Goal: Task Accomplishment & Management: Use online tool/utility

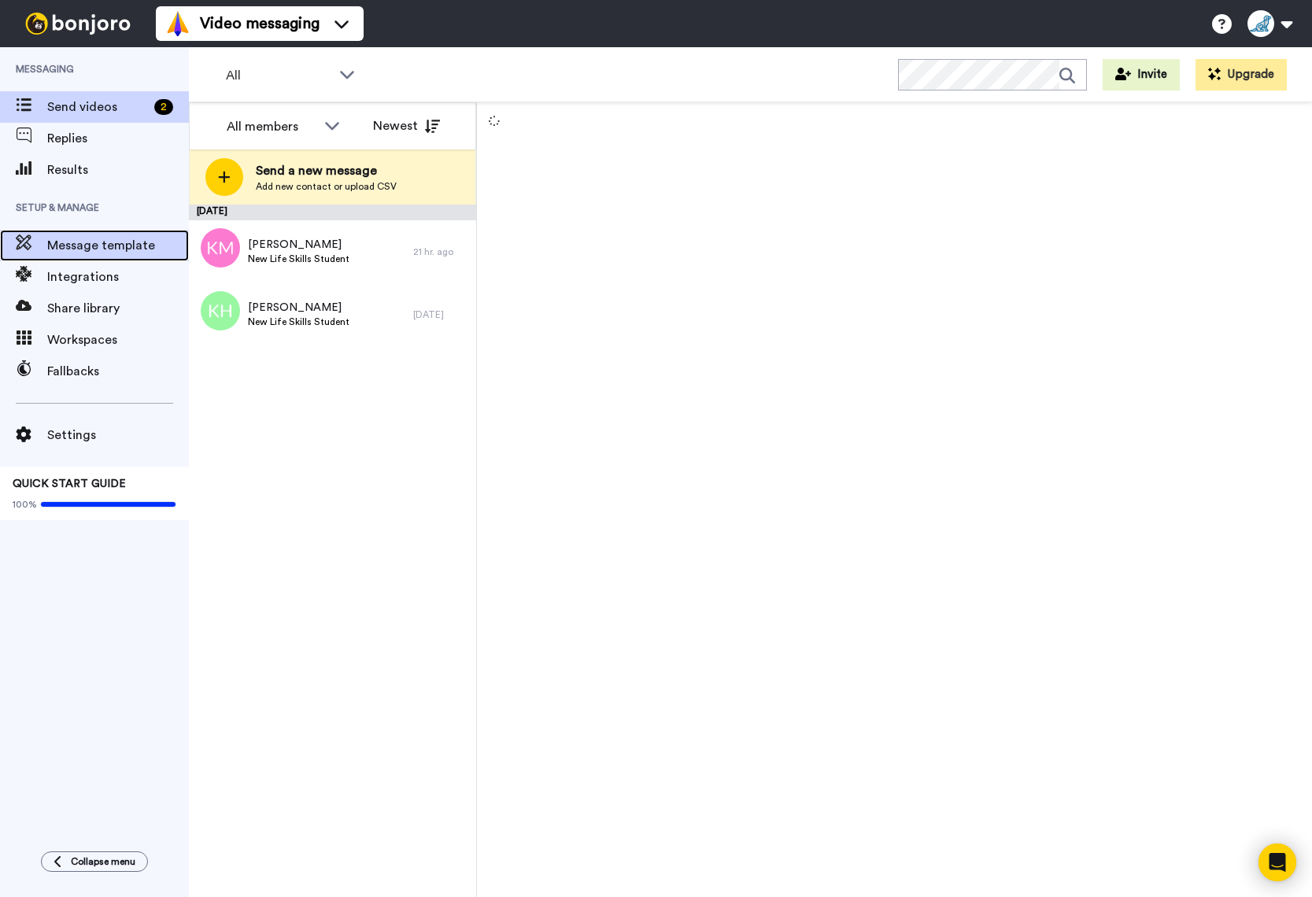
click at [94, 253] on span "Message template" at bounding box center [118, 245] width 142 height 19
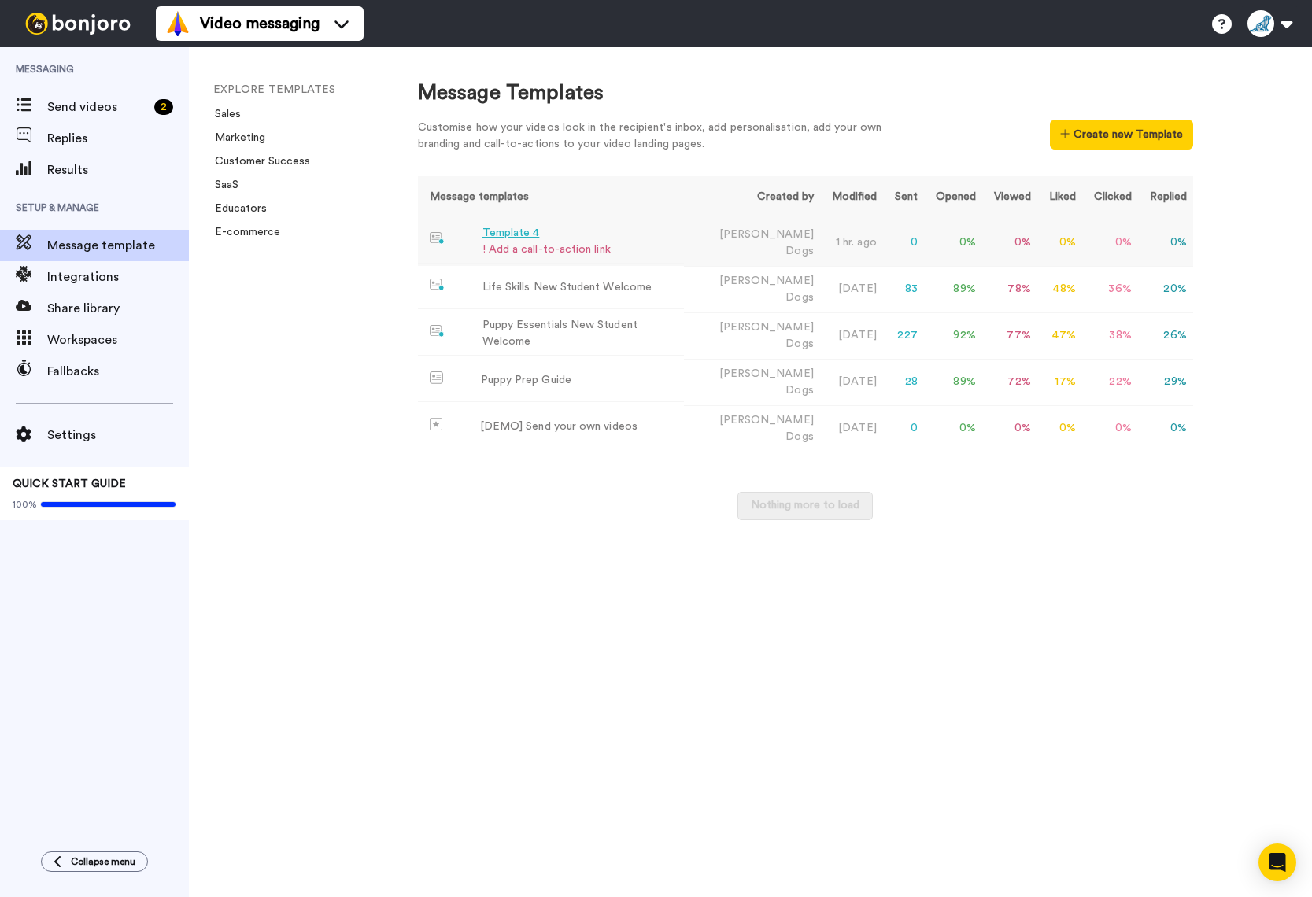
click at [656, 245] on td "Template 4 ! Add a call-to-action link" at bounding box center [551, 241] width 266 height 43
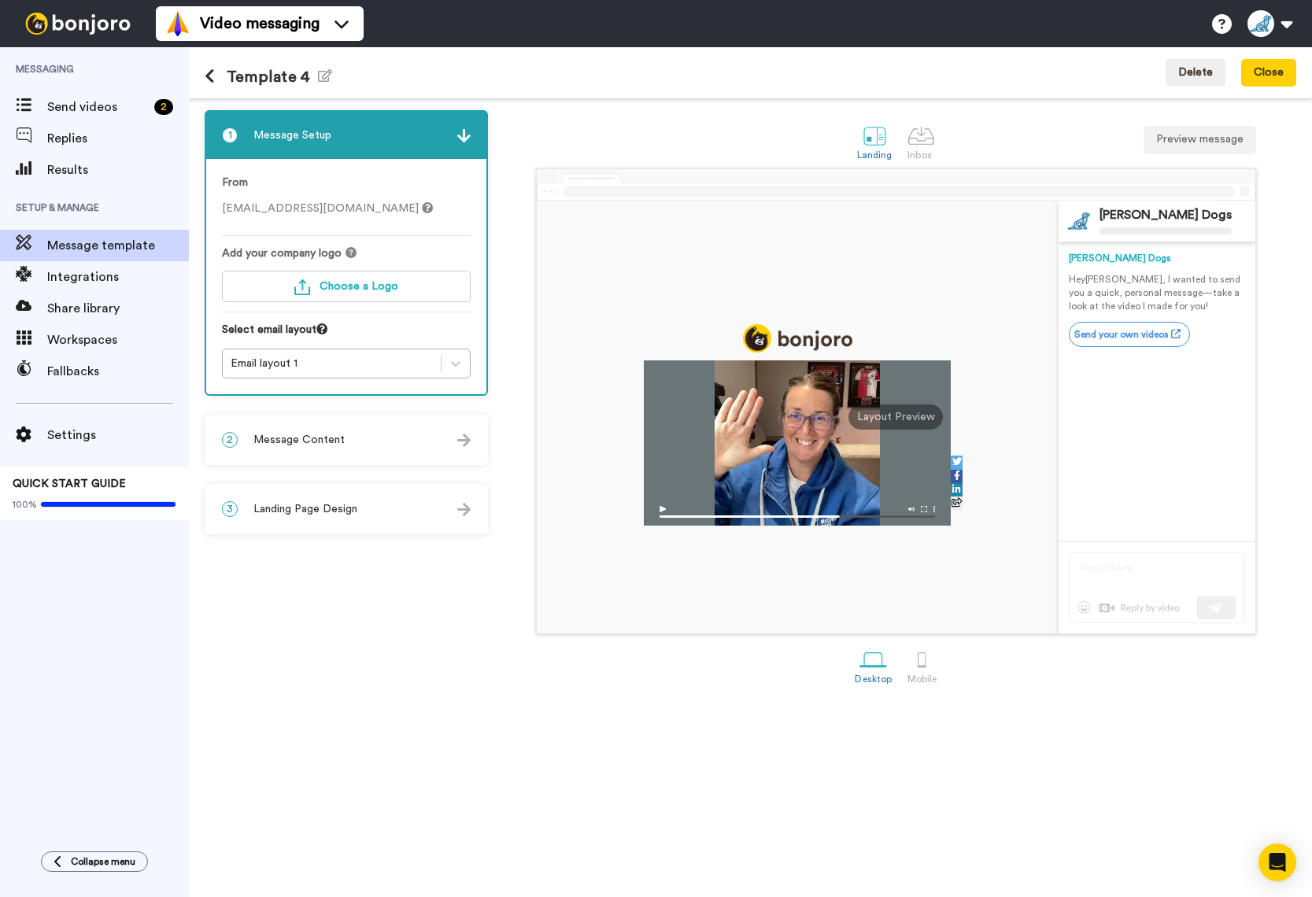
click at [209, 77] on icon at bounding box center [210, 76] width 10 height 16
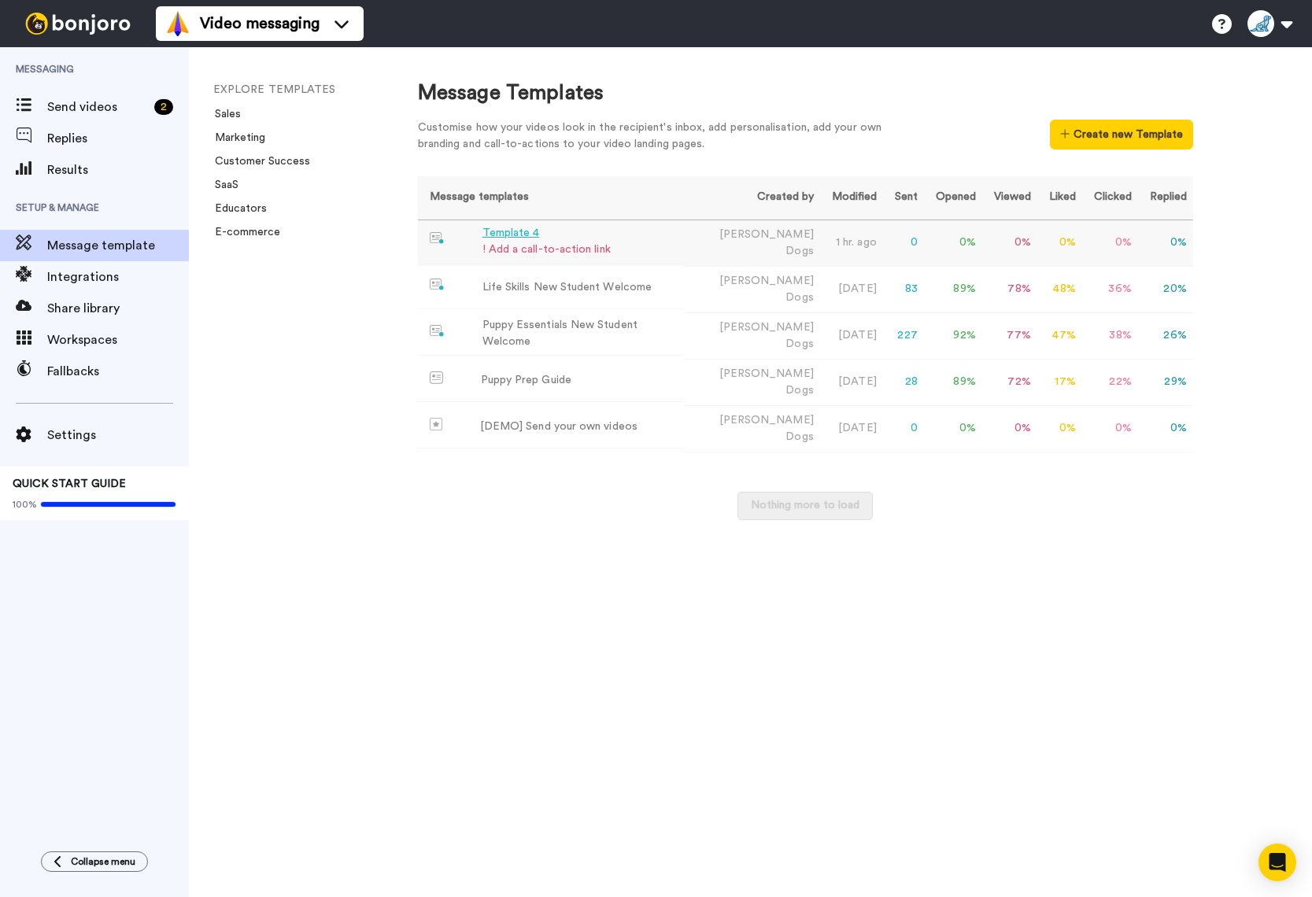
click at [656, 249] on td "Template 4 ! Add a call-to-action link" at bounding box center [551, 241] width 266 height 43
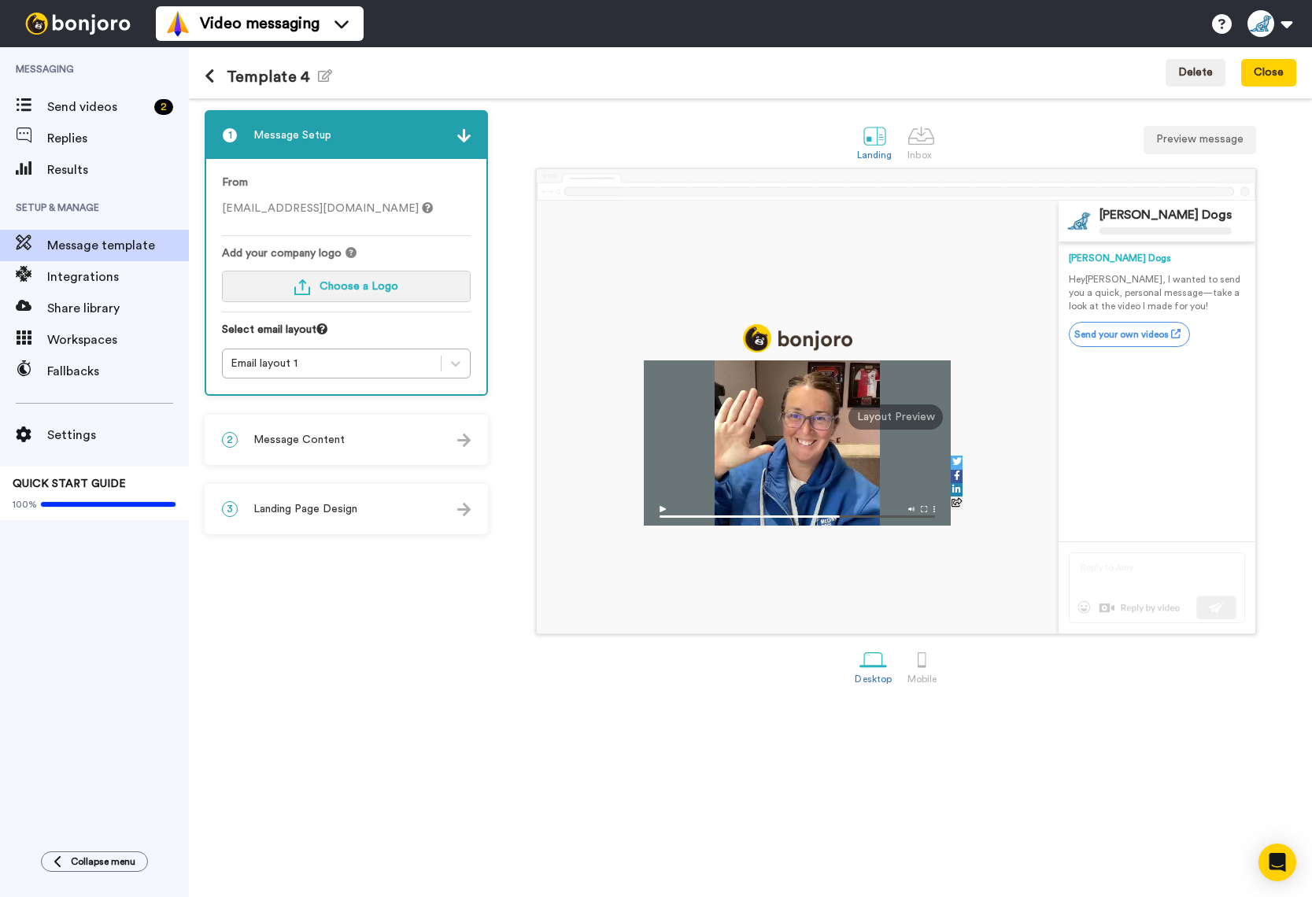
click at [384, 283] on span "Choose a Logo" at bounding box center [359, 286] width 79 height 11
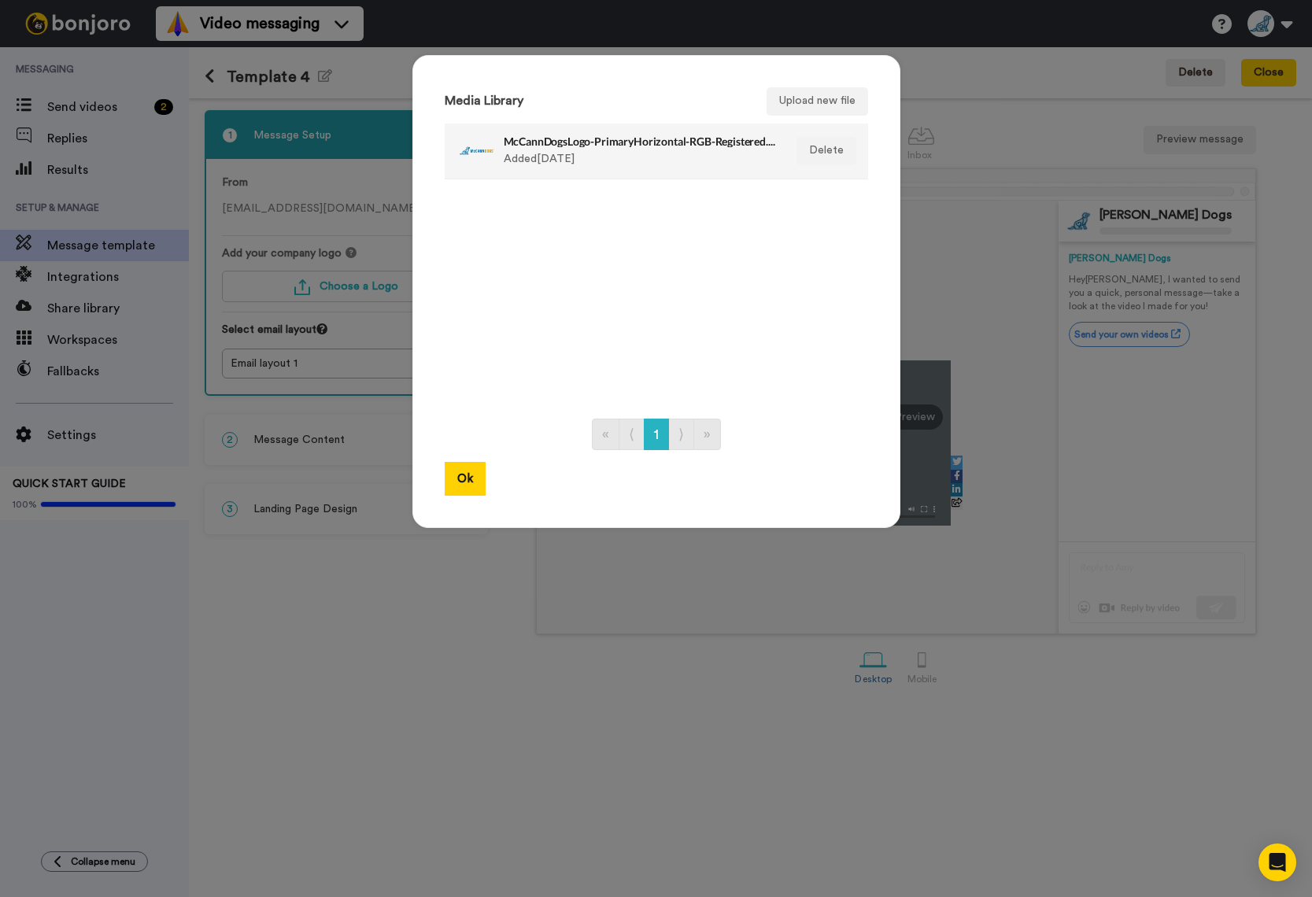
click at [544, 165] on div "McCannDogsLogo-PrimaryHorizontal-RGB-Registered.png Added [DATE]" at bounding box center [640, 150] width 272 height 39
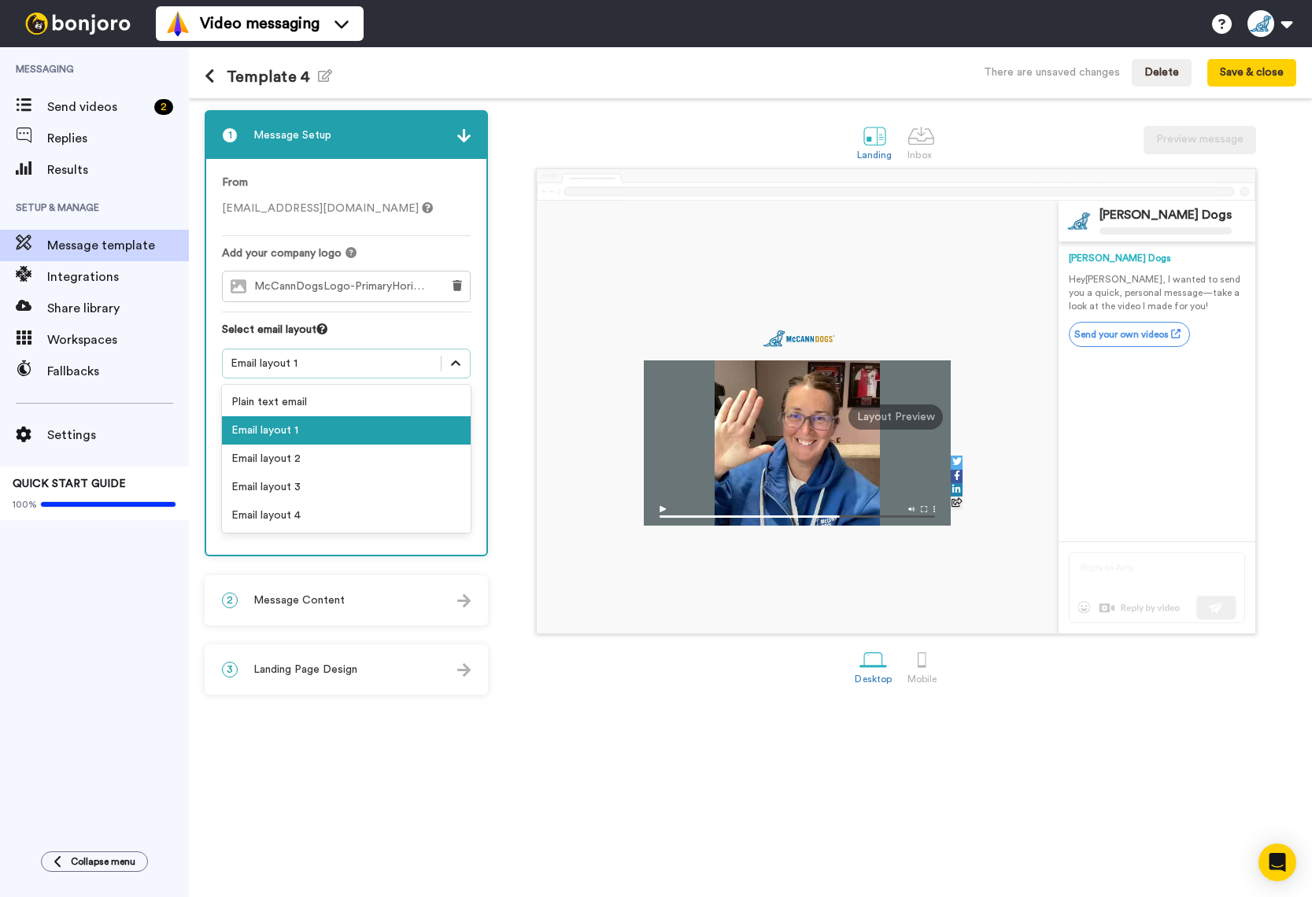
click at [457, 368] on icon at bounding box center [456, 364] width 16 height 16
click at [379, 460] on div "Email layout 2" at bounding box center [346, 459] width 249 height 28
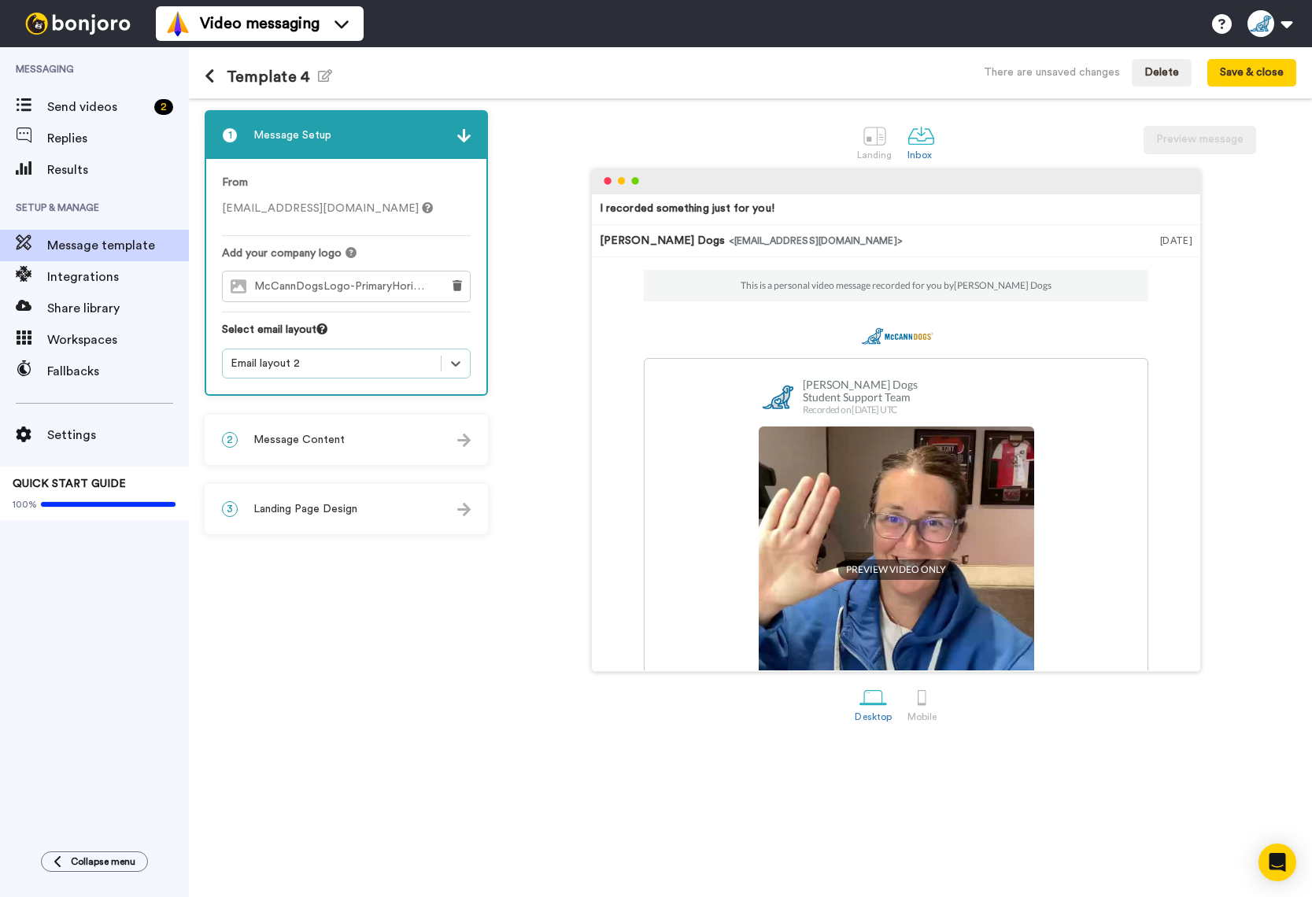
click at [464, 437] on img at bounding box center [463, 440] width 13 height 13
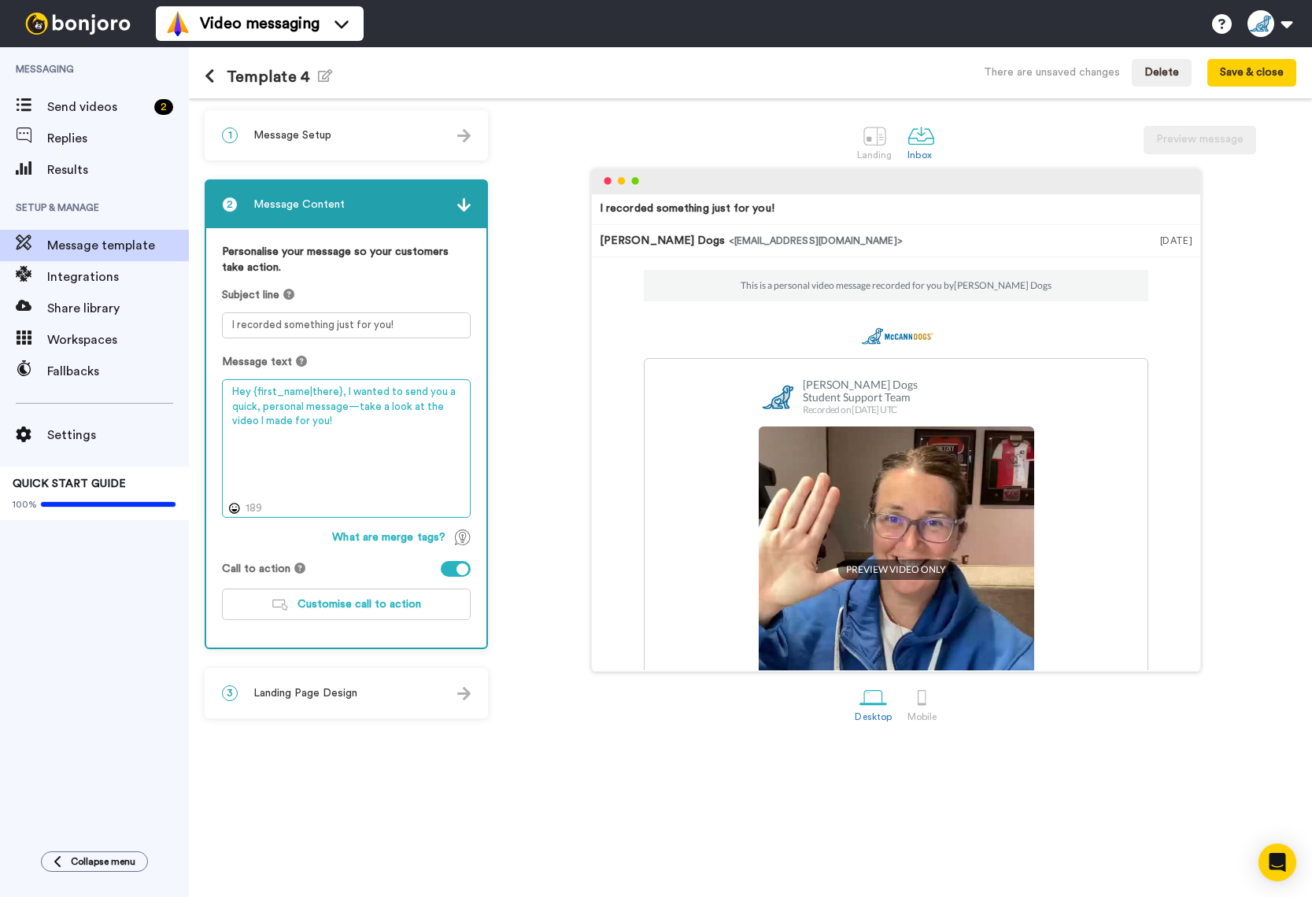
drag, startPoint x: 347, startPoint y: 409, endPoint x: 353, endPoint y: 427, distance: 19.9
click at [348, 409] on textarea "Hey {first_name|there}, I wanted to send you a quick, personal message—take a l…" at bounding box center [346, 448] width 249 height 139
click at [362, 442] on textarea "Hey {first_name|there}, I wanted to send you a quick, personal message —take a …" at bounding box center [346, 448] width 249 height 139
click at [349, 410] on textarea "Hey {first_name|there}, I wanted to send you a quick, personal message —take a …" at bounding box center [346, 448] width 249 height 139
drag, startPoint x: 306, startPoint y: 436, endPoint x: 316, endPoint y: 449, distance: 15.7
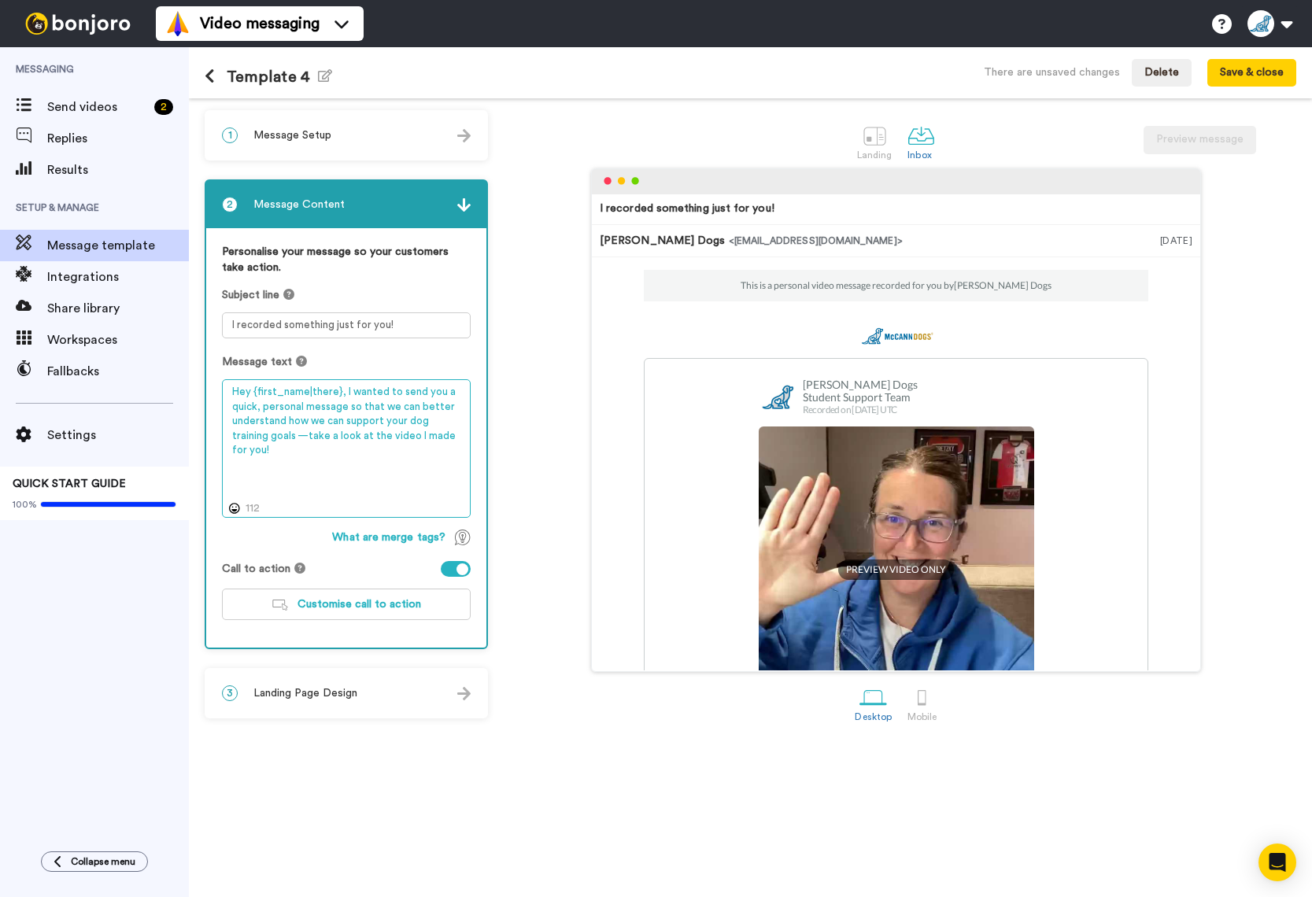
click at [307, 436] on textarea "Hey {first_name|there}, I wanted to send you a quick, personal message so that …" at bounding box center [346, 448] width 249 height 139
type textarea "Hey {first_name|there}, I wanted to send you a quick, personal message so that …"
click at [461, 570] on div at bounding box center [463, 570] width 12 height 12
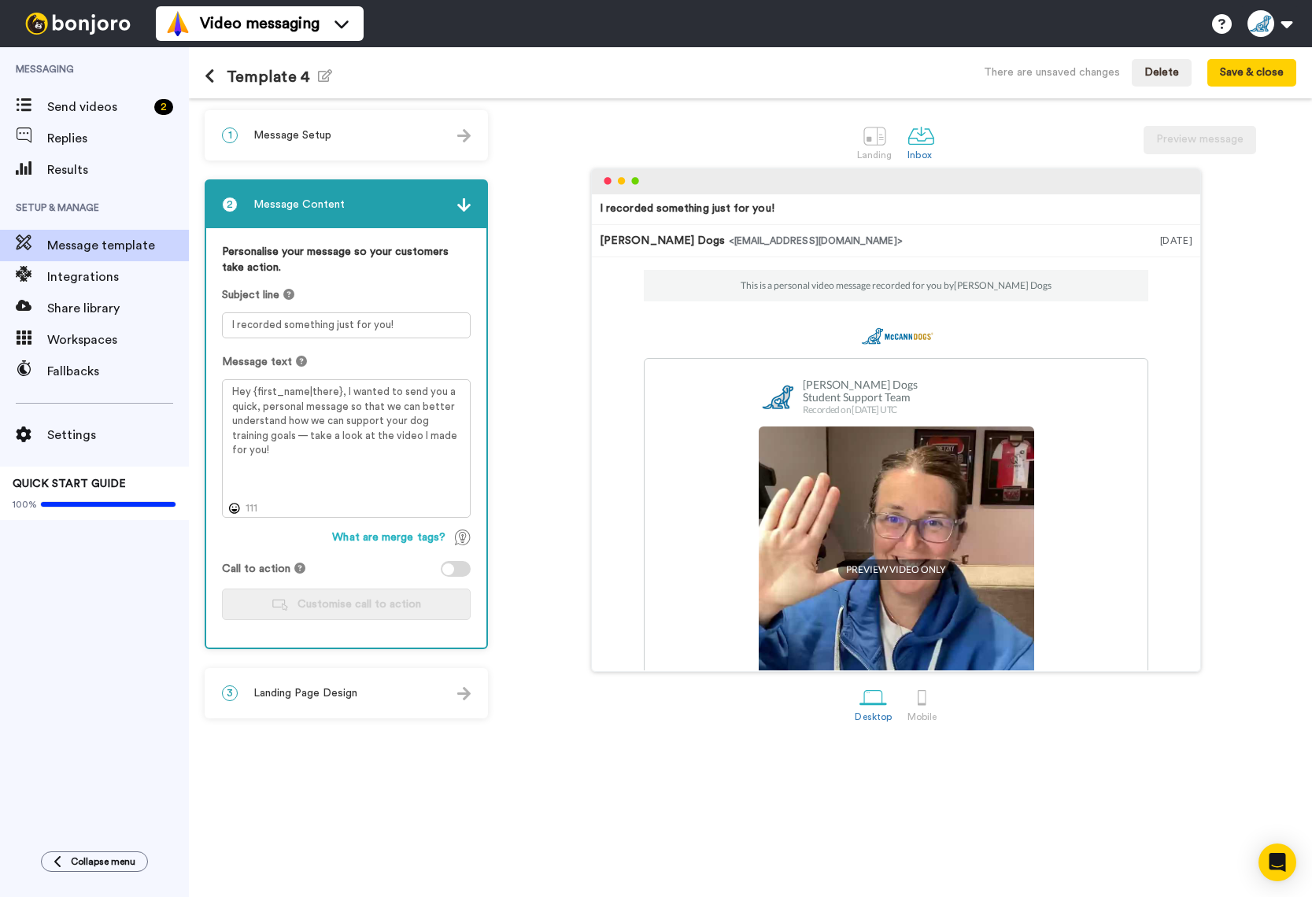
click at [353, 690] on span "Landing Page Design" at bounding box center [305, 694] width 104 height 16
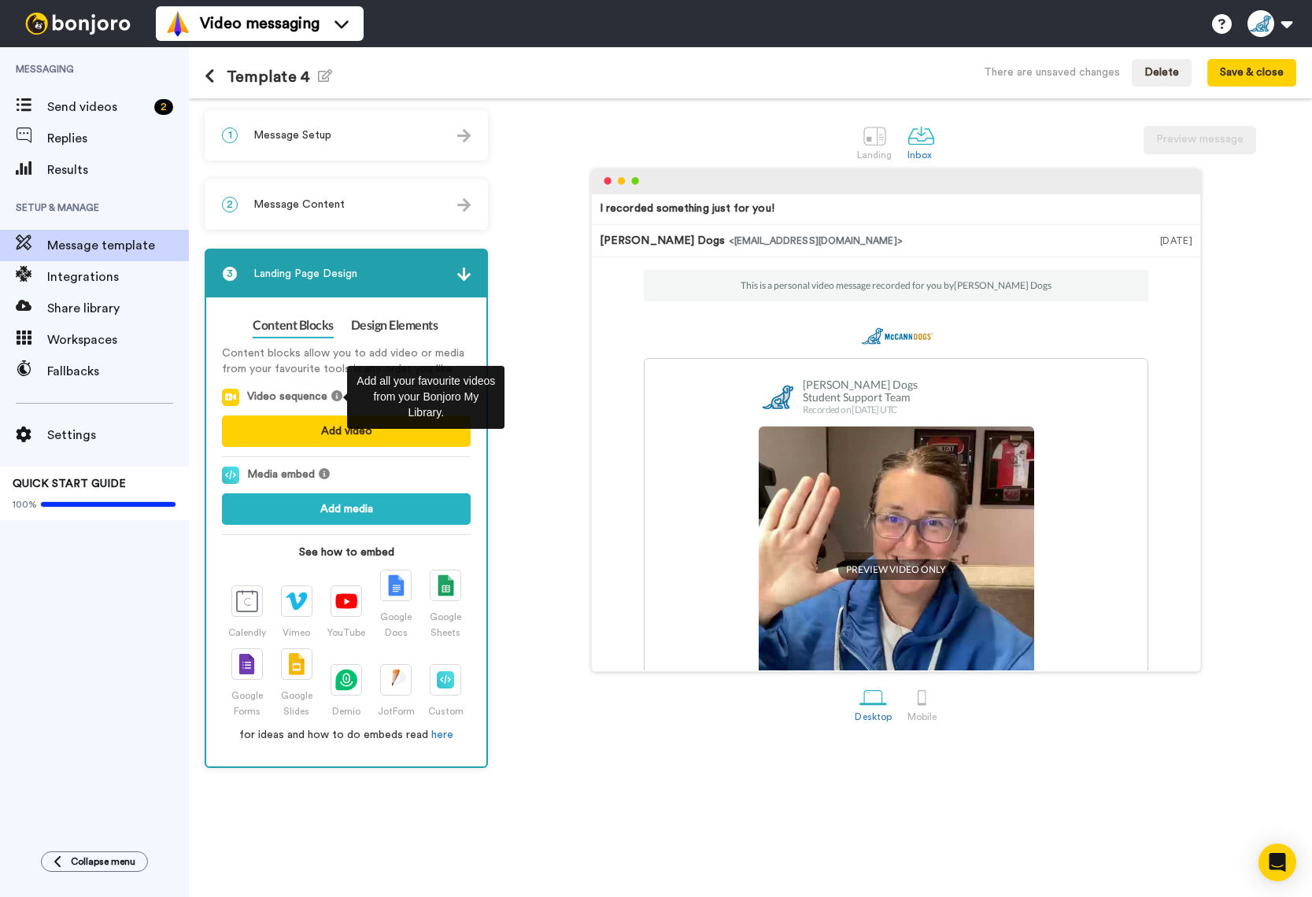
click at [336, 395] on icon at bounding box center [336, 395] width 11 height 11
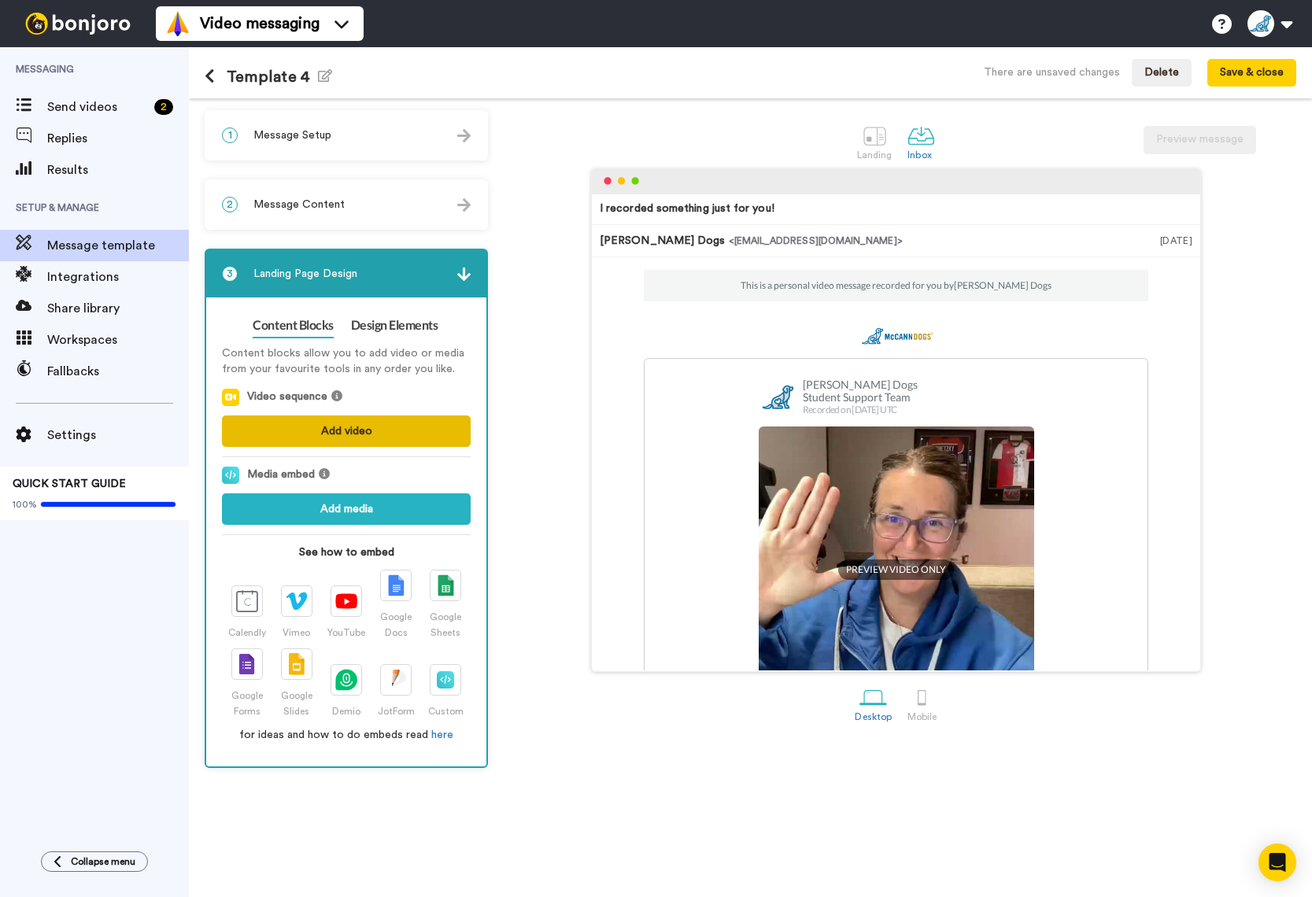
click at [336, 430] on button "Add video" at bounding box center [346, 431] width 249 height 31
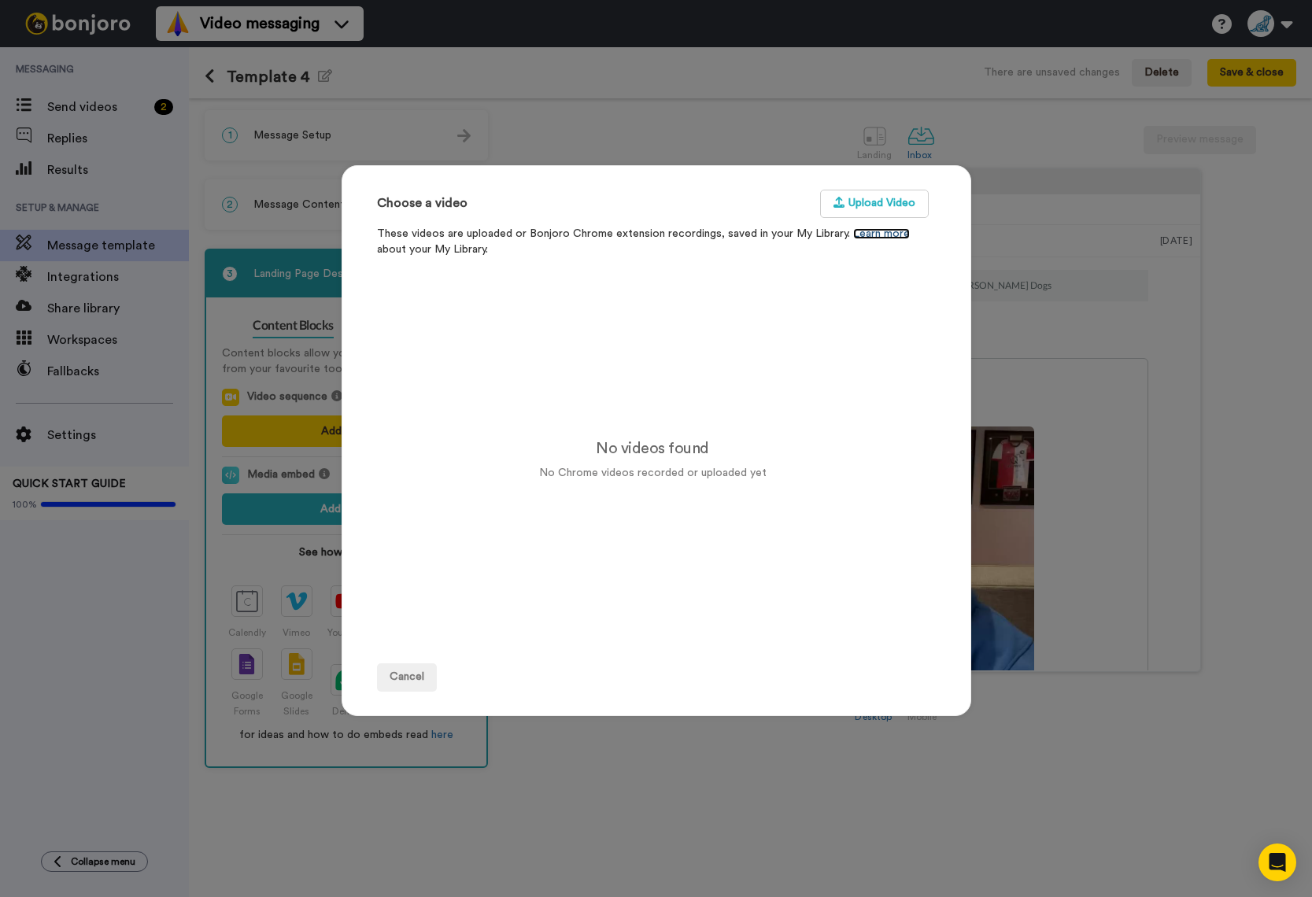
click at [879, 234] on link "Learn more" at bounding box center [881, 233] width 57 height 11
drag, startPoint x: 408, startPoint y: 672, endPoint x: 421, endPoint y: 670, distance: 13.6
click at [408, 671] on button "Cancel" at bounding box center [407, 678] width 60 height 28
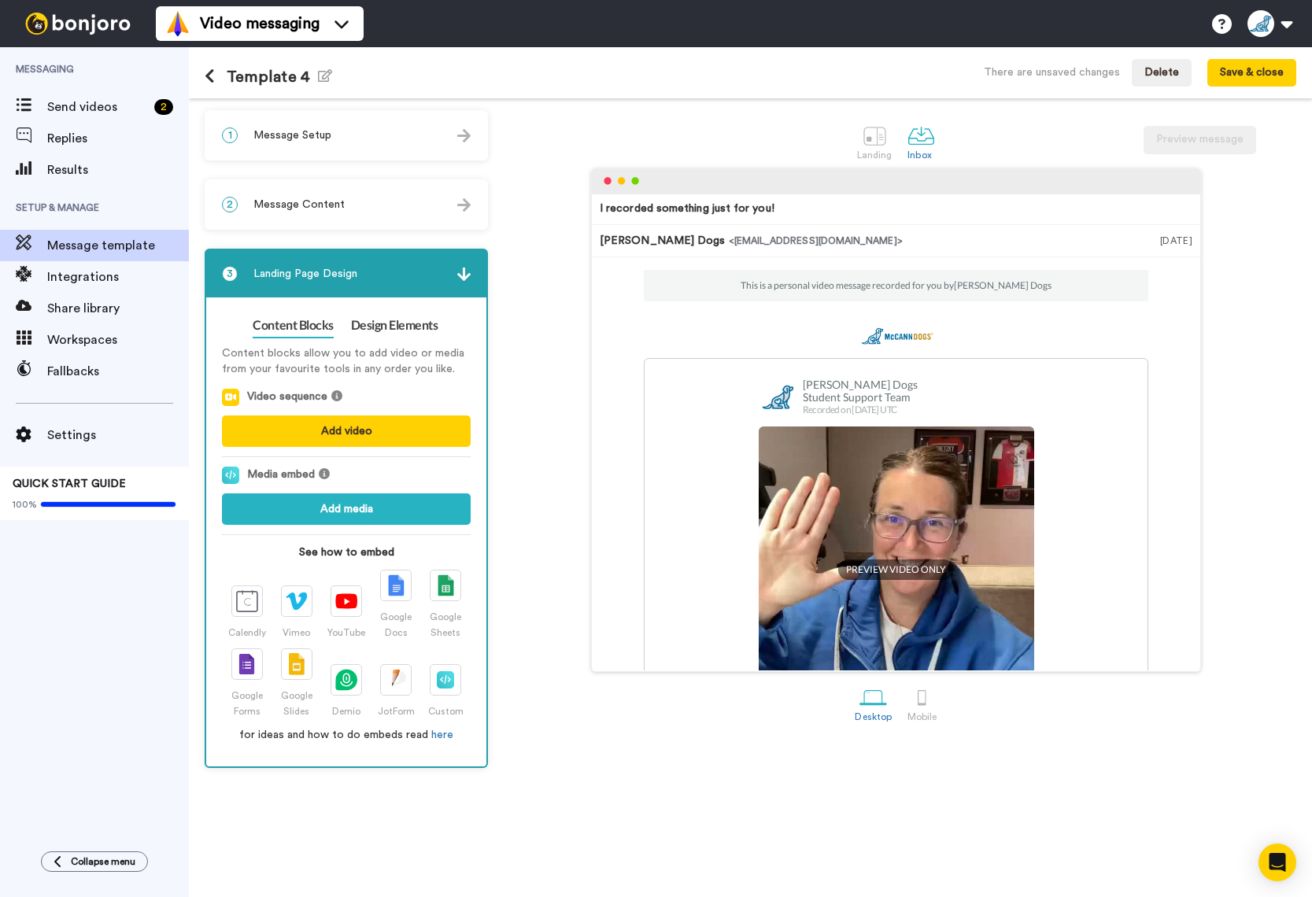
click at [467, 276] on img at bounding box center [463, 274] width 13 height 13
click at [404, 333] on link "Design Elements" at bounding box center [394, 325] width 87 height 25
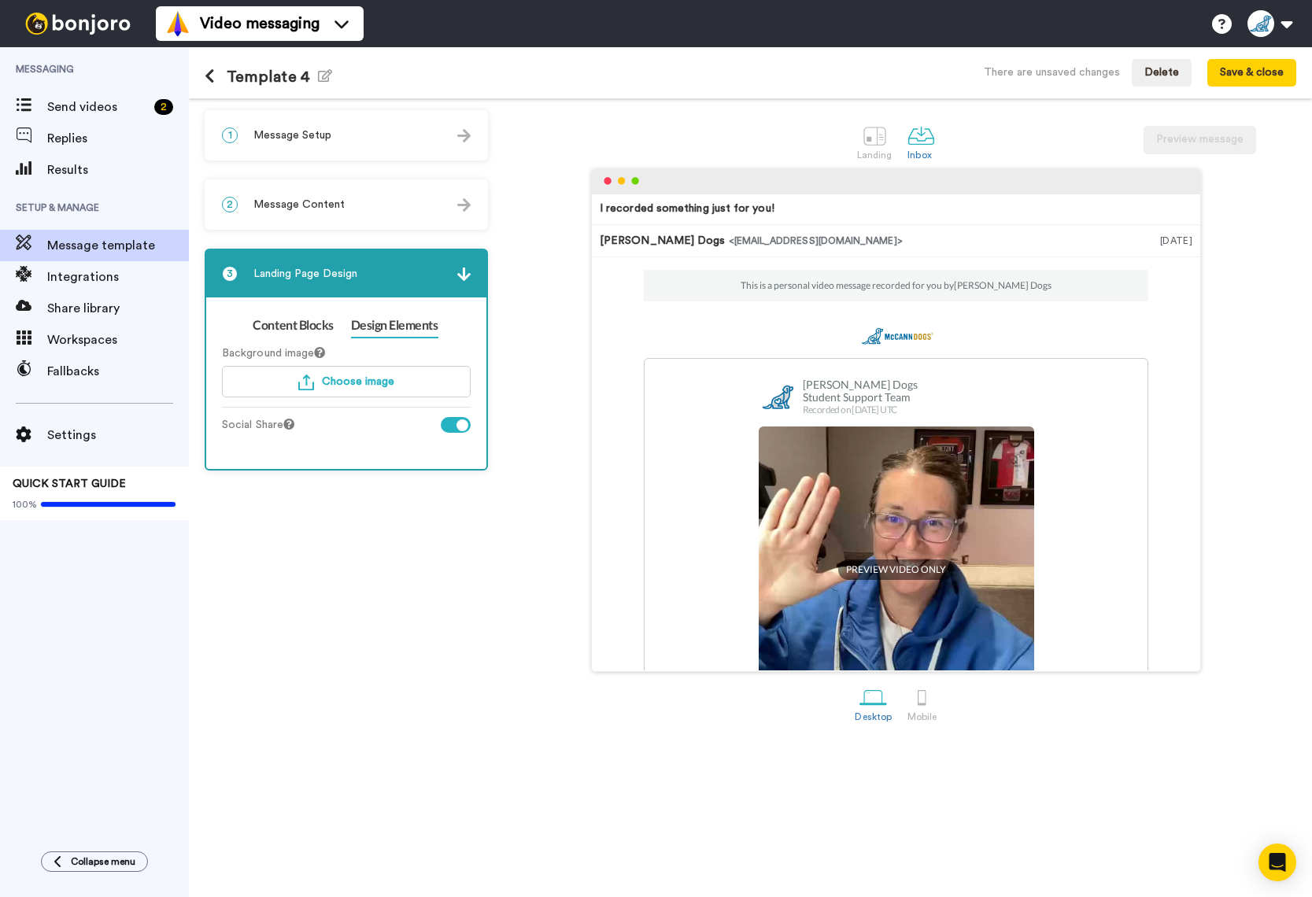
click at [465, 272] on img at bounding box center [463, 274] width 13 height 13
click at [471, 205] on div "2 Message Content" at bounding box center [346, 204] width 280 height 47
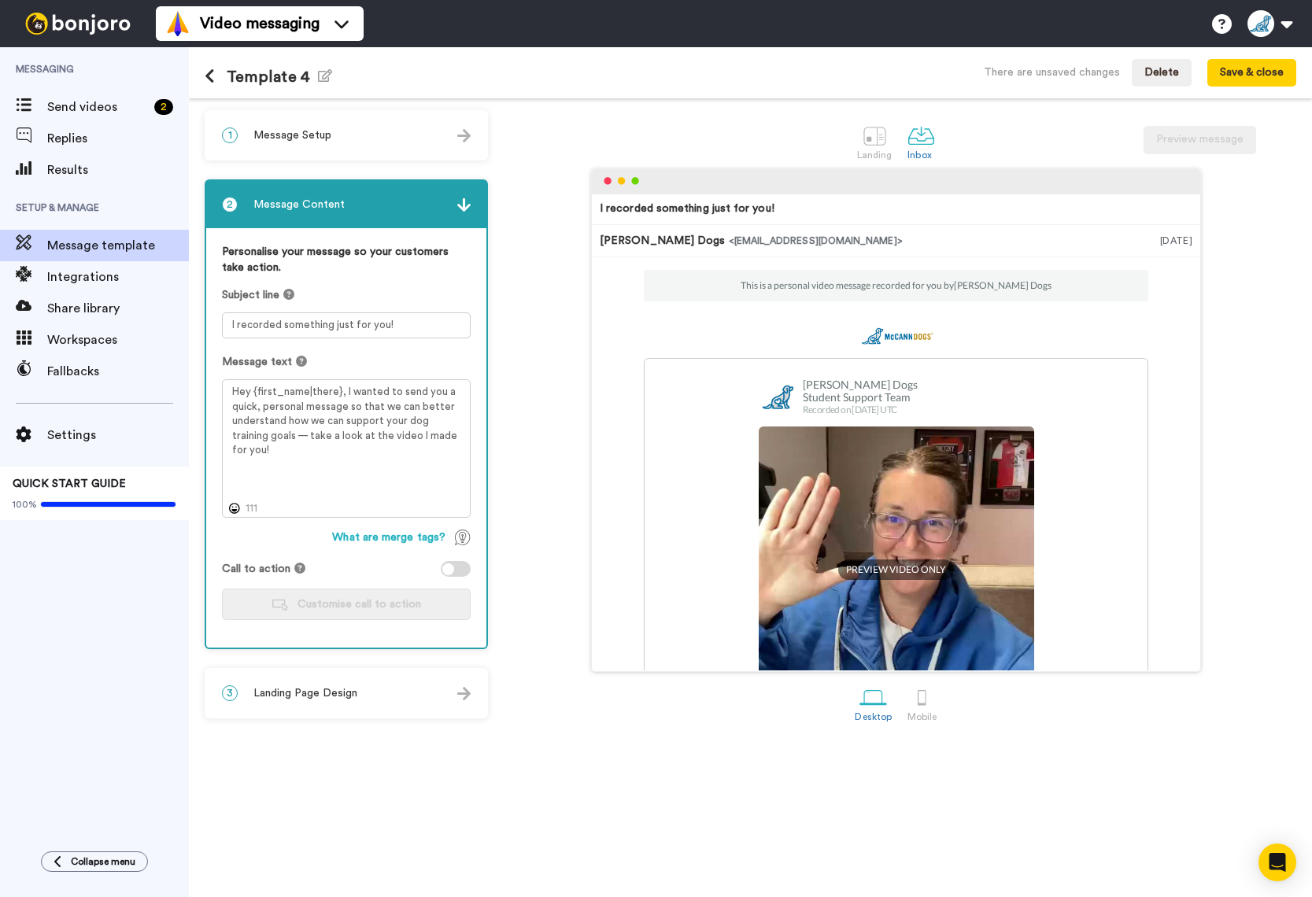
click at [453, 571] on div at bounding box center [448, 570] width 12 height 12
click at [401, 607] on span "Customise call to action" at bounding box center [360, 604] width 124 height 11
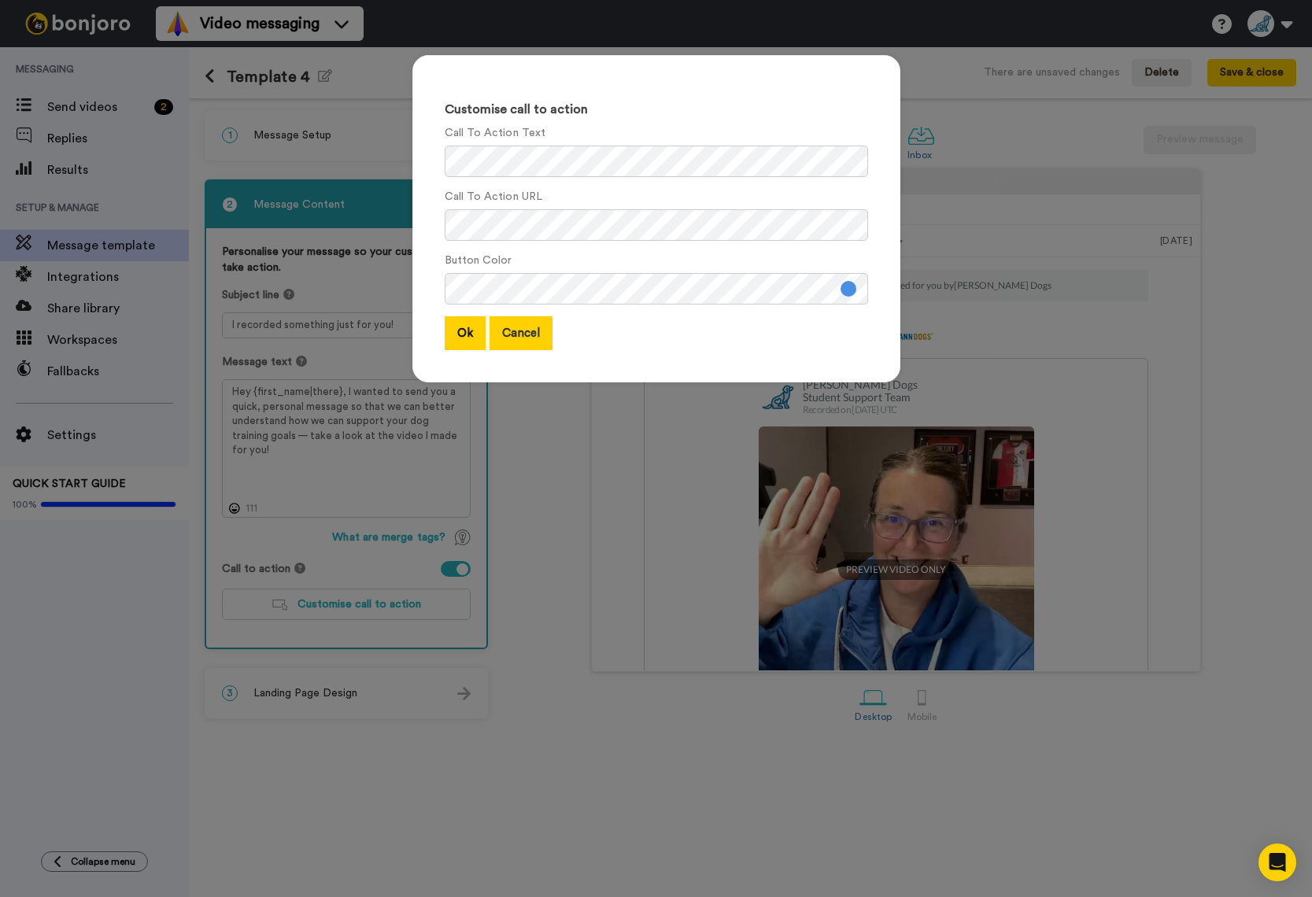
click at [530, 340] on button "Cancel" at bounding box center [521, 333] width 63 height 34
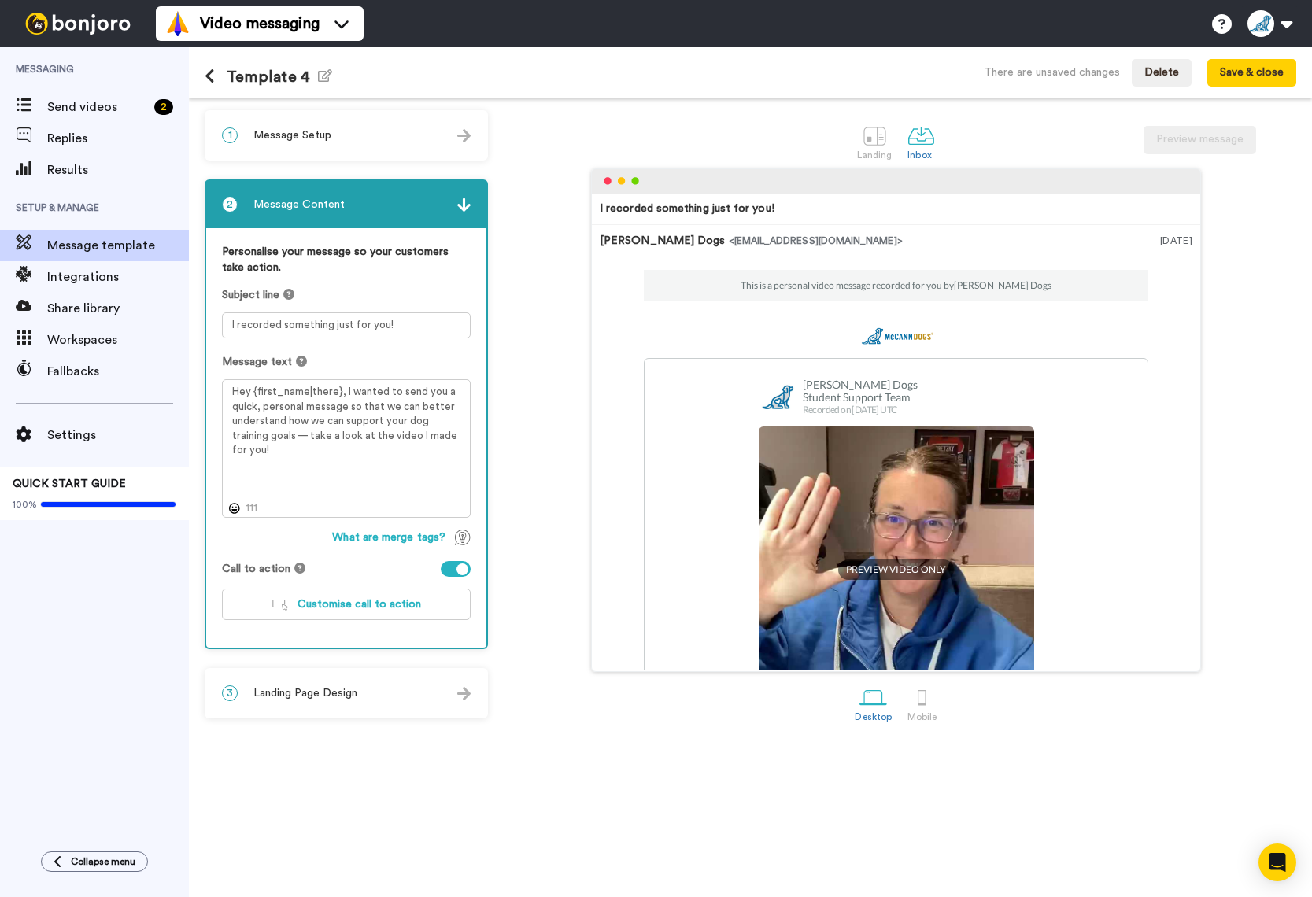
click at [460, 211] on img at bounding box center [463, 204] width 13 height 13
click at [361, 608] on span "Customise call to action" at bounding box center [360, 604] width 124 height 11
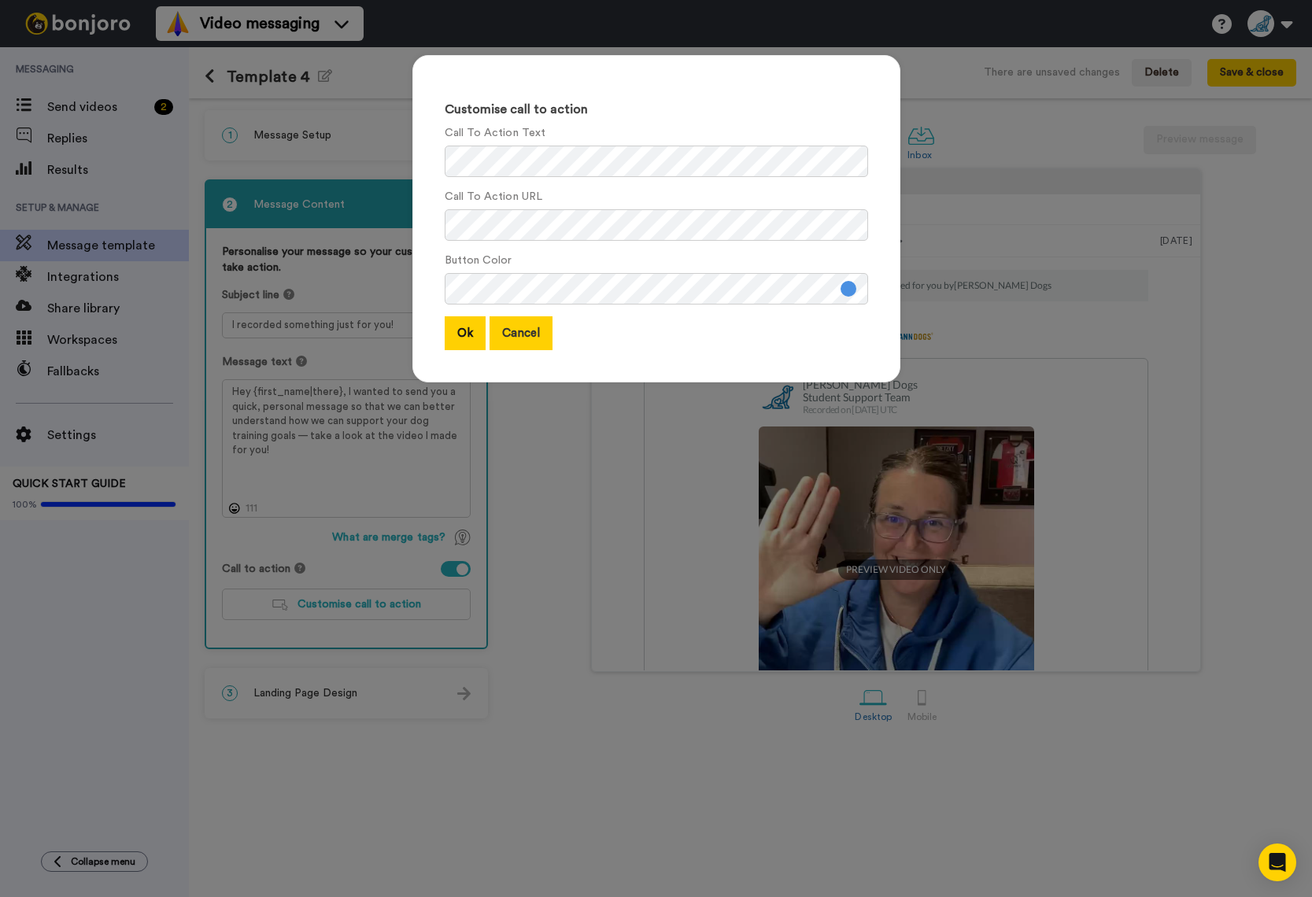
click at [534, 339] on button "Cancel" at bounding box center [521, 333] width 63 height 34
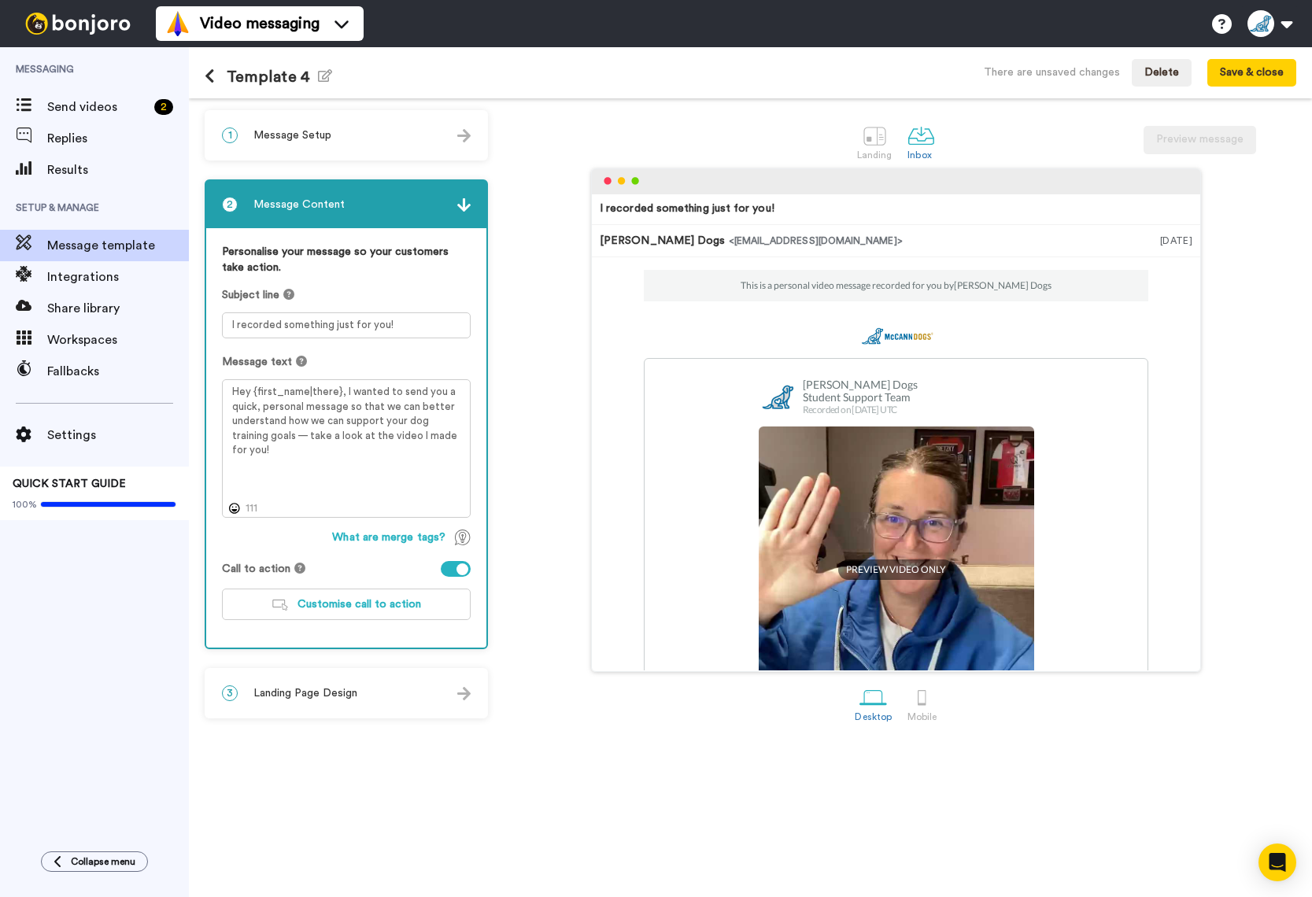
click at [468, 696] on img at bounding box center [463, 693] width 13 height 13
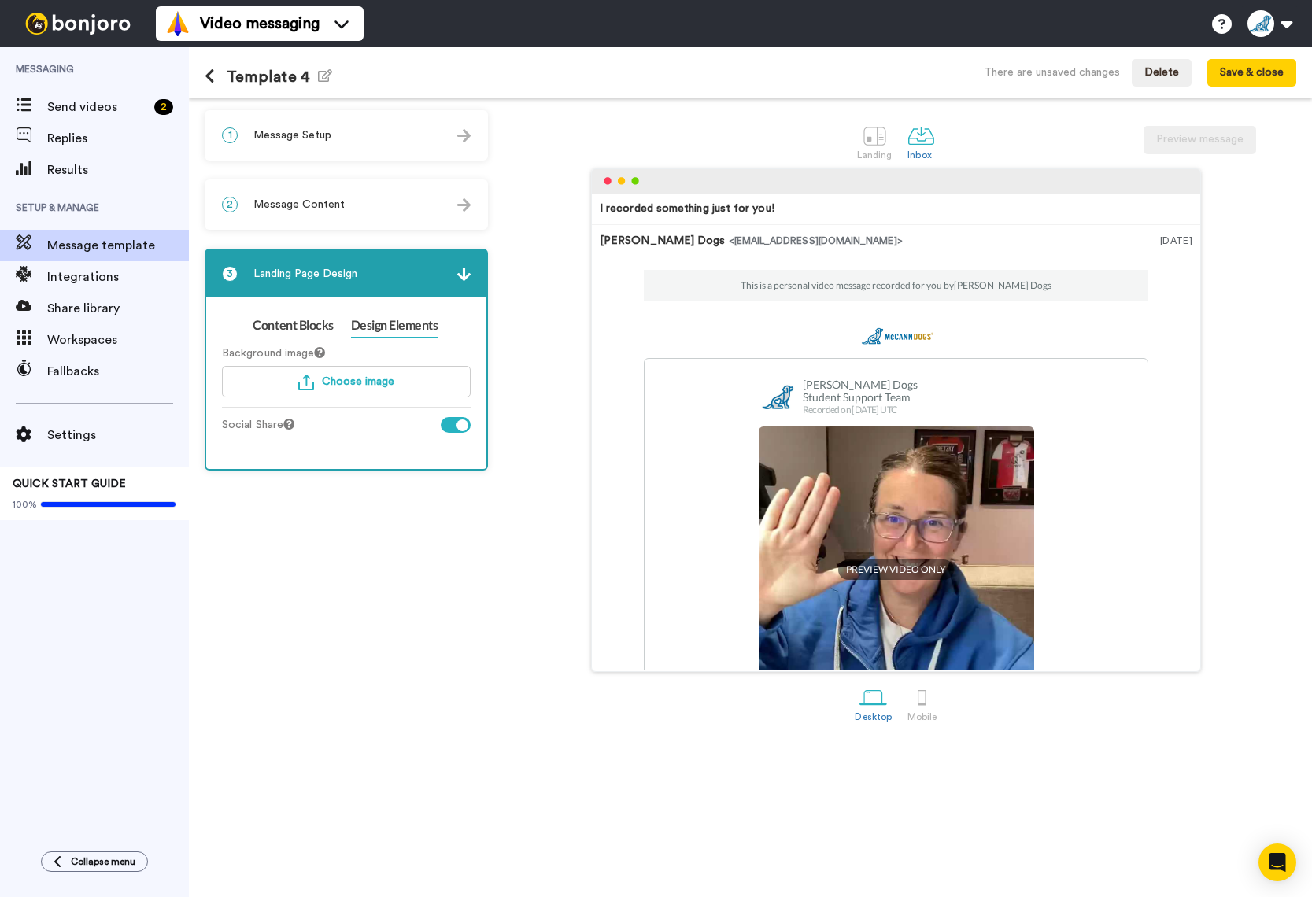
click at [467, 272] on img at bounding box center [463, 274] width 13 height 13
click at [464, 280] on img at bounding box center [463, 274] width 13 height 13
click at [314, 331] on link "Content Blocks" at bounding box center [293, 325] width 80 height 25
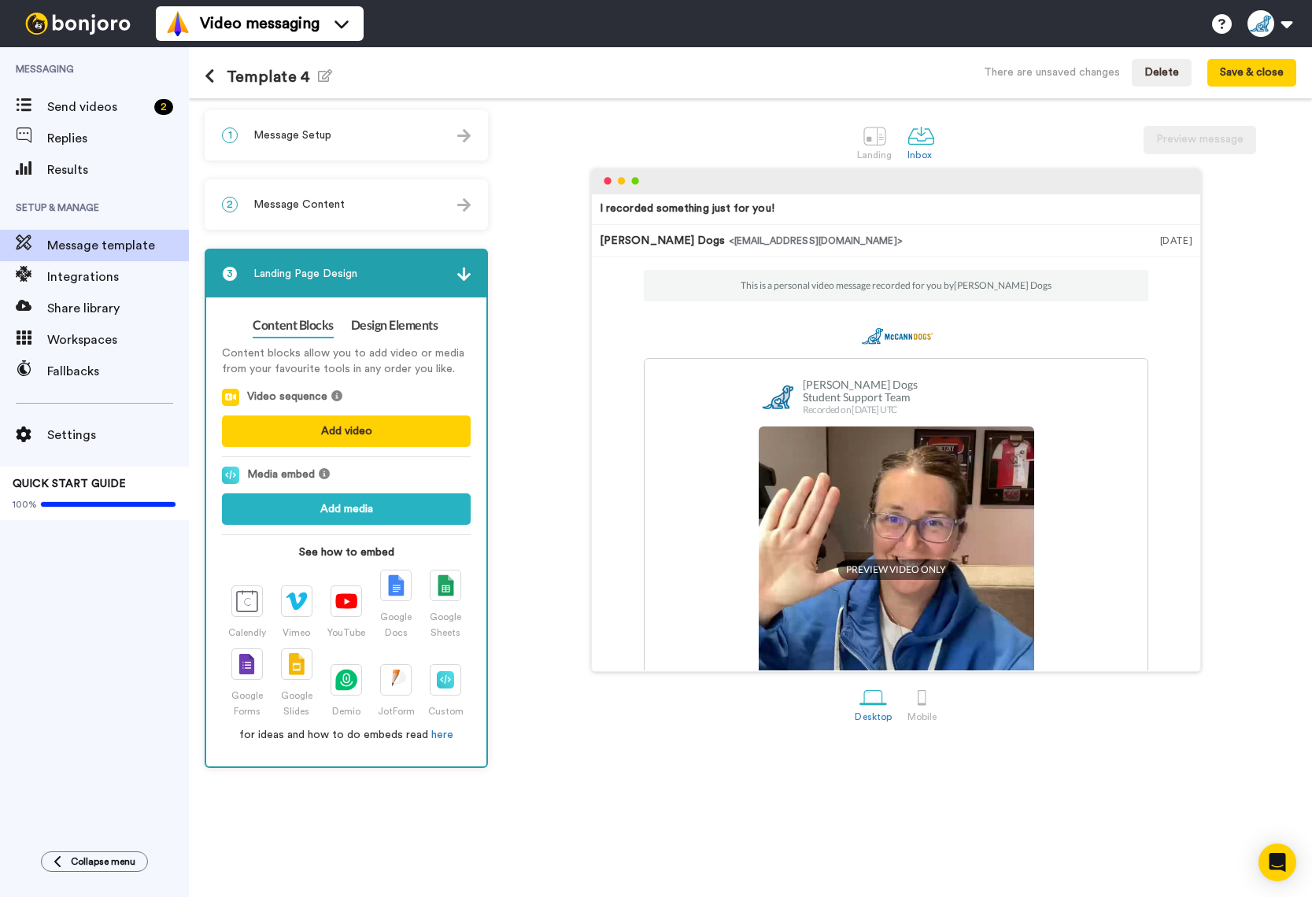
click at [463, 209] on img at bounding box center [463, 204] width 13 height 13
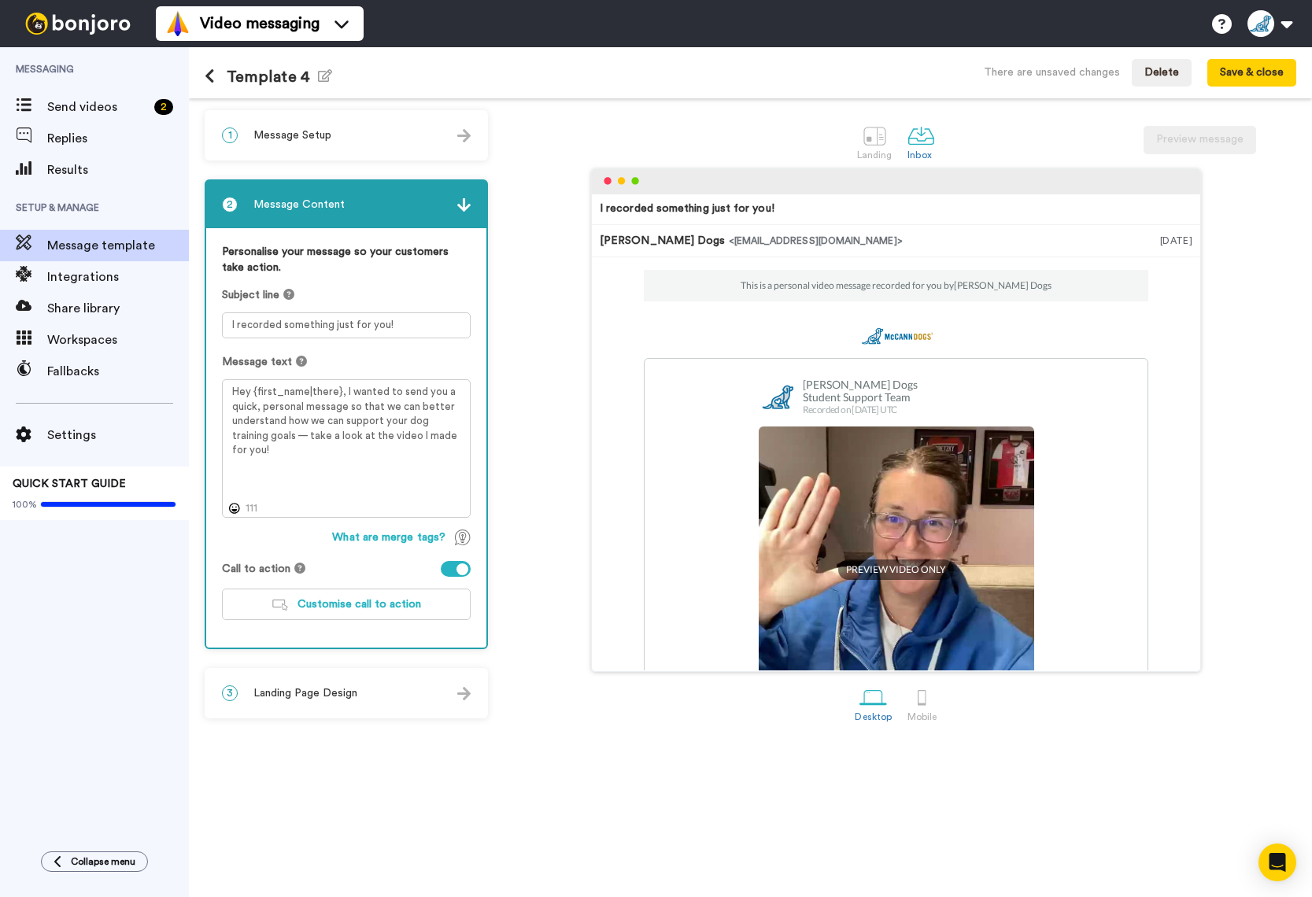
click at [463, 566] on div at bounding box center [463, 570] width 12 height 12
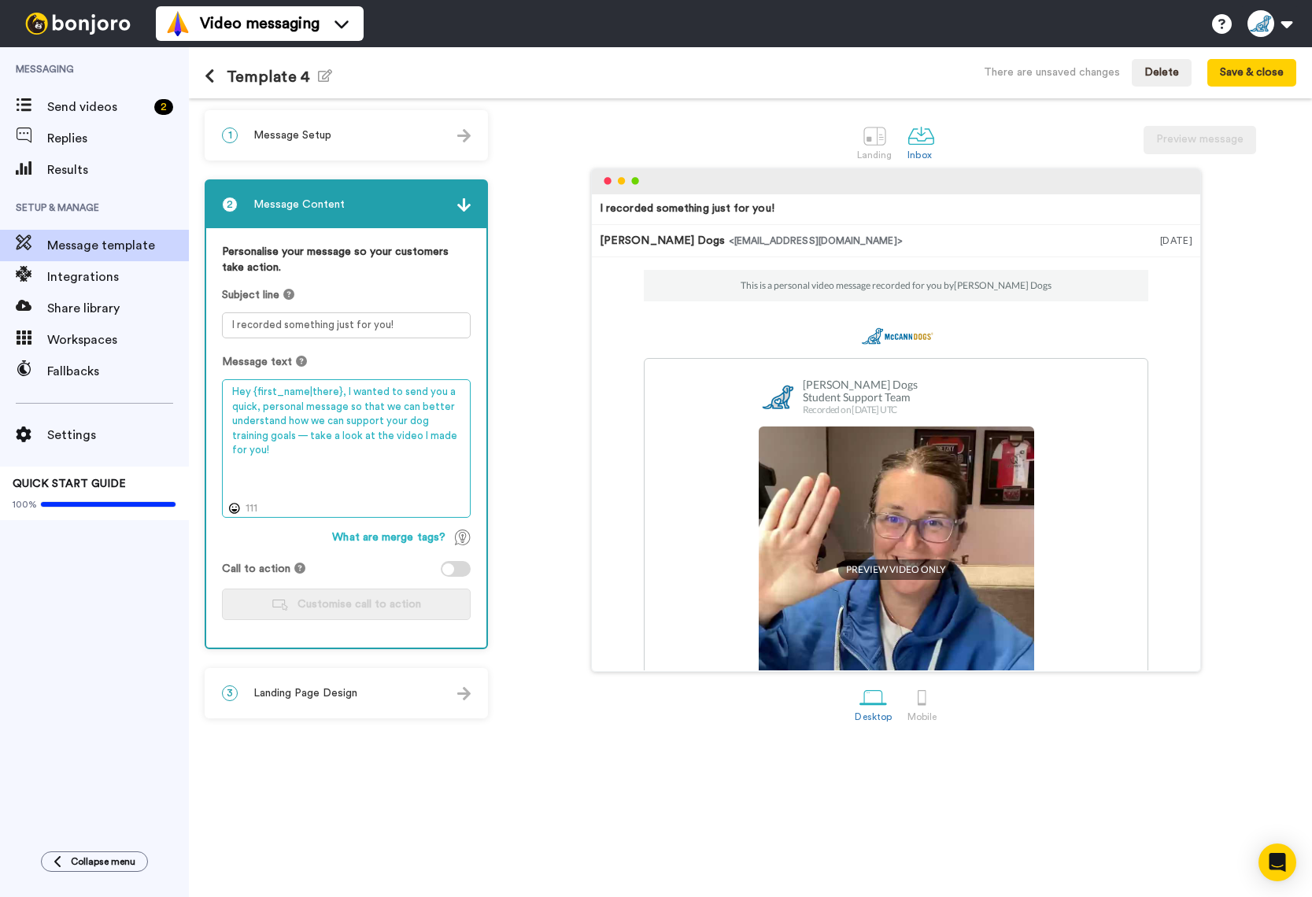
click at [257, 474] on textarea "Hey {first_name|there}, I wanted to send you a quick, personal message so that …" at bounding box center [346, 448] width 249 height 139
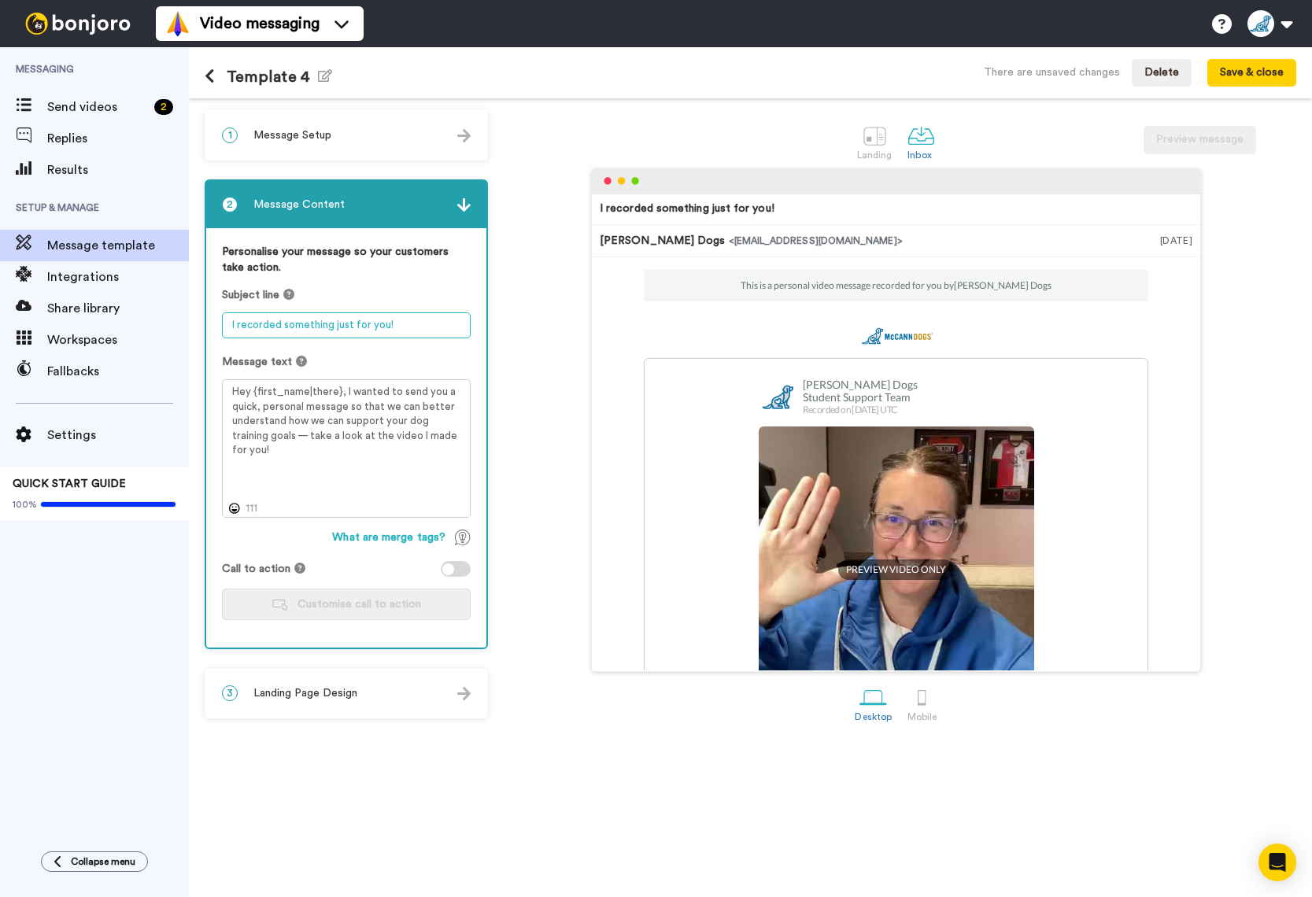
drag, startPoint x: 415, startPoint y: 327, endPoint x: 232, endPoint y: 319, distance: 182.8
click at [232, 319] on textarea "I recorded something just for you!" at bounding box center [346, 325] width 249 height 26
type textarea "P"
type textarea "Here's a personalized welcome!"
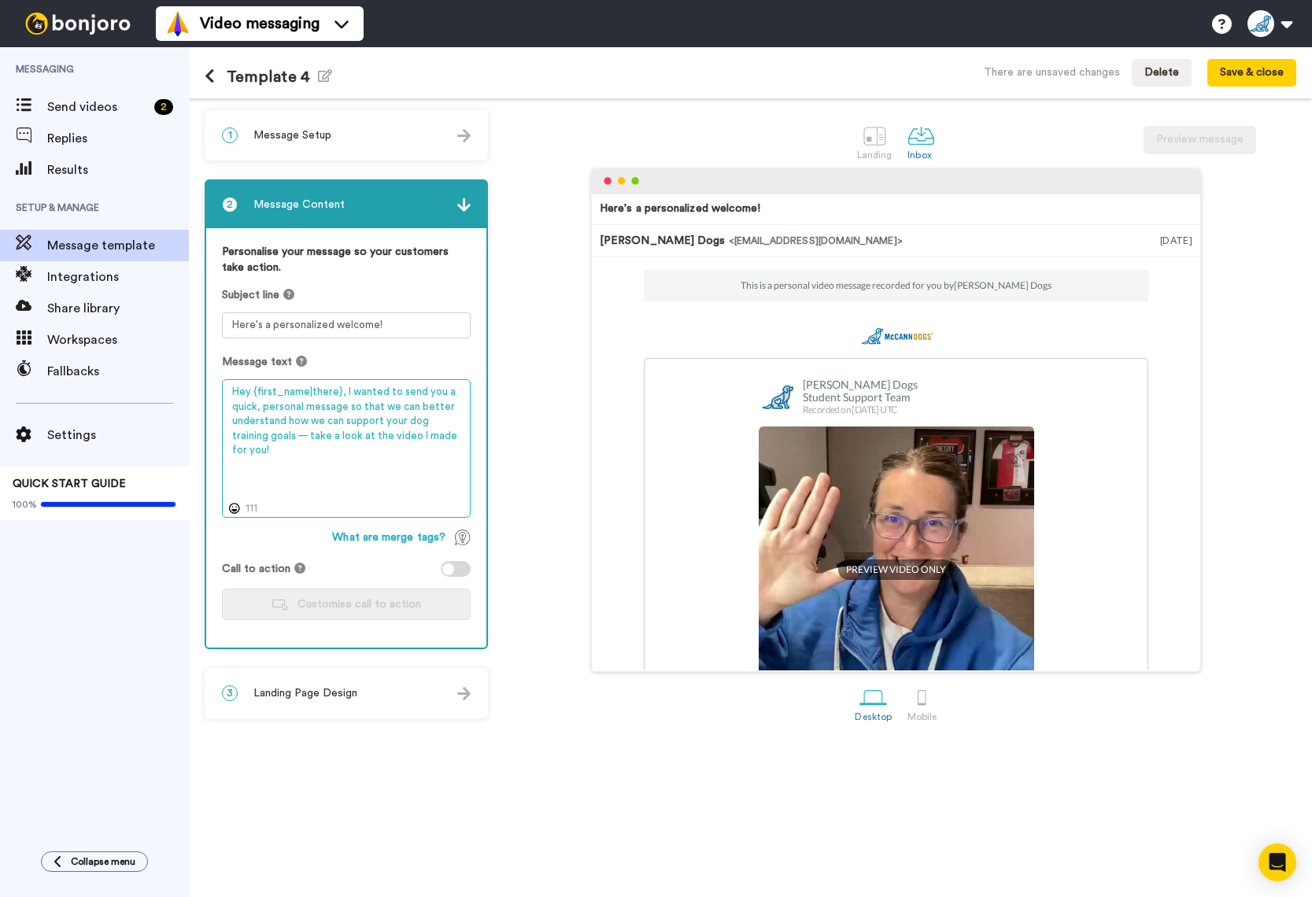
click at [341, 394] on textarea "Hey {first_name|there}, I wanted to send you a quick, personal message so that …" at bounding box center [346, 448] width 249 height 139
click at [343, 434] on textarea "Hey {first_name|there}, I wanted to send you a quick, personal message so that …" at bounding box center [346, 448] width 249 height 139
drag, startPoint x: 325, startPoint y: 449, endPoint x: 204, endPoint y: 388, distance: 135.5
click at [204, 388] on div "1 Message Setup From [EMAIL_ADDRESS][DOMAIN_NAME] Add your company logo McCannD…" at bounding box center [750, 497] width 1123 height 799
click at [372, 438] on textarea "Hey {first_name|there}, I wanted to send you a quick, personal message so that …" at bounding box center [346, 448] width 249 height 139
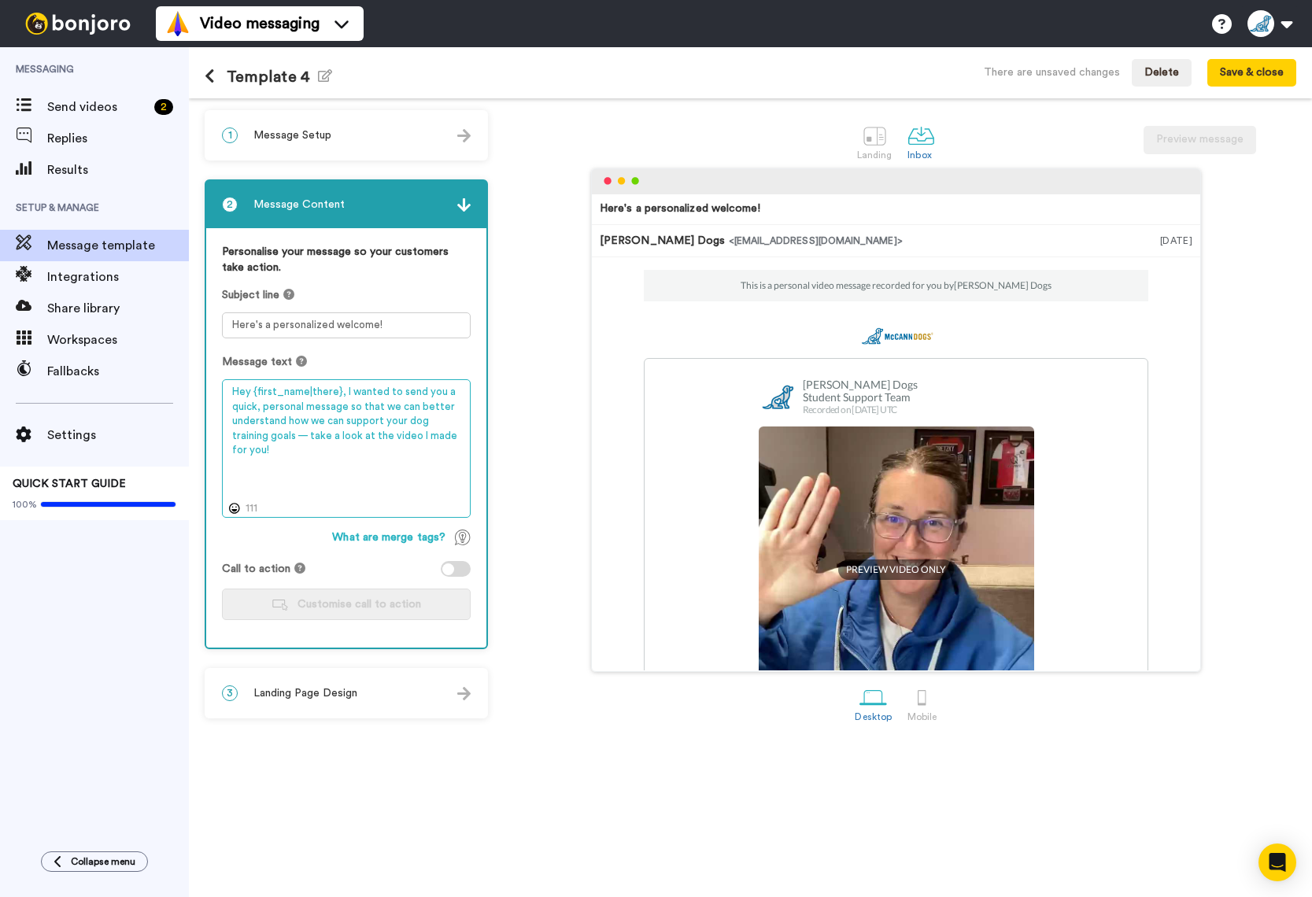
drag, startPoint x: 336, startPoint y: 392, endPoint x: 336, endPoint y: 401, distance: 9.4
click at [336, 392] on textarea "Hey {first_name|there}, I wanted to send you a quick, personal message so that …" at bounding box center [346, 448] width 249 height 139
drag, startPoint x: 314, startPoint y: 450, endPoint x: 213, endPoint y: 386, distance: 119.9
click at [213, 386] on div "Personalise your message so your customers take action. Subject line Here's a p…" at bounding box center [346, 438] width 280 height 420
paste textarea "Name}, by signing up for our free workshop, you've already taken the first step…"
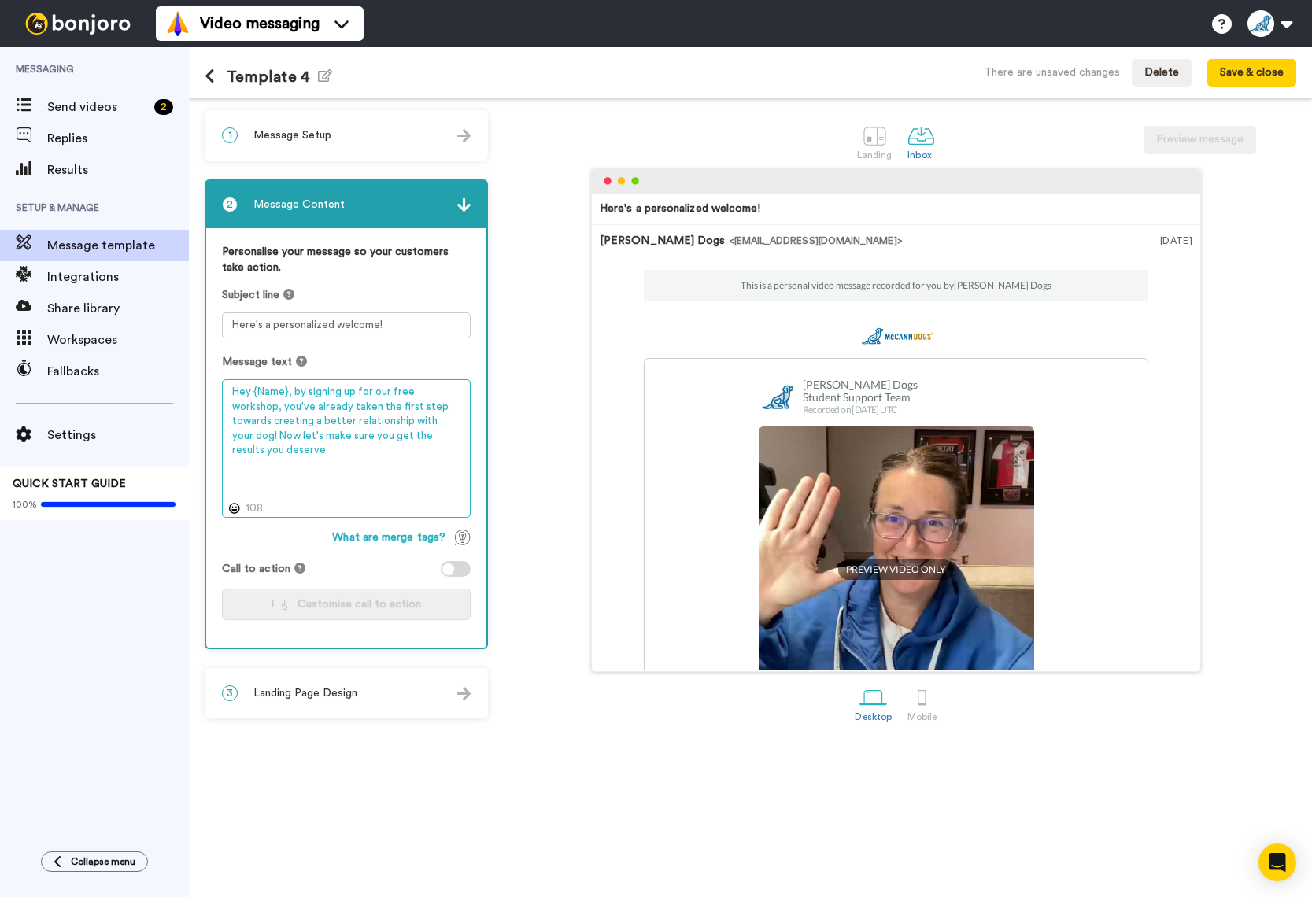
click at [240, 460] on textarea "Hey {Name}, by signing up for our free workshop, you've already taken the first…" at bounding box center [346, 448] width 249 height 139
drag, startPoint x: 428, startPoint y: 452, endPoint x: 229, endPoint y: 455, distance: 199.2
click at [229, 455] on textarea "Hey {Name}, by signing up for our free workshop, you've already taken the first…" at bounding box center [346, 448] width 249 height 139
drag, startPoint x: 330, startPoint y: 454, endPoint x: 292, endPoint y: 452, distance: 37.9
click at [292, 452] on textarea "Hey {Name}, by signing up for our free workshop, you've already taken the first…" at bounding box center [346, 448] width 249 height 139
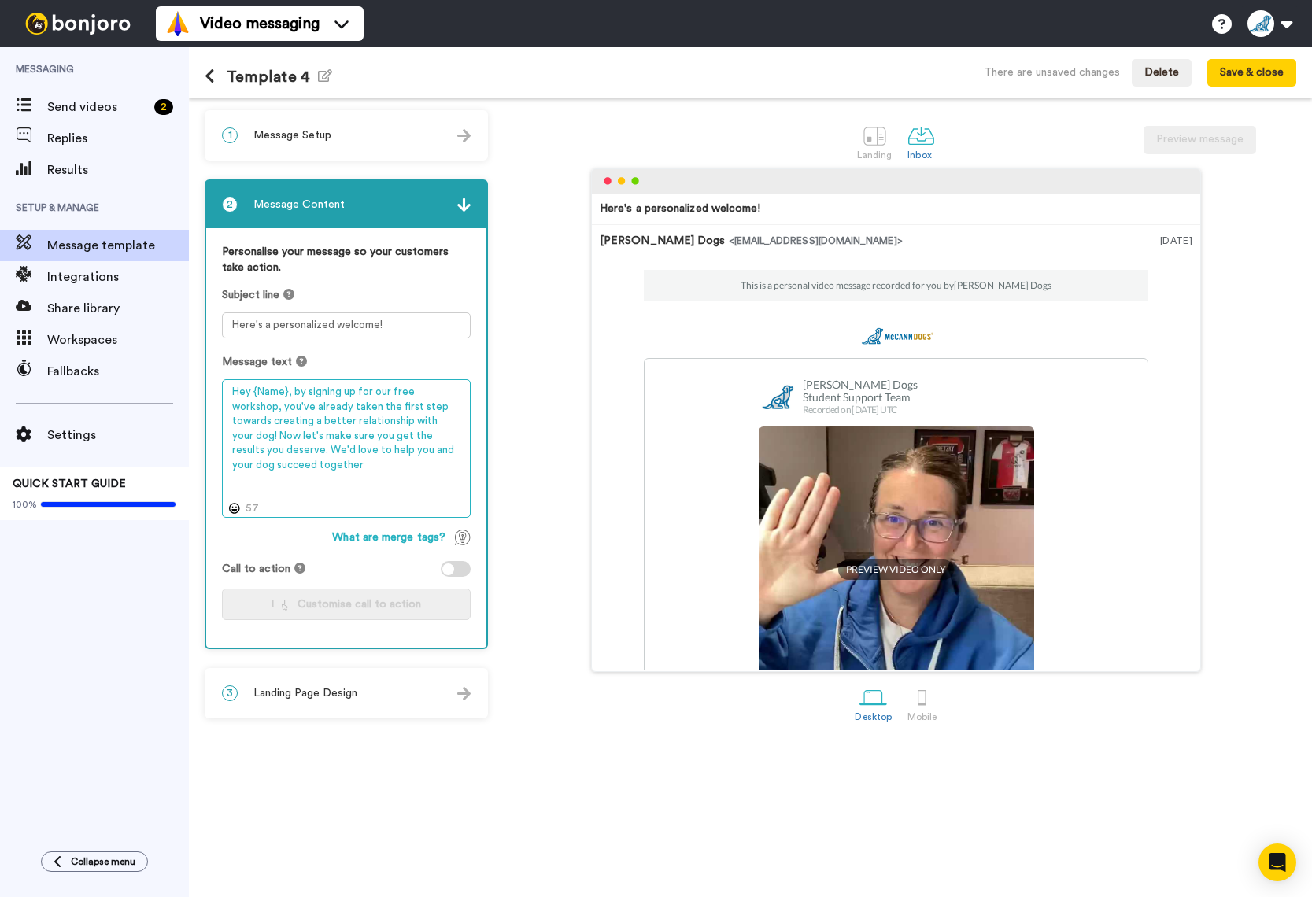
click at [287, 468] on textarea "Hey {Name}, by signing up for our free workshop, you've already taken the first…" at bounding box center [346, 448] width 249 height 139
drag, startPoint x: 231, startPoint y: 452, endPoint x: 241, endPoint y: 458, distance: 11.4
click at [231, 452] on textarea "Hey {Name}, by signing up for our free workshop, you've already taken the first…" at bounding box center [346, 448] width 249 height 139
click at [412, 467] on textarea "Hey {Name}, by signing up for our free workshop, you've already taken the first…" at bounding box center [346, 448] width 249 height 139
drag, startPoint x: 434, startPoint y: 423, endPoint x: 431, endPoint y: 432, distance: 10.0
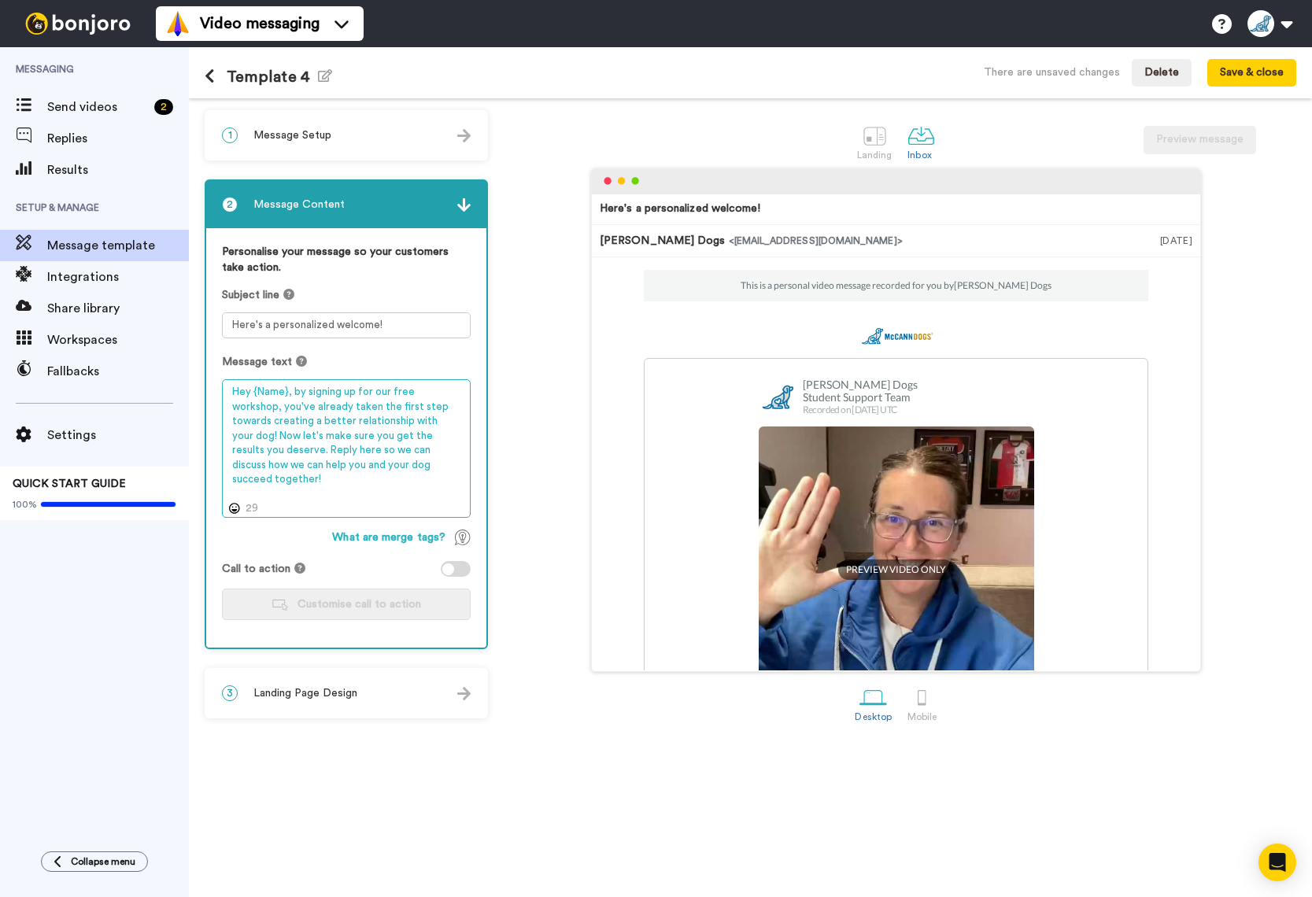
click at [434, 423] on textarea "Hey {Name}, by signing up for our free workshop, you've already taken the first…" at bounding box center [346, 448] width 249 height 139
drag, startPoint x: 425, startPoint y: 462, endPoint x: 223, endPoint y: 389, distance: 215.1
click at [223, 389] on textarea "Hey {Name}, by signing up for our free workshop, you've already taken the first…" at bounding box center [346, 448] width 249 height 139
drag, startPoint x: 372, startPoint y: 472, endPoint x: 400, endPoint y: 471, distance: 27.6
click at [380, 471] on textarea "Hey {Name}, by signing up for our free workshop, you've already taken the first…" at bounding box center [346, 448] width 249 height 139
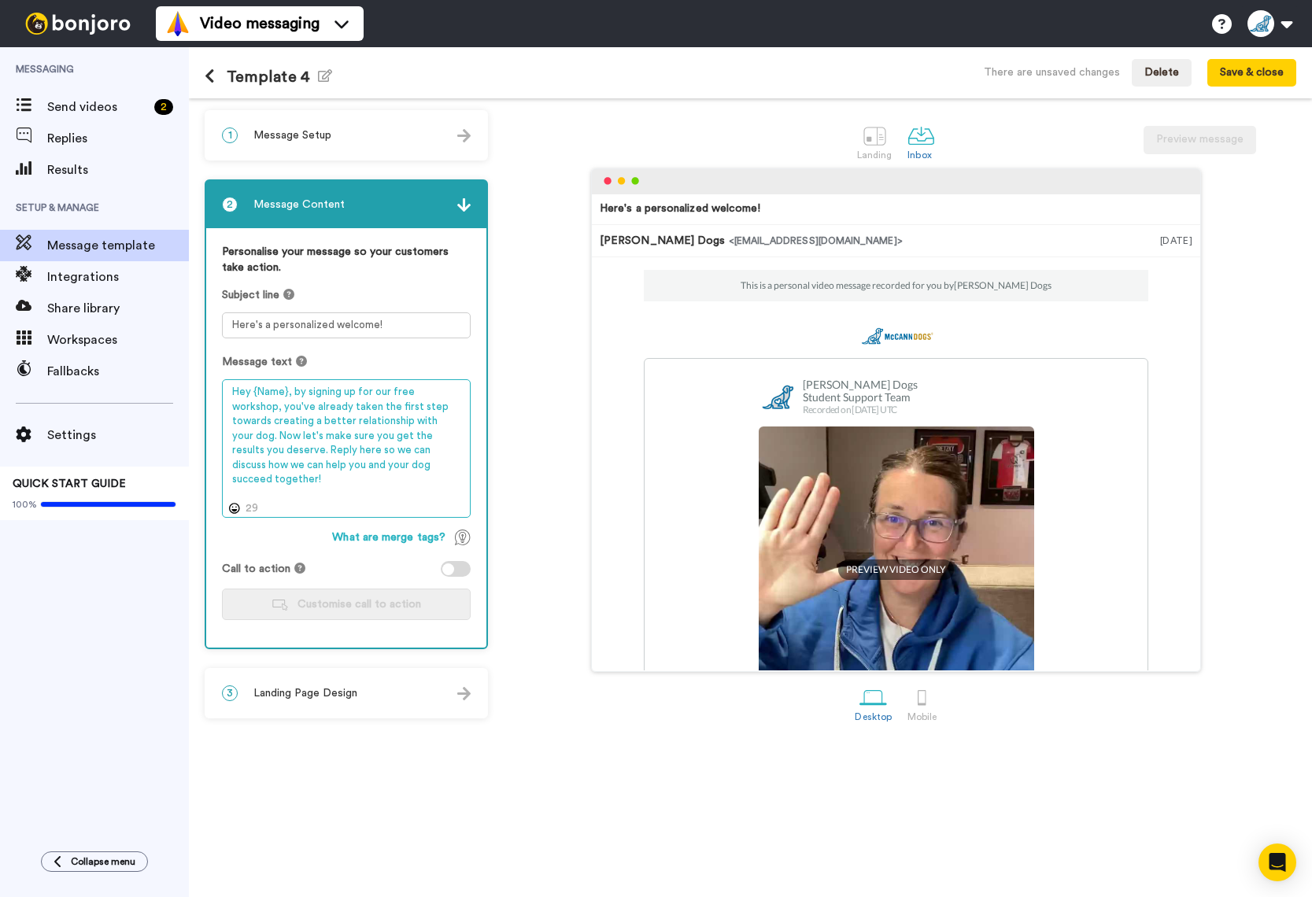
drag, startPoint x: 412, startPoint y: 466, endPoint x: 226, endPoint y: 392, distance: 200.7
click at [226, 392] on textarea "Hey {Name}, by signing up for our free workshop, you've already taken the first…" at bounding box center [346, 448] width 249 height 139
paste textarea "if you are finding training overwhelming and not quite sure where to start, tha…"
click at [375, 489] on textarea "Hey {Name}, if you are finding training overwhelming and not quite sure where t…" at bounding box center [346, 448] width 249 height 139
drag, startPoint x: 400, startPoint y: 423, endPoint x: 233, endPoint y: 417, distance: 167.0
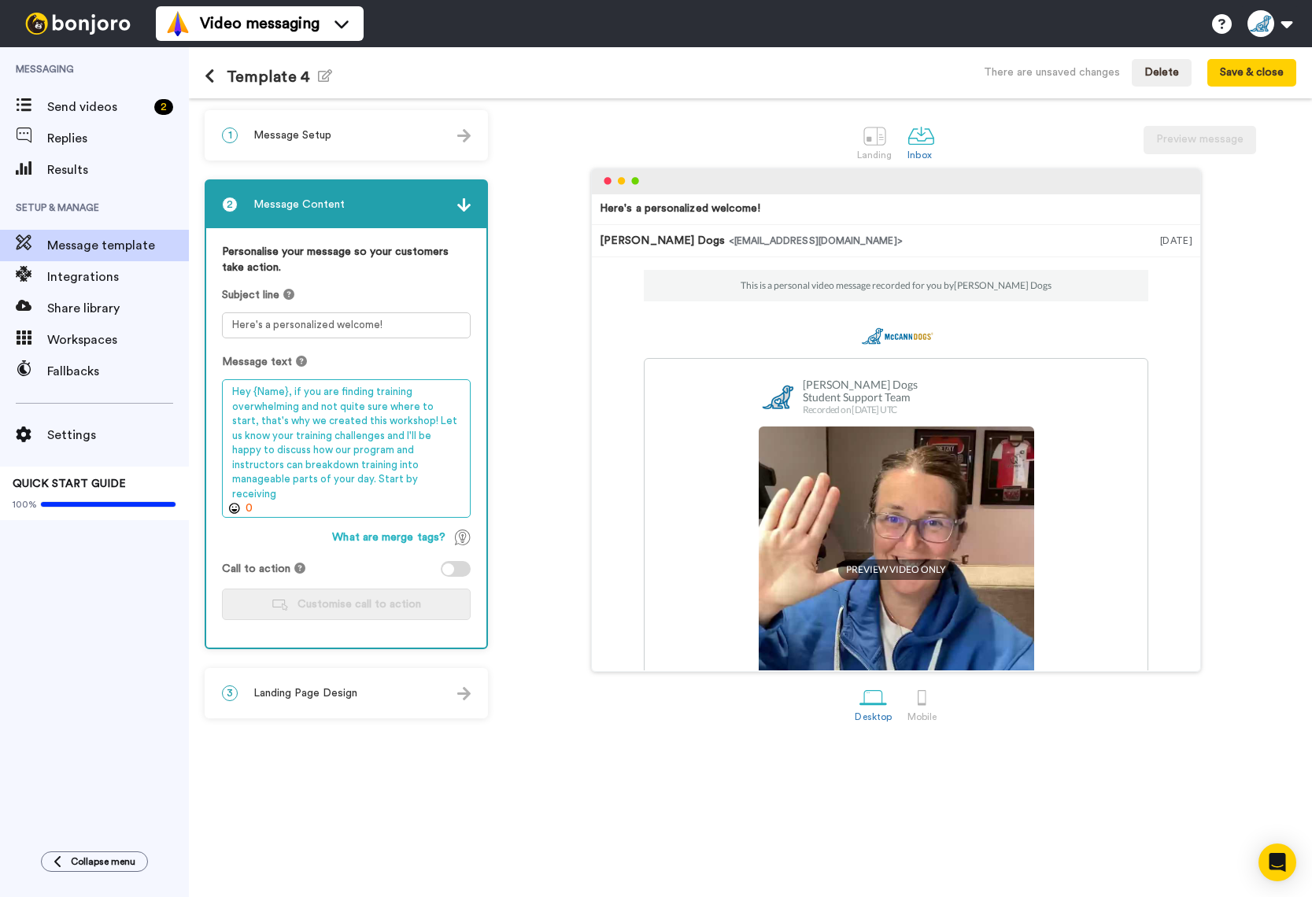
click at [233, 417] on textarea "Hey {Name}, if you are finding training overwhelming and not quite sure where t…" at bounding box center [346, 448] width 249 height 139
click at [297, 394] on textarea "Hey {Name}, if you are finding training overwhelming and not quite sure where t…" at bounding box center [346, 448] width 249 height 139
drag, startPoint x: 459, startPoint y: 404, endPoint x: 453, endPoint y: 420, distance: 17.7
click at [457, 407] on textarea "Hey {Name}, are you are finding training overwhelming and not quite sure where …" at bounding box center [346, 448] width 249 height 139
click at [320, 411] on textarea "Hey {Name}, are you are finding training overwhelming and not quite sure where …" at bounding box center [346, 448] width 249 height 139
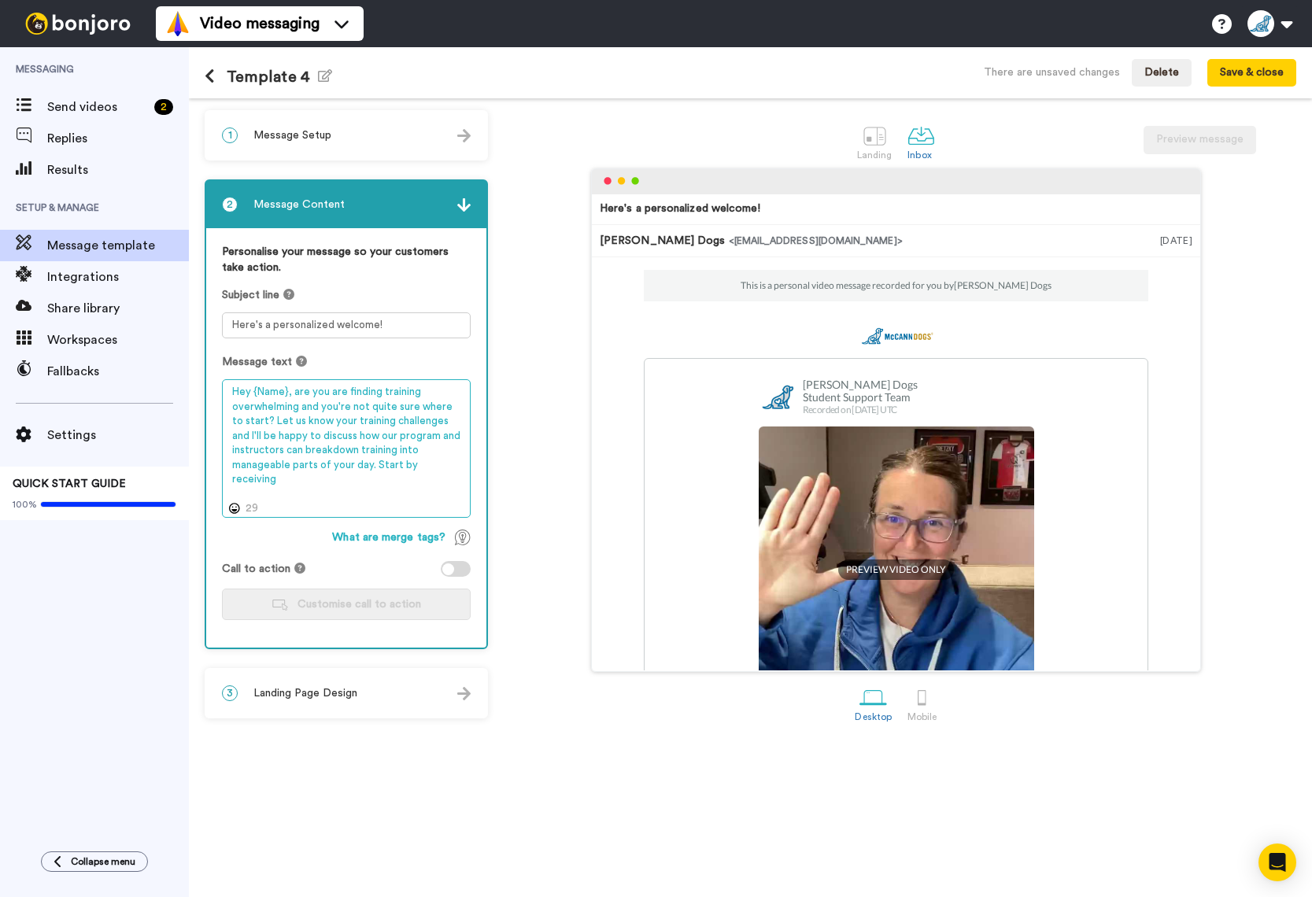
click at [398, 460] on textarea "Hey {Name}, are you are finding training overwhelming and you're not quite sure…" at bounding box center [346, 448] width 249 height 139
drag, startPoint x: 399, startPoint y: 467, endPoint x: 412, endPoint y: 468, distance: 12.6
click at [412, 468] on textarea "Hey {Name}, are you are finding training overwhelming and you're not quite sure…" at bounding box center [346, 448] width 249 height 139
click at [446, 466] on textarea "Hey {Name}, are you are finding training overwhelming and you're not quite sure…" at bounding box center [346, 448] width 249 height 139
drag, startPoint x: 345, startPoint y: 481, endPoint x: 277, endPoint y: 478, distance: 67.8
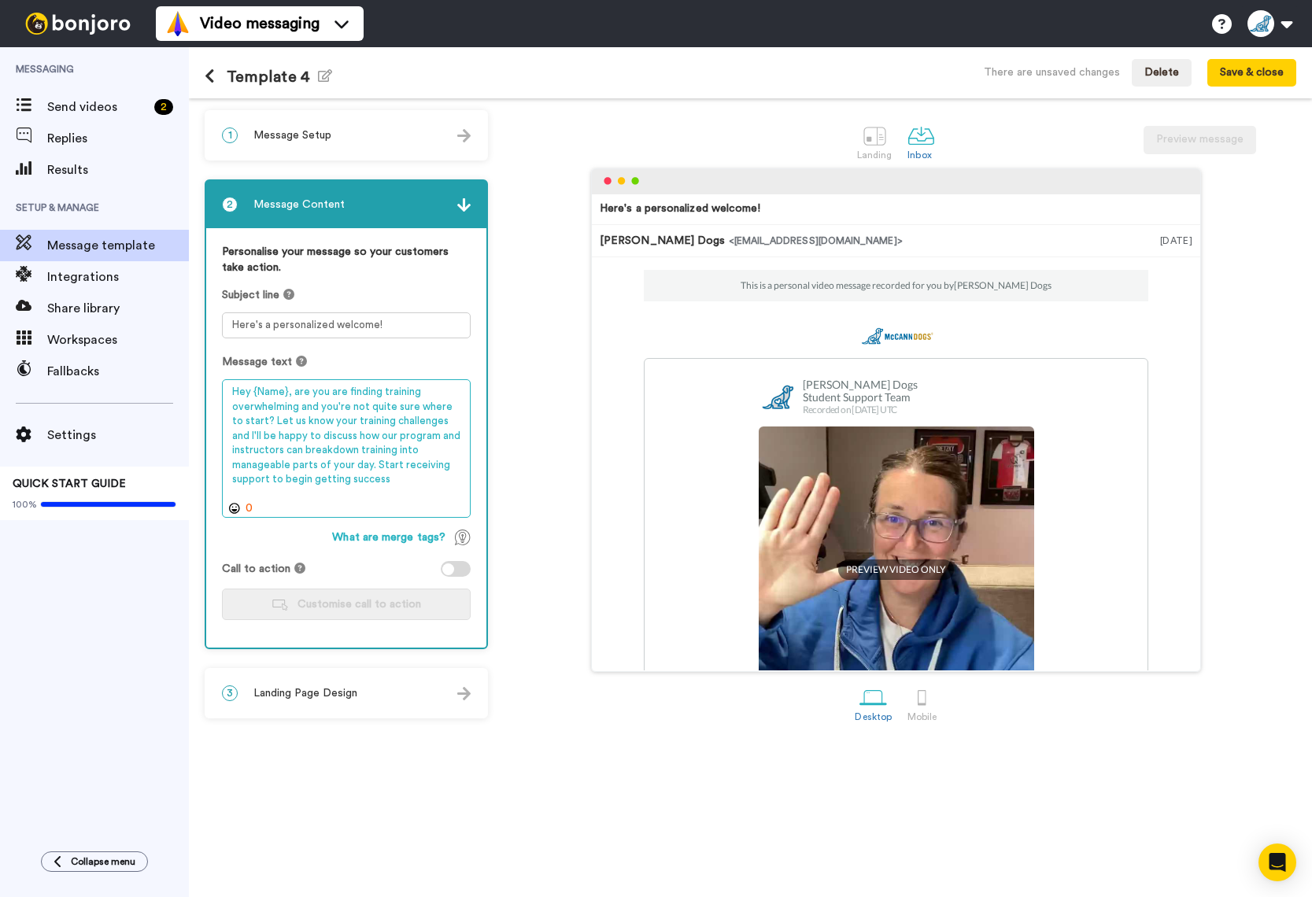
click at [277, 478] on textarea "Hey {Name}, are you are finding training overwhelming and you're not quite sure…" at bounding box center [346, 448] width 249 height 139
type textarea "Hey {Name}, are you are finding training overwhelming and you're not quite sure…"
drag, startPoint x: 374, startPoint y: 464, endPoint x: 387, endPoint y: 475, distance: 16.8
click at [387, 475] on textarea "Hey {Name}, are you are finding training overwhelming and you're not quite sure…" at bounding box center [346, 448] width 249 height 139
click at [359, 479] on textarea "Hey {Name}, are you are finding training overwhelming and you're not quite sure…" at bounding box center [346, 448] width 249 height 139
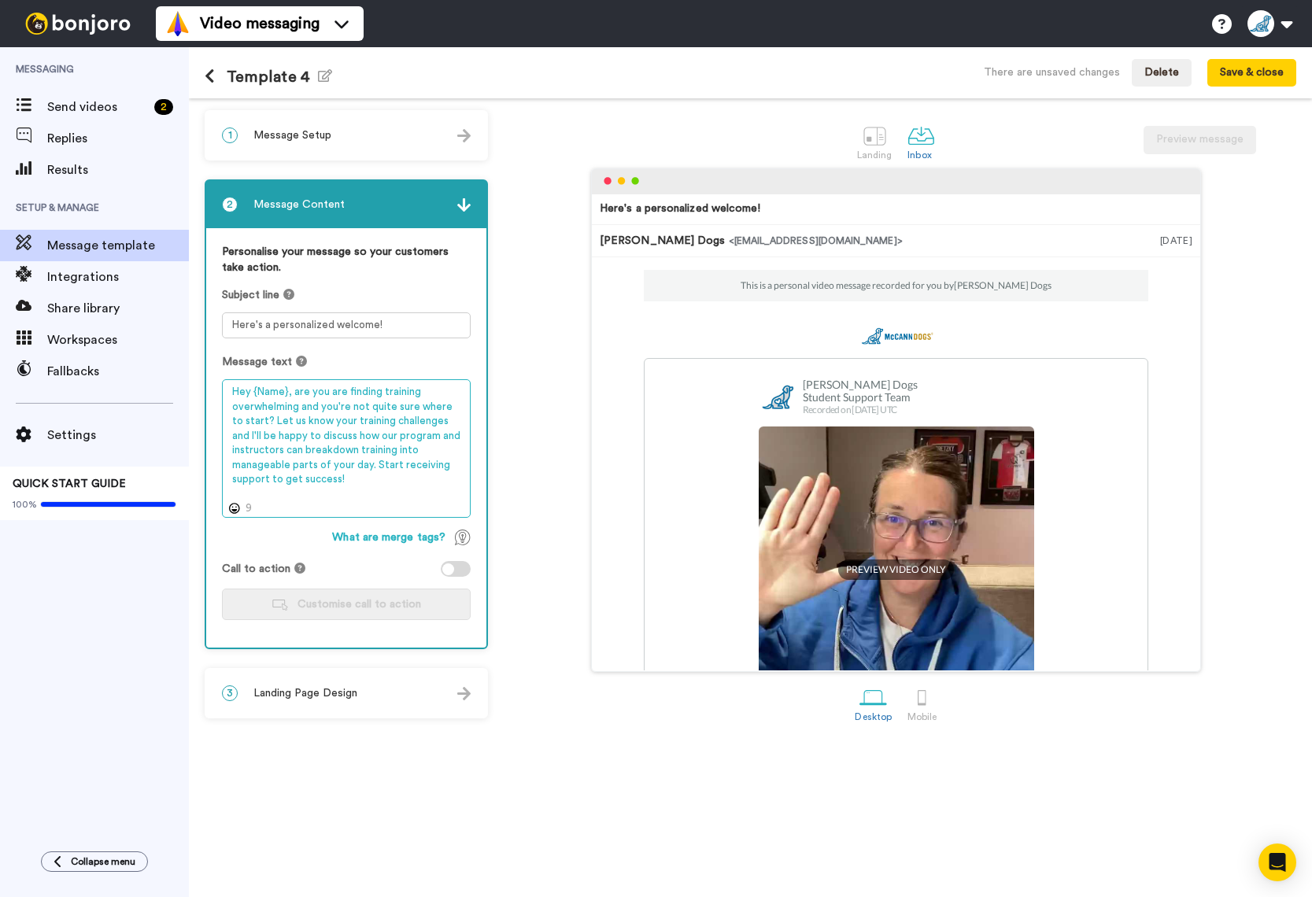
drag, startPoint x: 359, startPoint y: 479, endPoint x: 231, endPoint y: 391, distance: 155.7
click at [231, 391] on textarea "Hey {Name}, are you are finding training overwhelming and you're not quite sure…" at bounding box center [346, 448] width 249 height 139
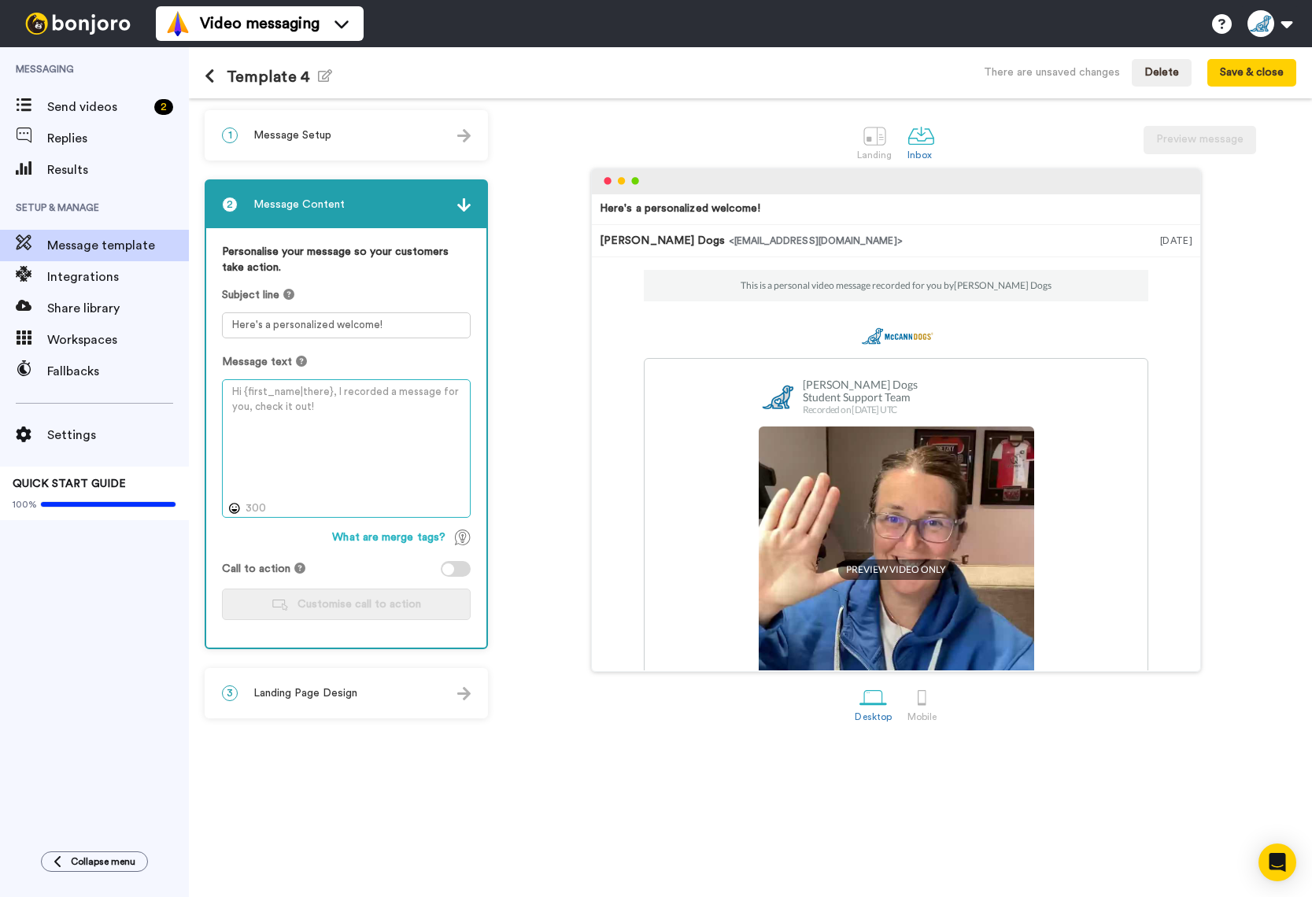
drag, startPoint x: 259, startPoint y: 406, endPoint x: 220, endPoint y: 394, distance: 41.1
click at [218, 393] on div "Personalise your message so your customers take action. Subject line Here's a p…" at bounding box center [346, 438] width 280 height 420
paste textarea "Hey {Name}, are you are finding training overwhelming and you're not quite sure…"
type textarea "Hey {Name}, are you are finding training overwhelming and you're not quite sure…"
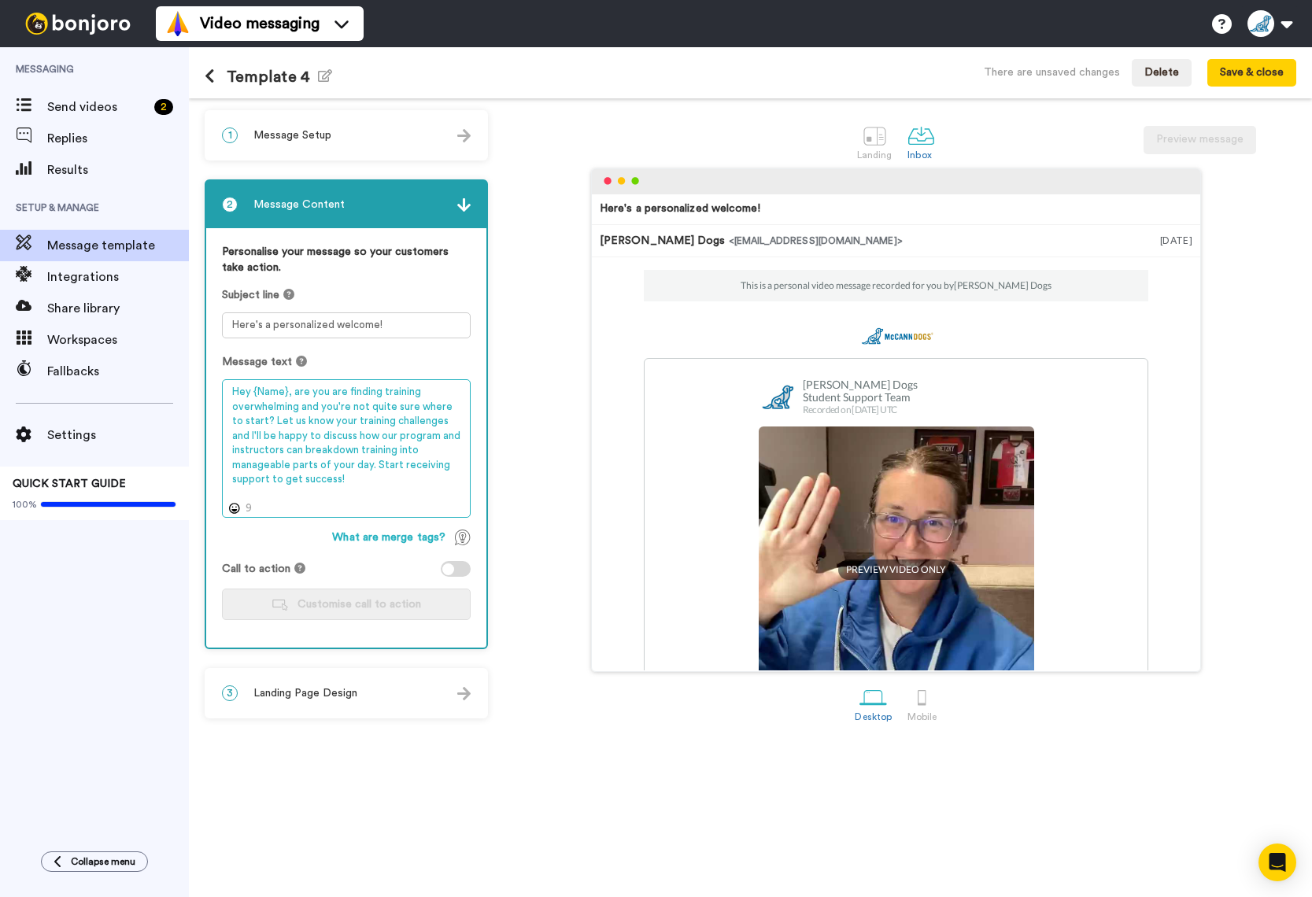
drag, startPoint x: 355, startPoint y: 476, endPoint x: 227, endPoint y: 390, distance: 153.7
click at [227, 390] on textarea "Hey {Name}, are you are finding training overwhelming and you're not quite sure…" at bounding box center [346, 448] width 249 height 139
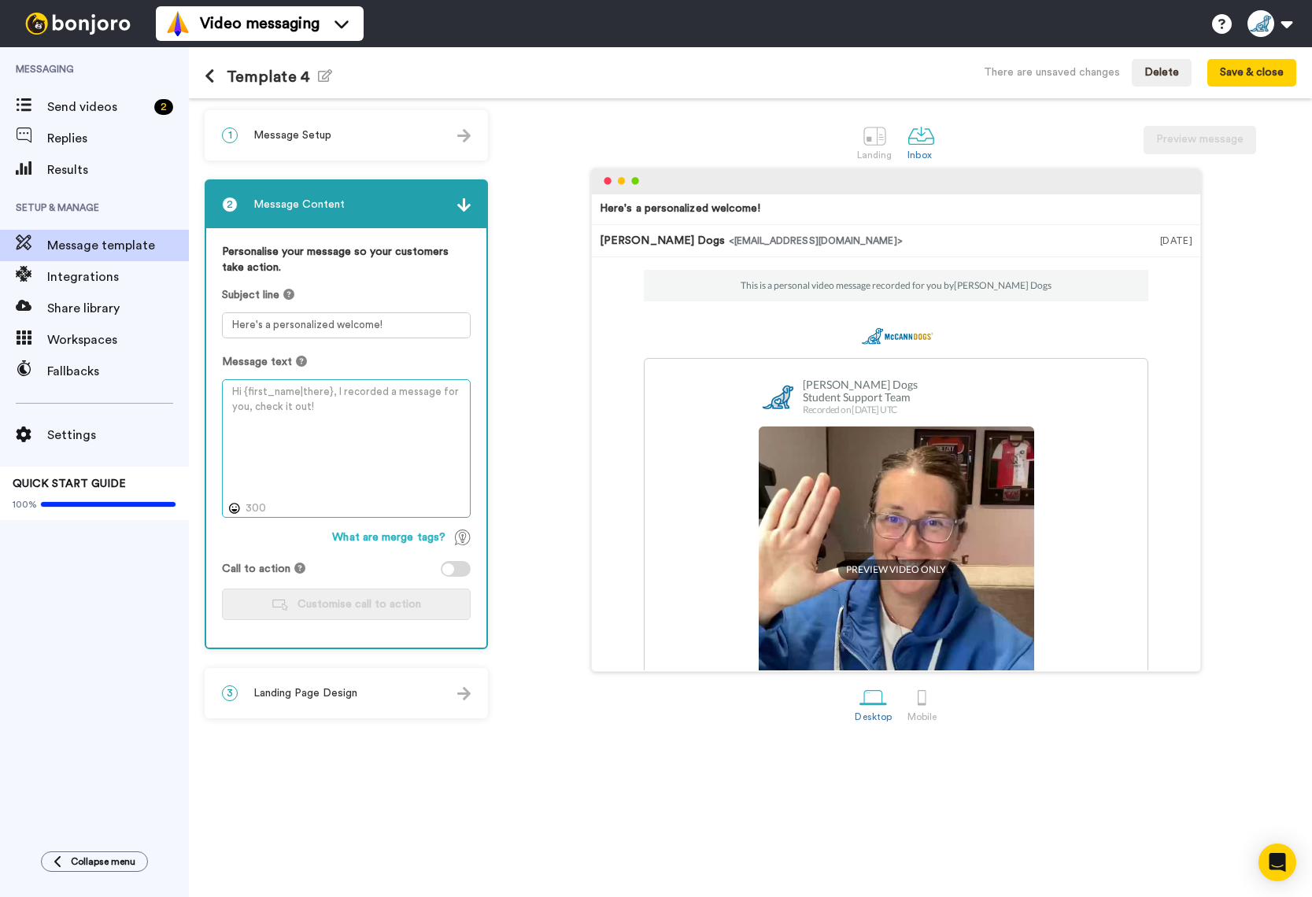
paste textarea "Hey {Name}, if you are finding training overwhelming and not quite sure where t…"
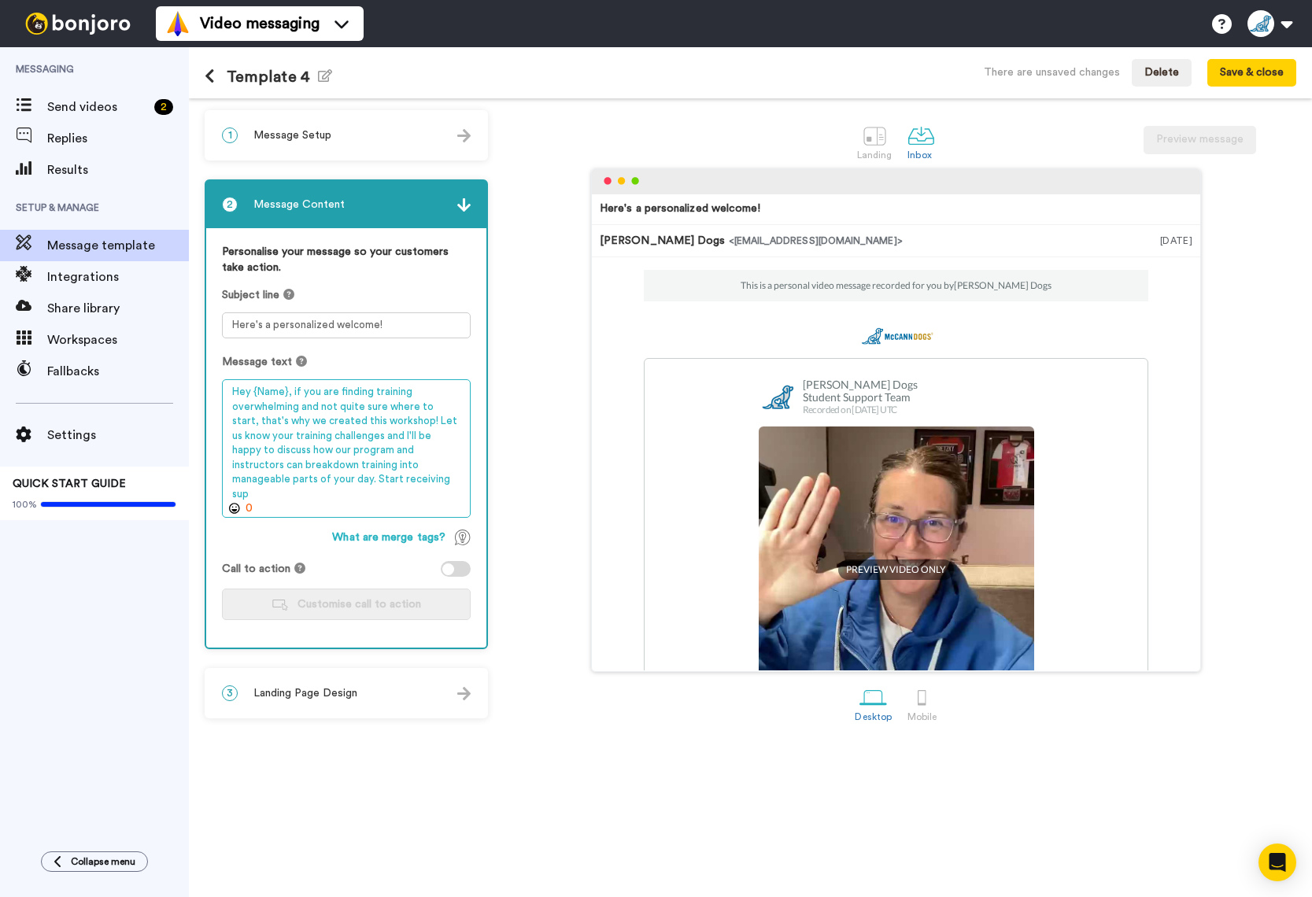
click at [389, 486] on textarea "Hey {Name}, if you are finding training overwhelming and not quite sure where t…" at bounding box center [346, 448] width 249 height 139
drag, startPoint x: 338, startPoint y: 395, endPoint x: 294, endPoint y: 398, distance: 44.1
click at [294, 398] on textarea "Hey {Name}, if you are finding training overwhelming and not quite sure where t…" at bounding box center [346, 448] width 249 height 139
drag, startPoint x: 398, startPoint y: 425, endPoint x: 228, endPoint y: 426, distance: 169.2
click at [228, 426] on textarea "Hey {Name}, are you finding training overwhelming and not quite sure where to s…" at bounding box center [346, 448] width 249 height 139
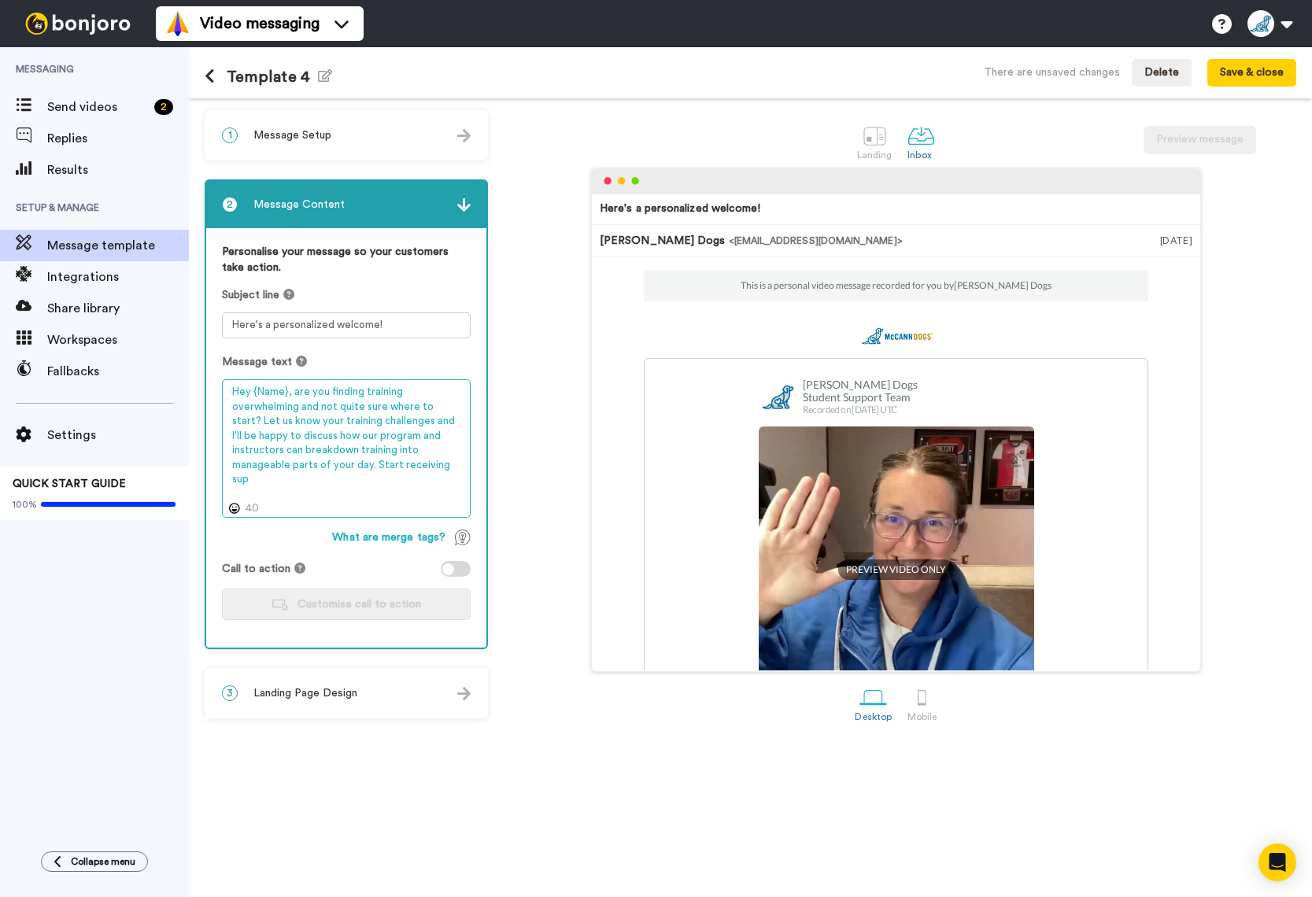
click at [457, 468] on textarea "Hey {Name}, are you finding training overwhelming and not quite sure where to s…" at bounding box center [346, 448] width 249 height 139
drag, startPoint x: 390, startPoint y: 479, endPoint x: 234, endPoint y: 394, distance: 177.5
click at [229, 393] on textarea "Hey {Name}, are you finding training overwhelming and not quite sure where to s…" at bounding box center [346, 448] width 249 height 139
type textarea "Hey {Name}, are you finding training overwhelming and not quite sure where to s…"
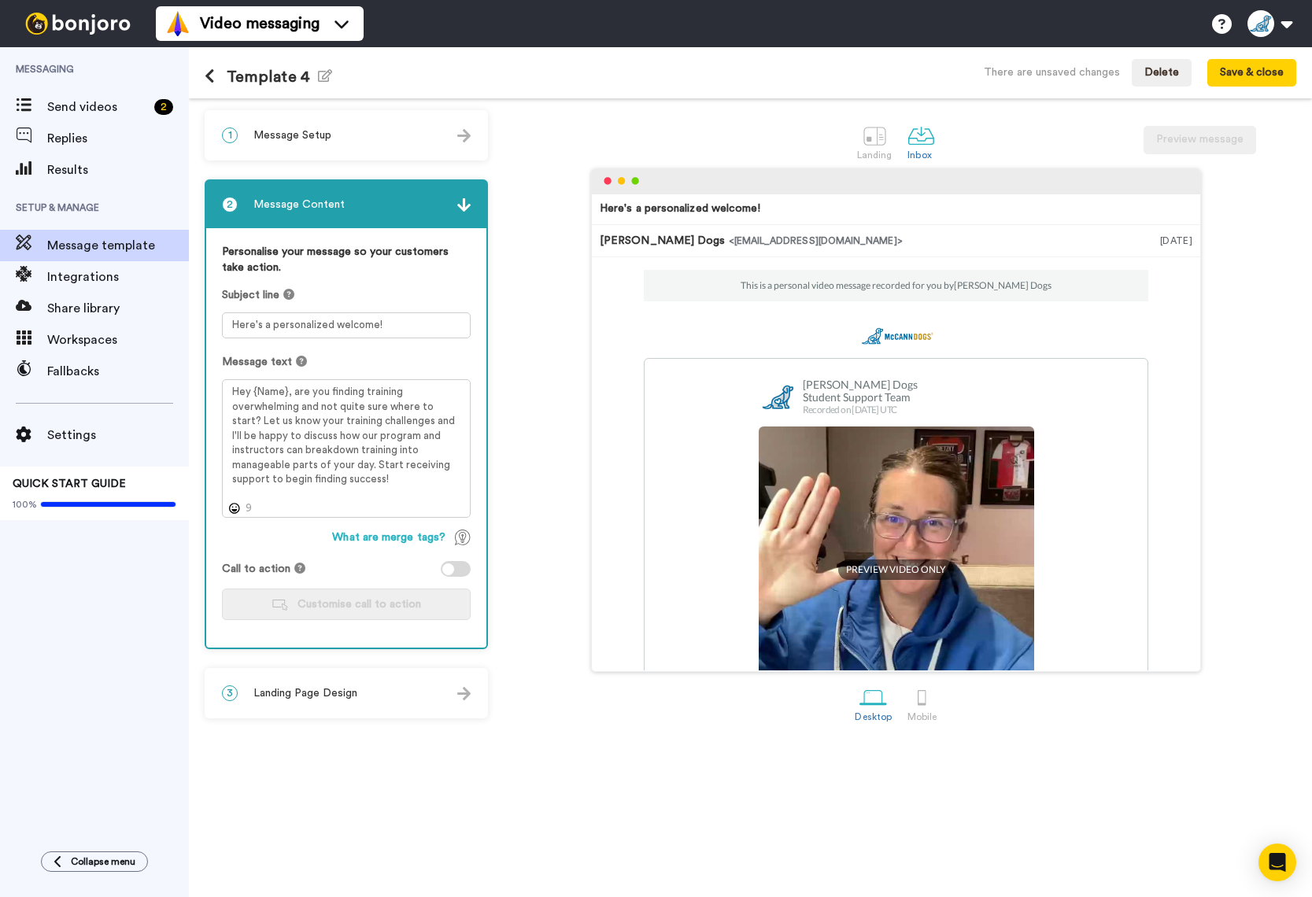
click at [552, 326] on div "Here's a personalized welcome! [PERSON_NAME] Dogs <[EMAIL_ADDRESS][DOMAIN_NAME]…" at bounding box center [896, 420] width 801 height 504
drag, startPoint x: 386, startPoint y: 324, endPoint x: 211, endPoint y: 323, distance: 174.8
click at [211, 323] on div "Personalise your message so your customers take action. Subject line Here's a p…" at bounding box center [346, 438] width 280 height 420
paste textarea "A quick welcome video just for you"
type textarea "A quick welcome video just for you!"
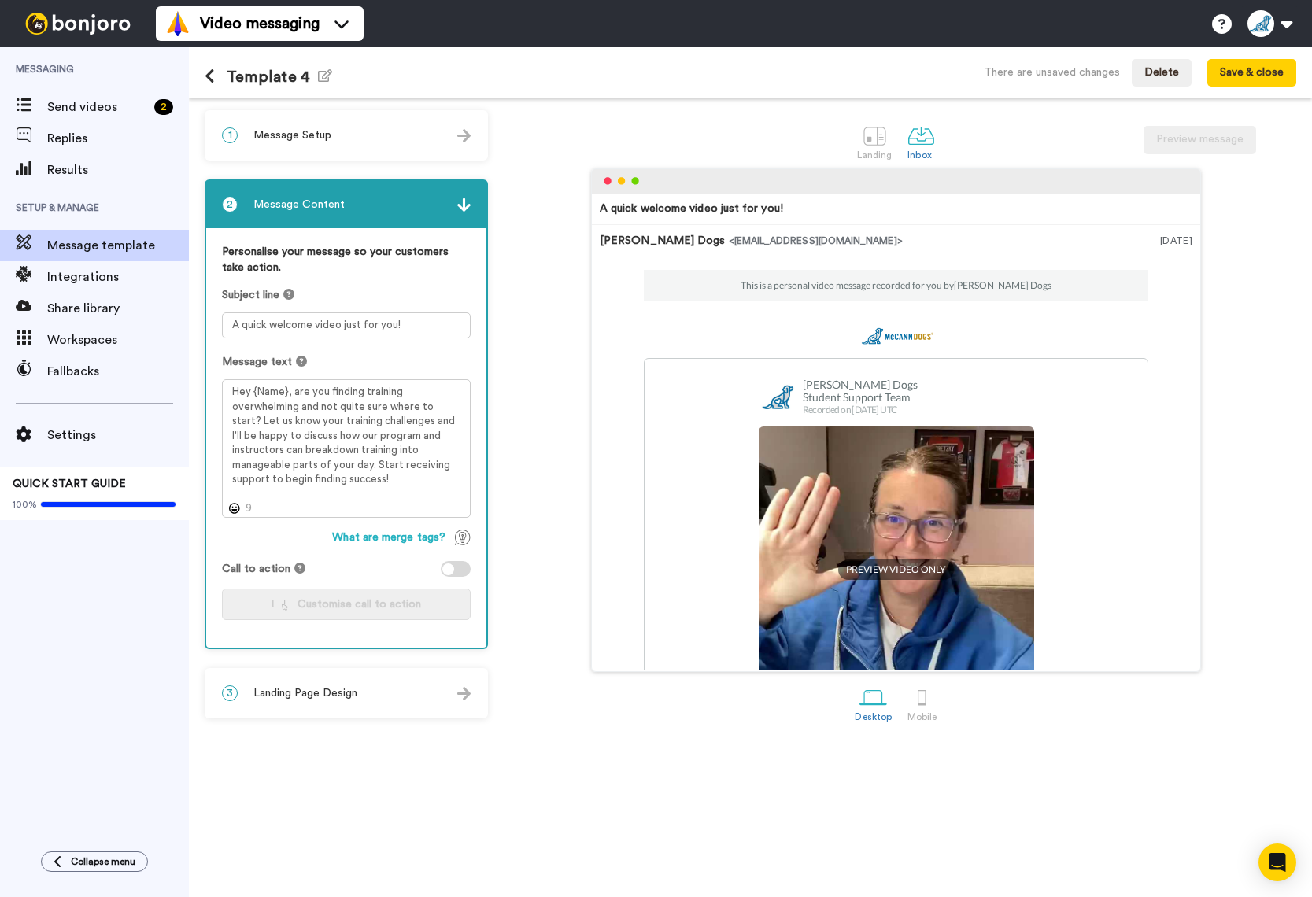
click at [471, 136] on div "1 Message Setup" at bounding box center [346, 135] width 280 height 47
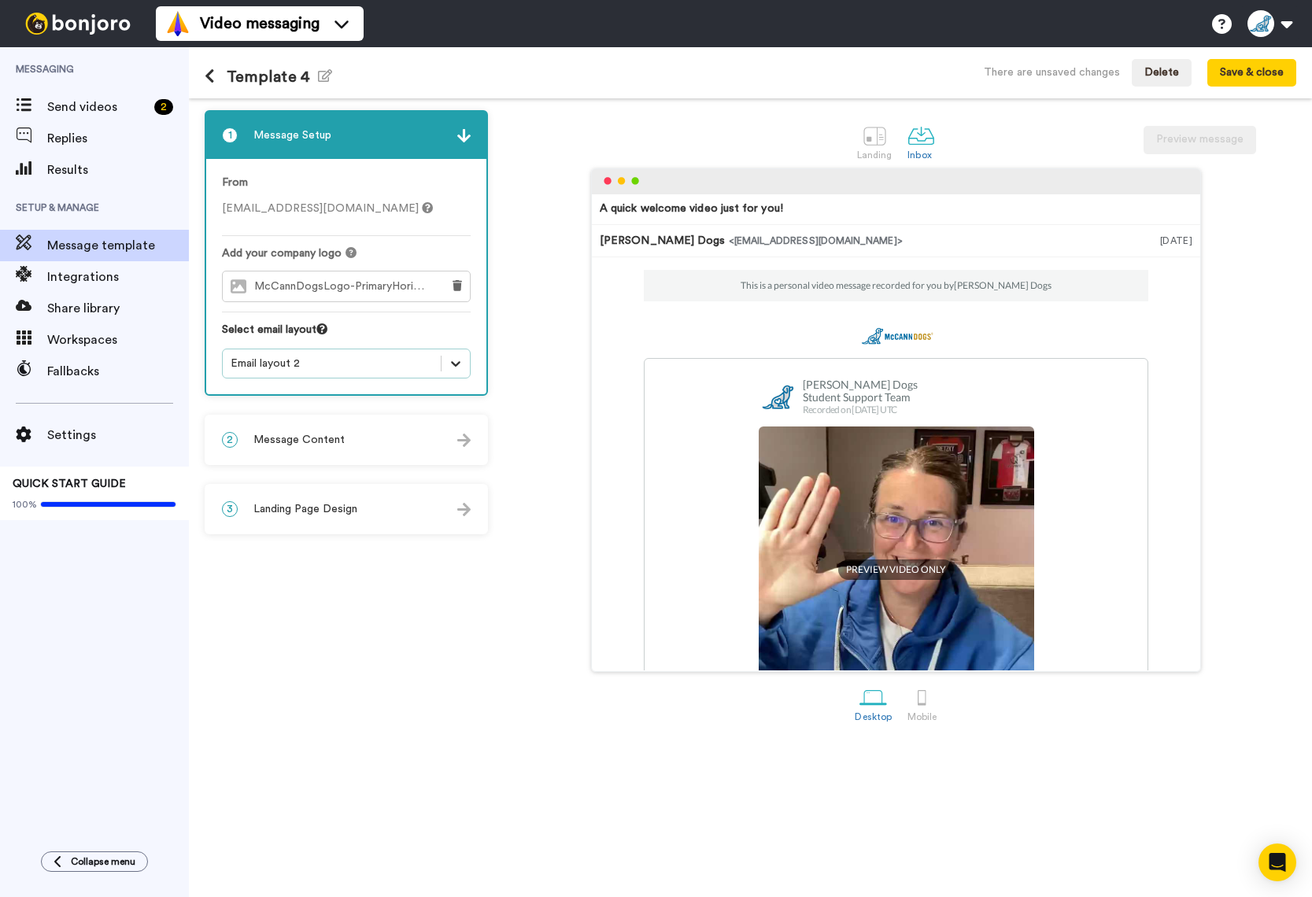
click at [463, 366] on icon at bounding box center [456, 364] width 16 height 16
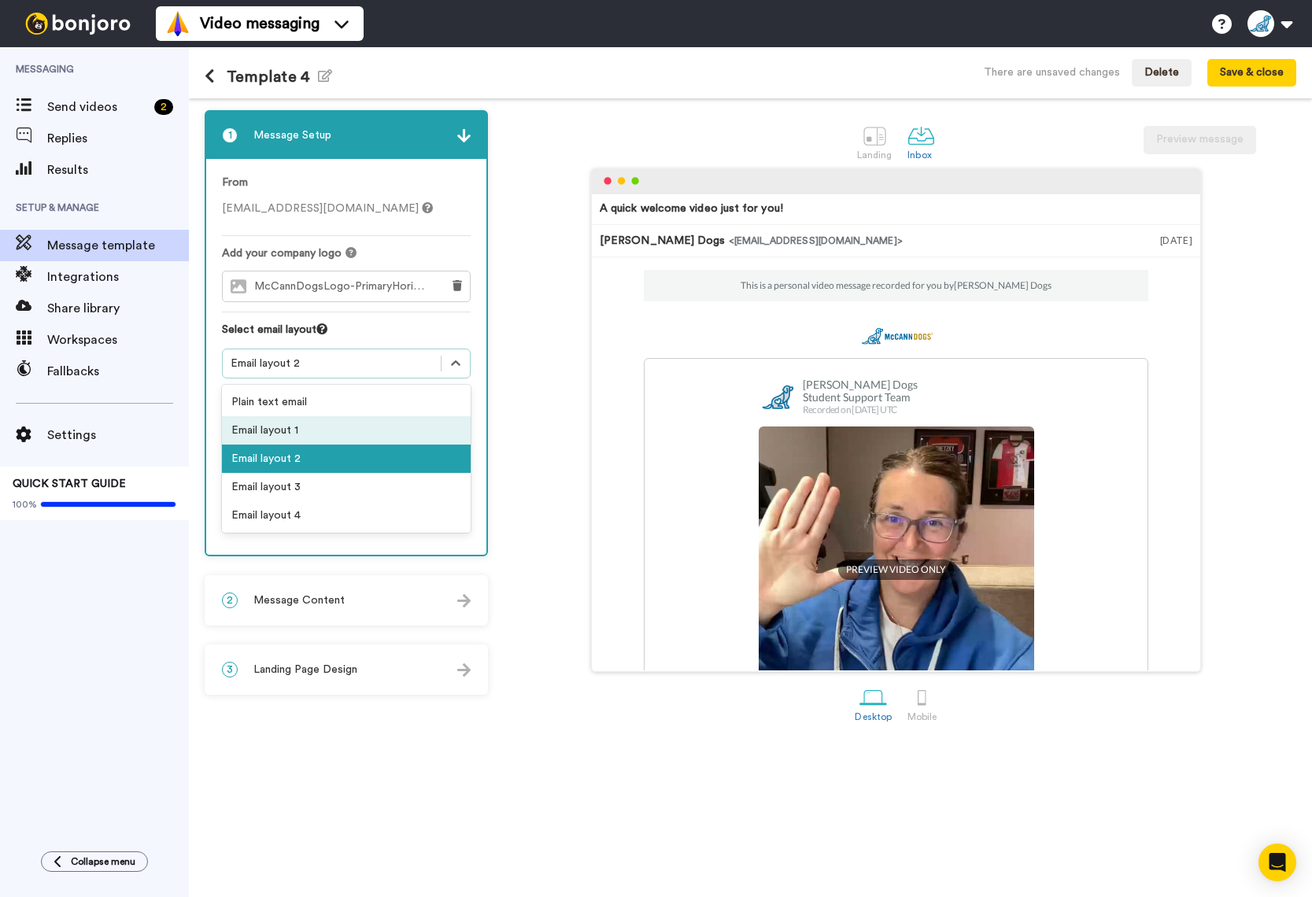
click at [330, 434] on div "Email layout 1" at bounding box center [346, 430] width 249 height 28
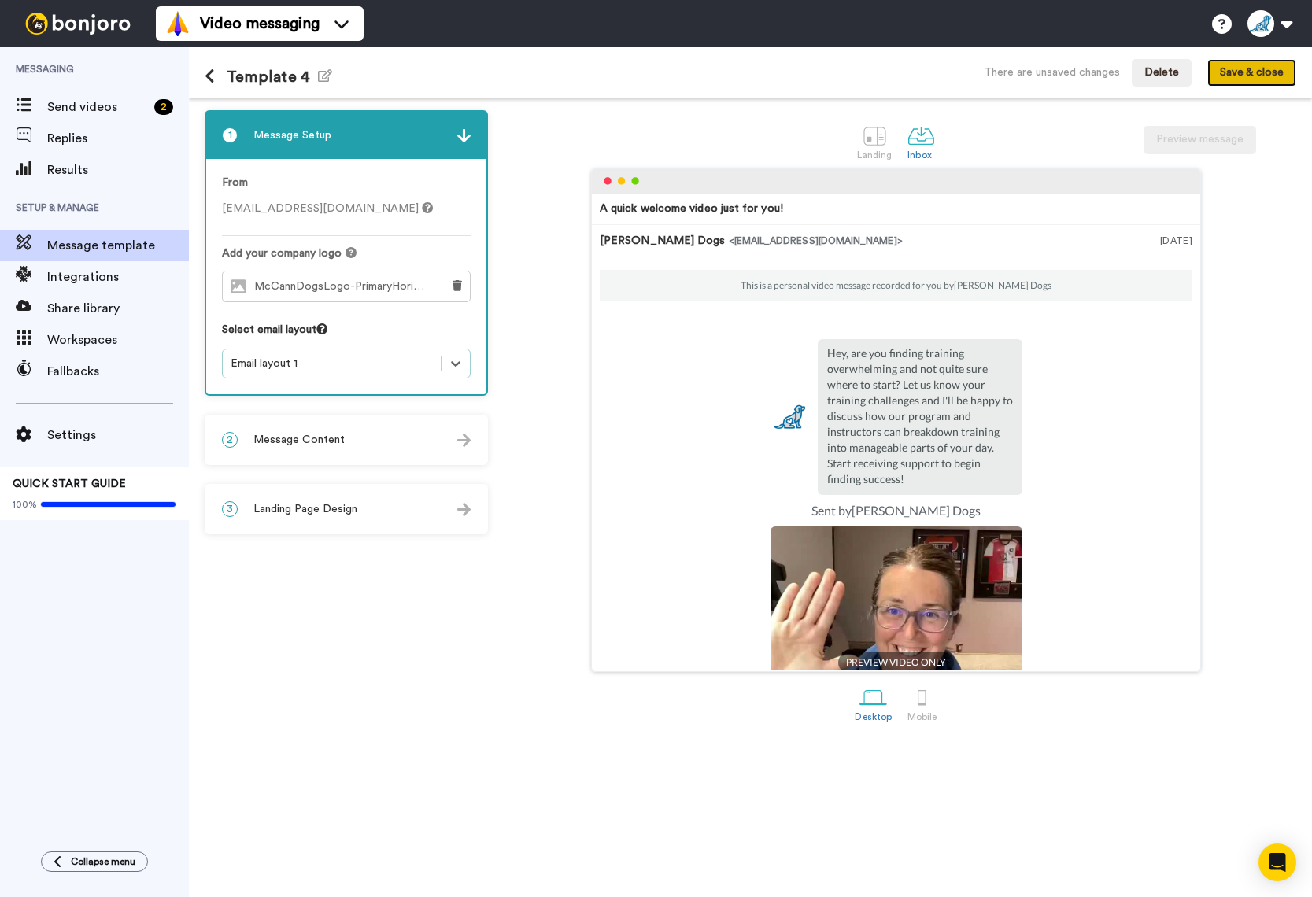
click at [1234, 80] on button "Save & close" at bounding box center [1251, 73] width 89 height 28
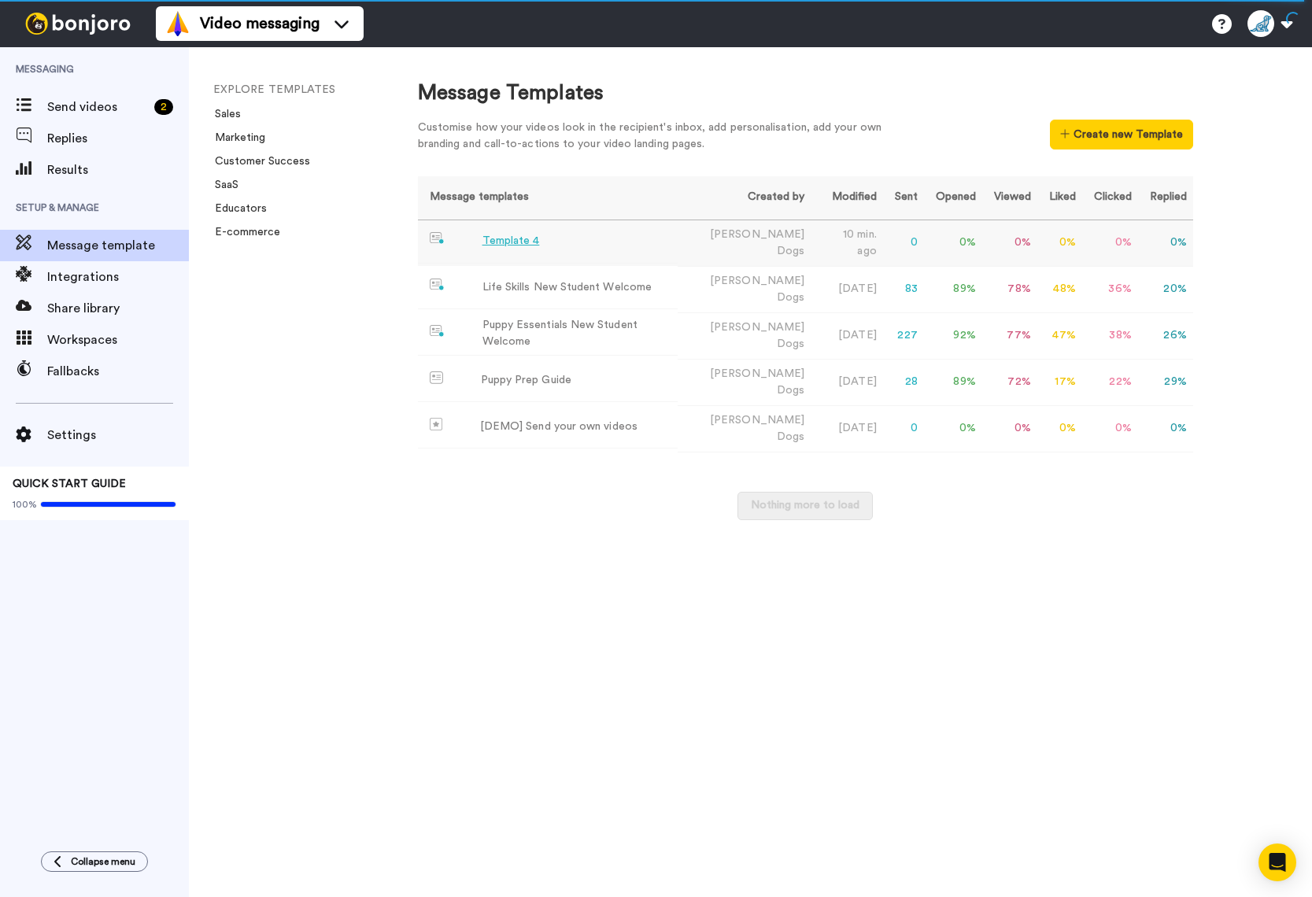
click at [614, 244] on td "Template 4" at bounding box center [548, 241] width 261 height 43
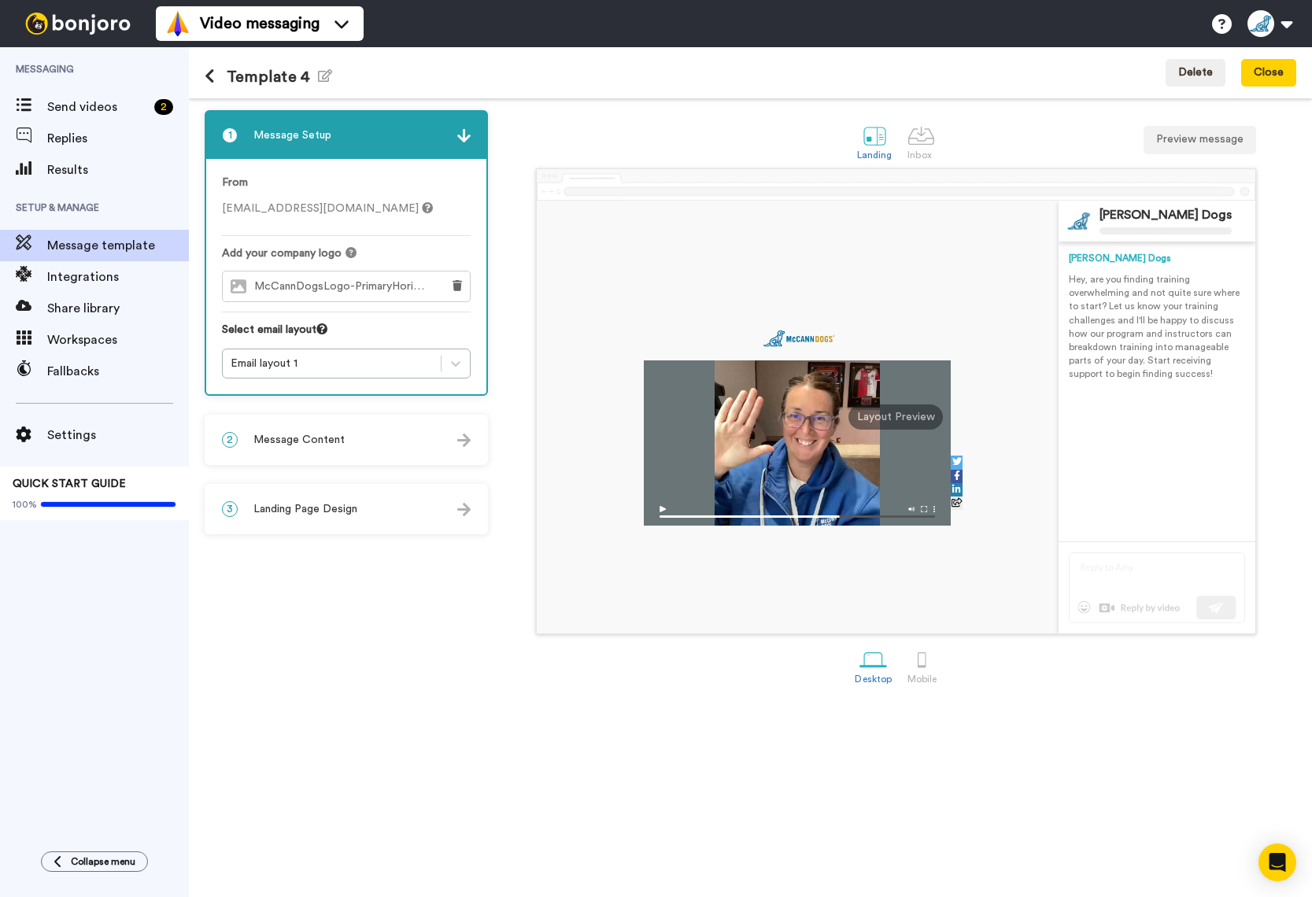
click at [464, 442] on img at bounding box center [463, 440] width 13 height 13
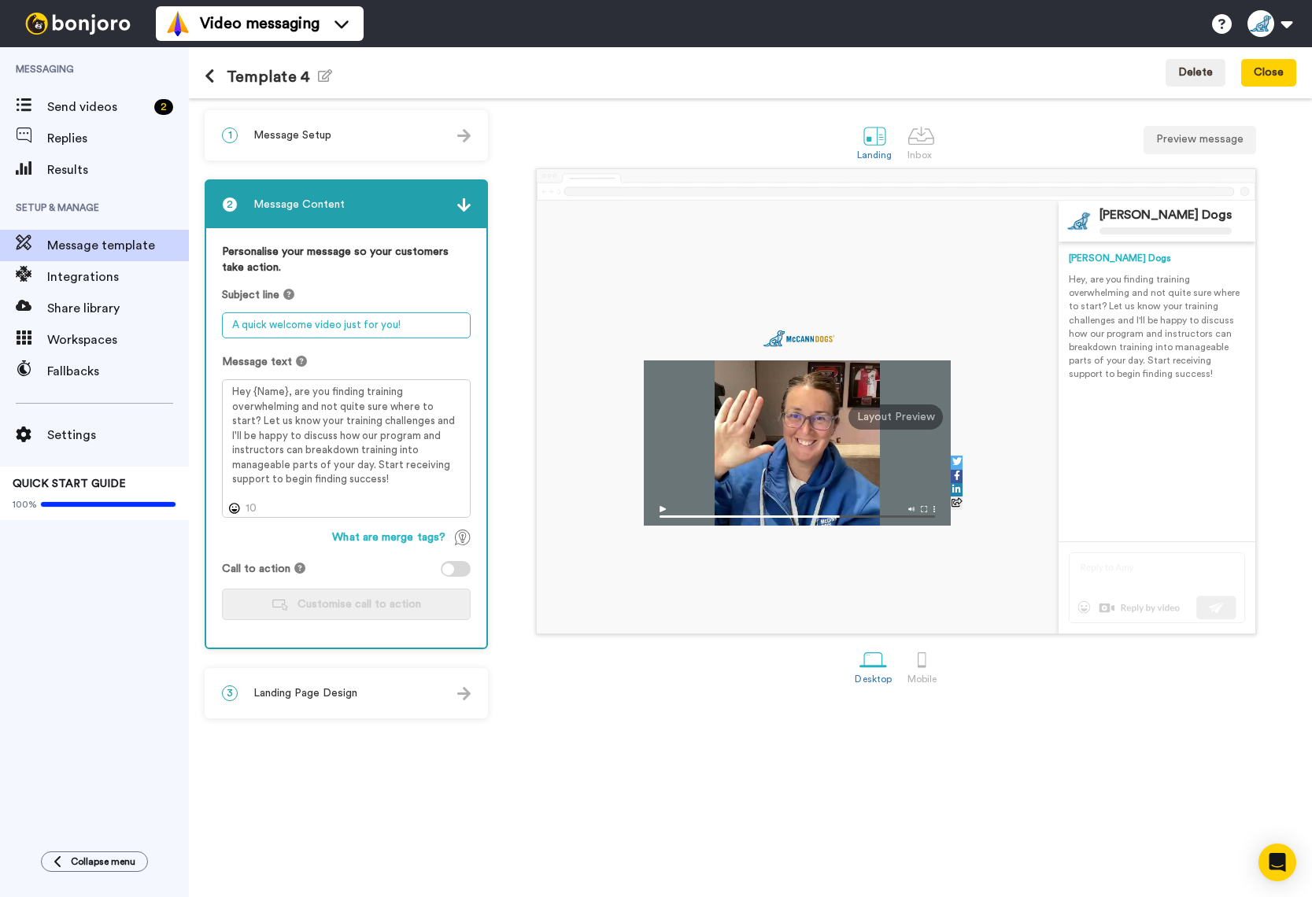
drag, startPoint x: 431, startPoint y: 324, endPoint x: 202, endPoint y: 312, distance: 229.3
click at [202, 312] on div "1 Message Setup From [EMAIL_ADDRESS][DOMAIN_NAME] Add your company logo McCannD…" at bounding box center [750, 497] width 1123 height 799
paste textarea "I made this video to help get you started"
type textarea "I made this video to help get you started!"
click at [1226, 79] on button "Save & close" at bounding box center [1251, 73] width 89 height 28
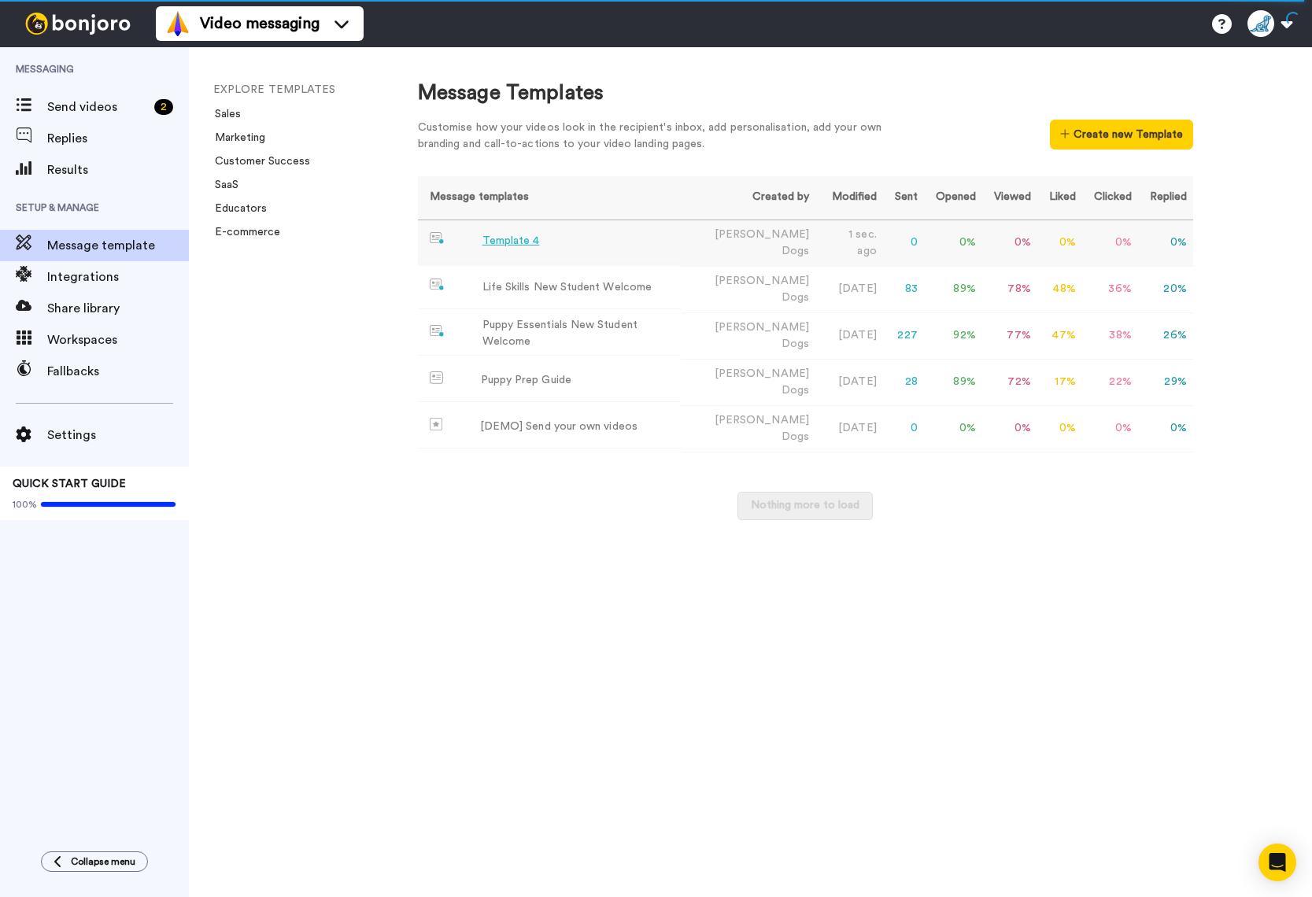
click at [650, 242] on td "Template 4" at bounding box center [549, 241] width 263 height 43
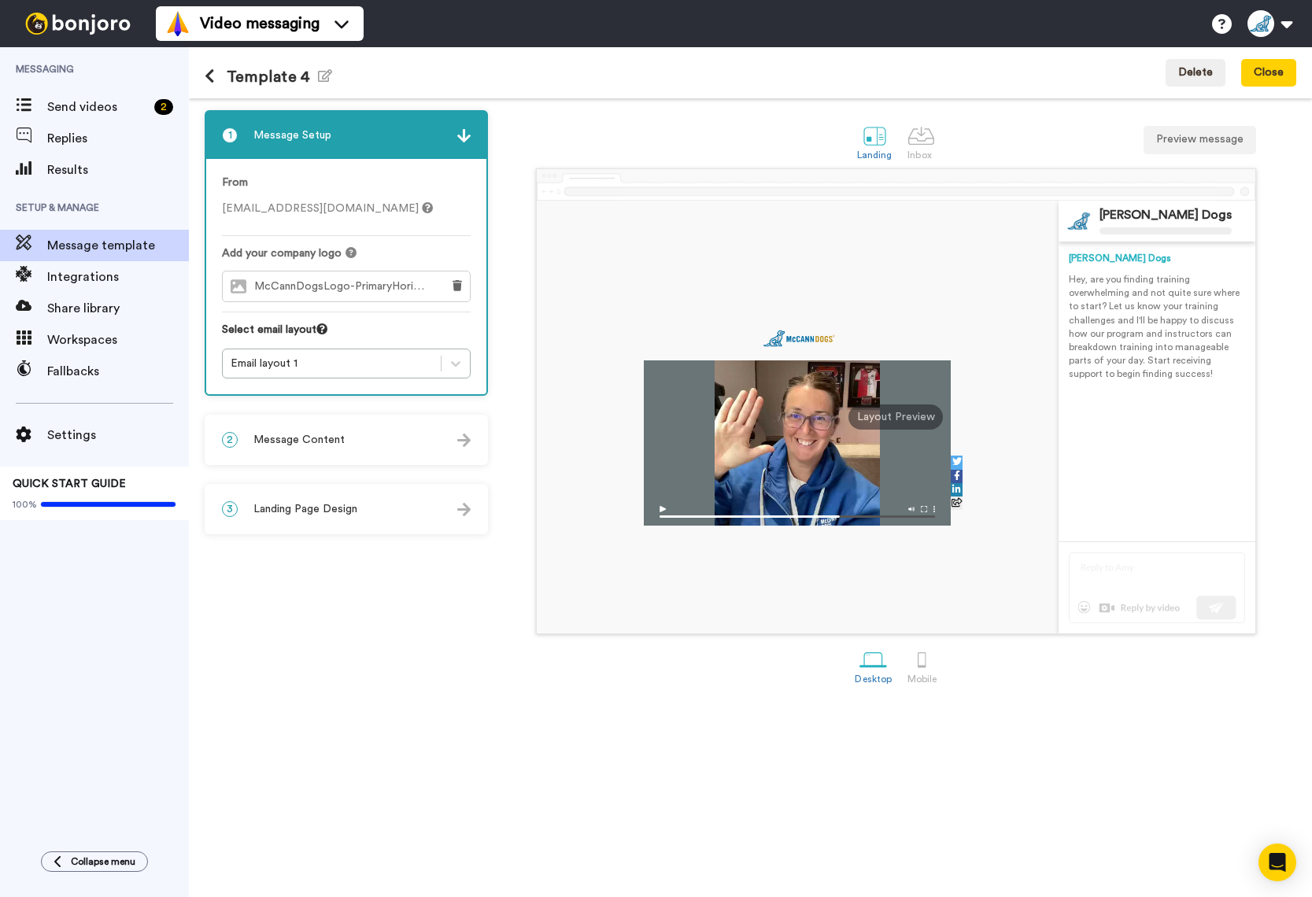
click at [461, 440] on img at bounding box center [463, 440] width 13 height 13
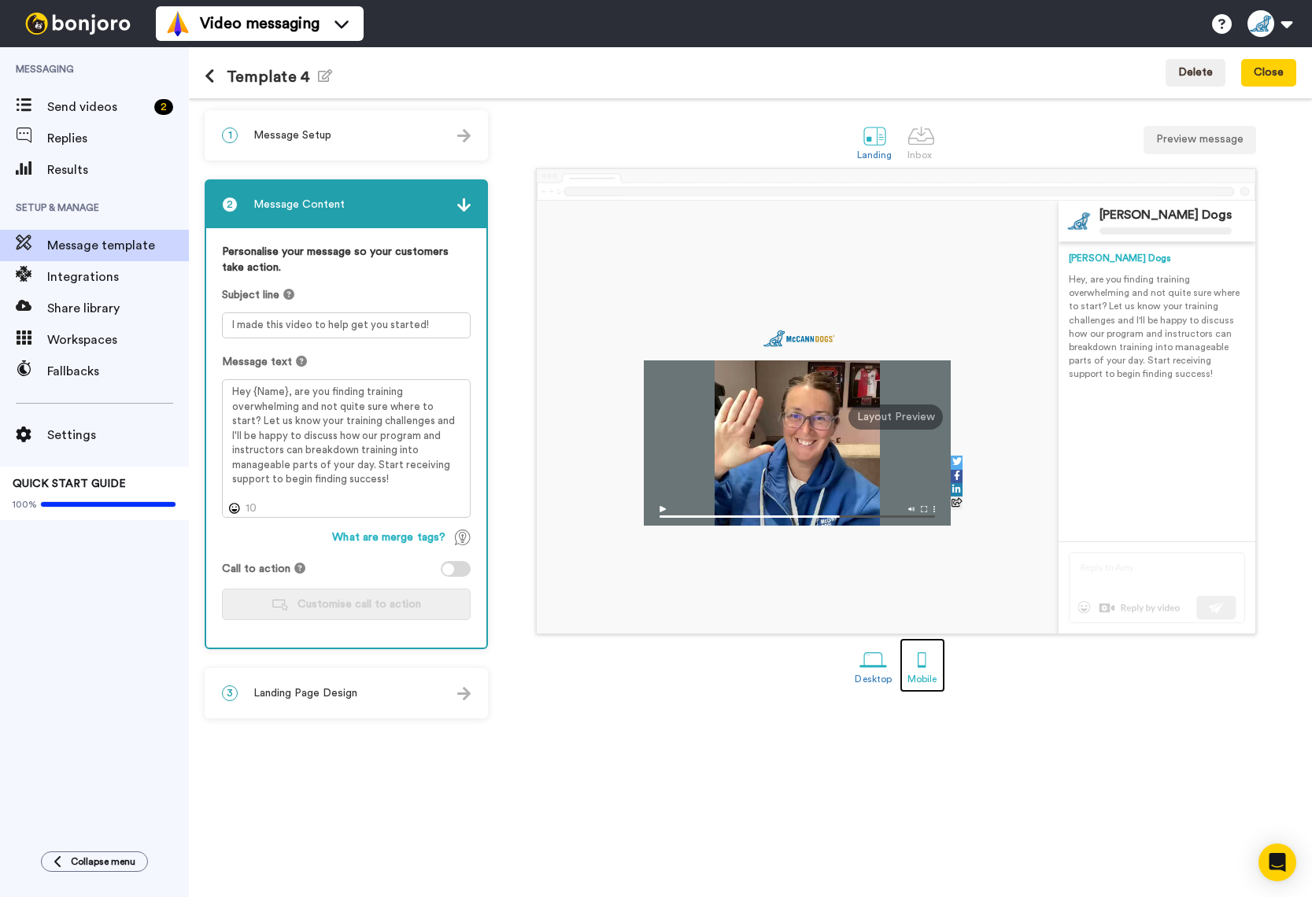
click at [923, 667] on div at bounding box center [922, 660] width 28 height 28
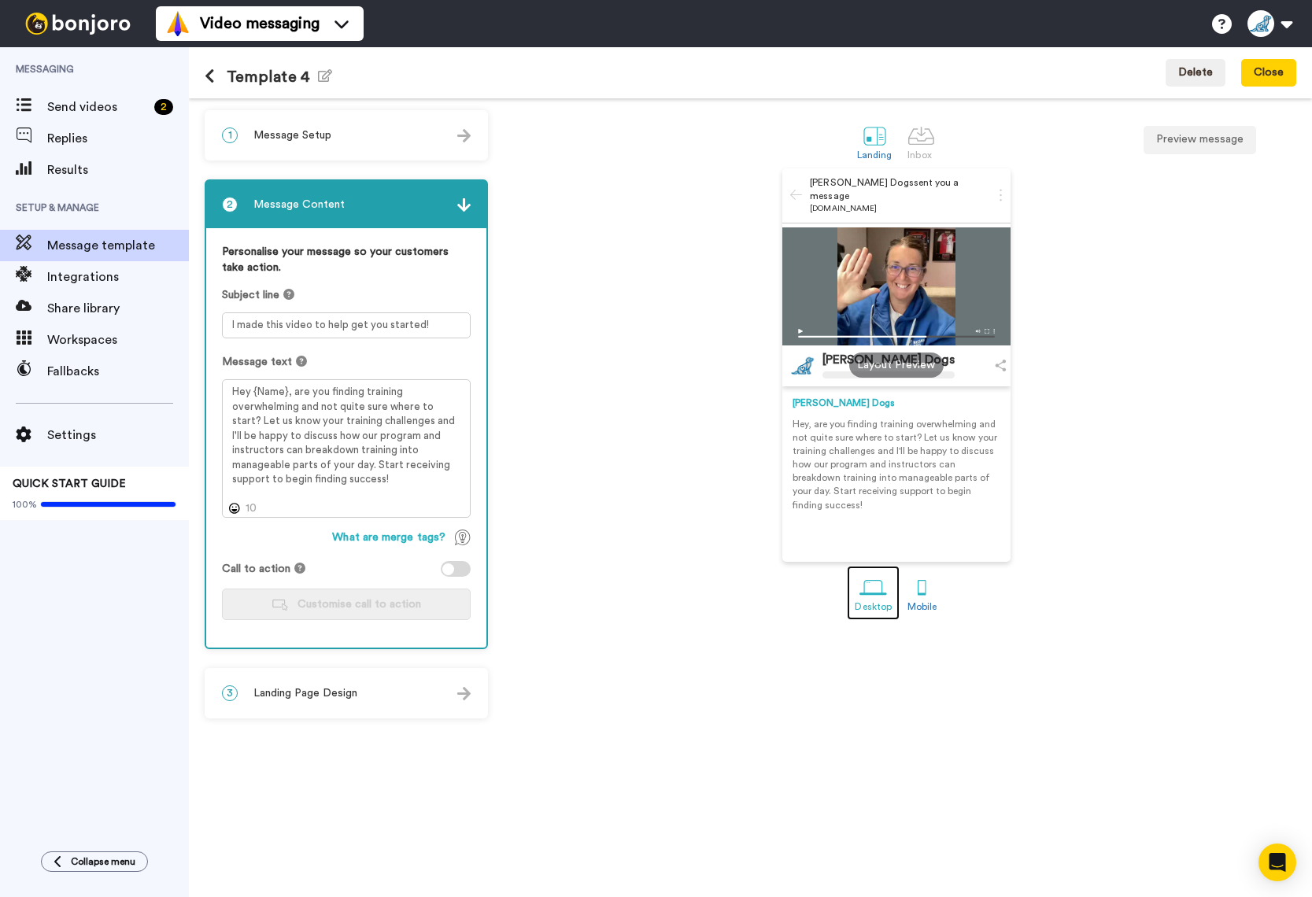
click at [876, 601] on div at bounding box center [874, 588] width 28 height 28
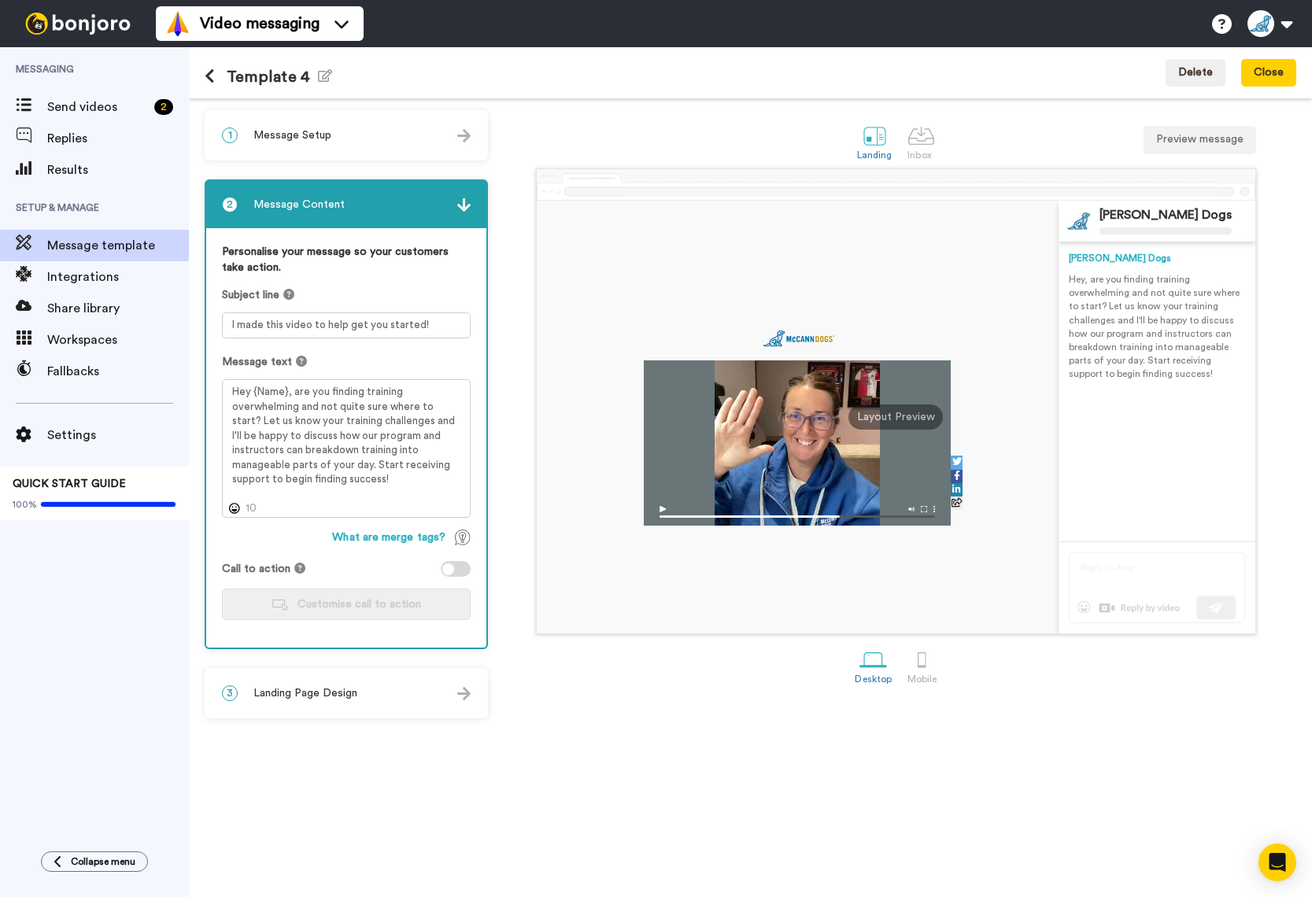
click at [460, 204] on img at bounding box center [463, 204] width 13 height 13
click at [468, 139] on img at bounding box center [463, 135] width 13 height 13
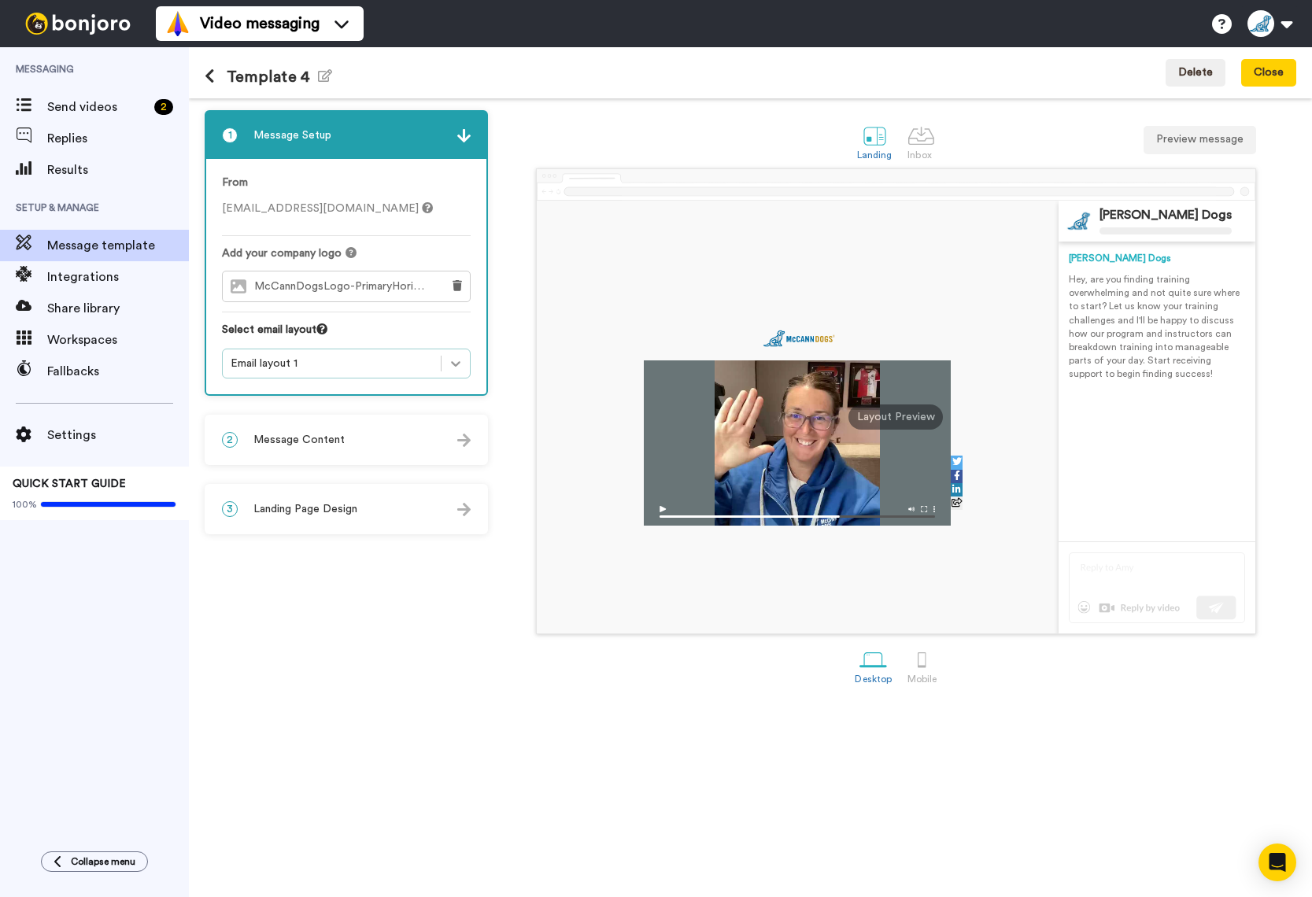
click at [458, 364] on icon at bounding box center [455, 364] width 9 height 6
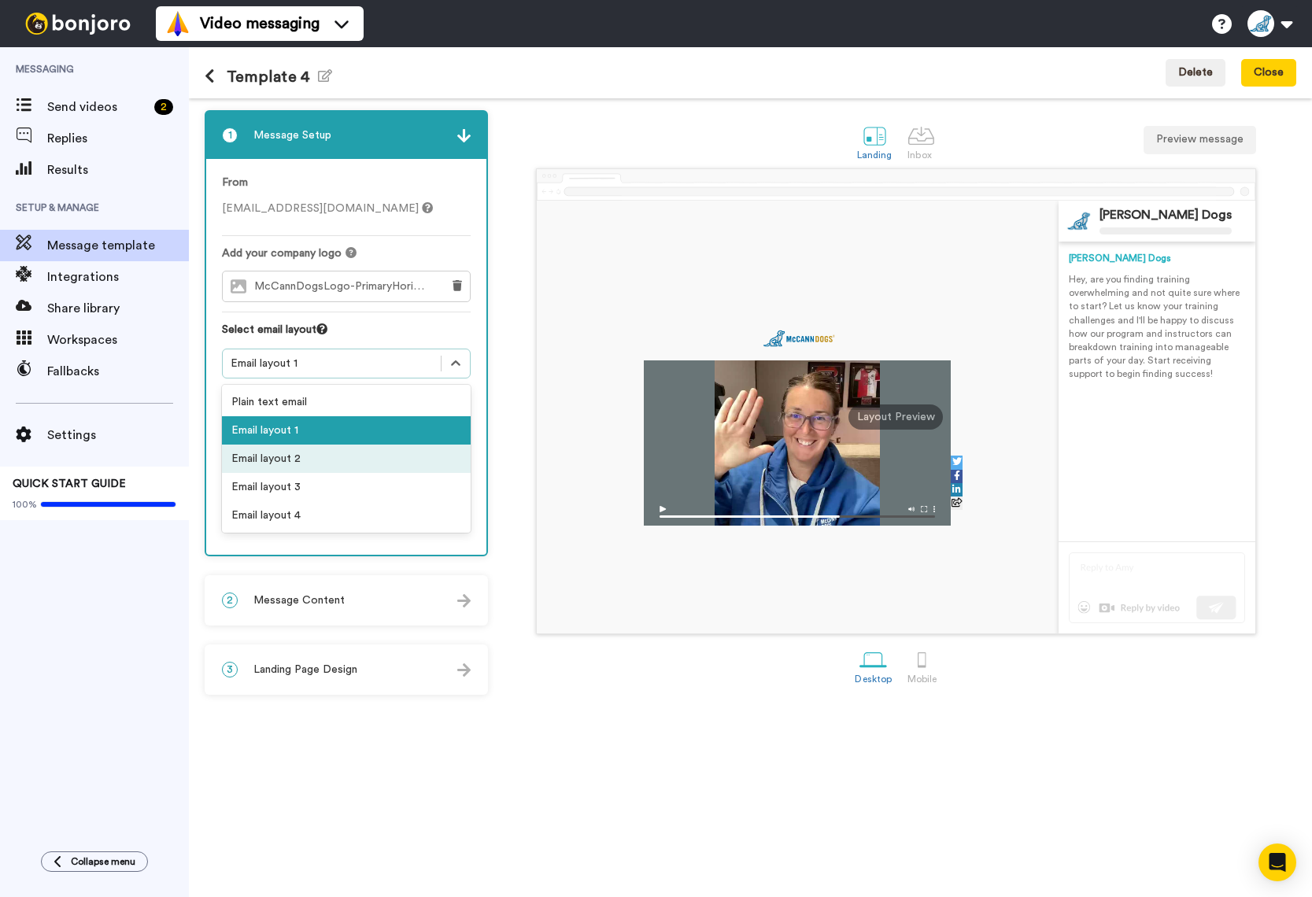
click at [308, 451] on div "Email layout 2" at bounding box center [346, 459] width 249 height 28
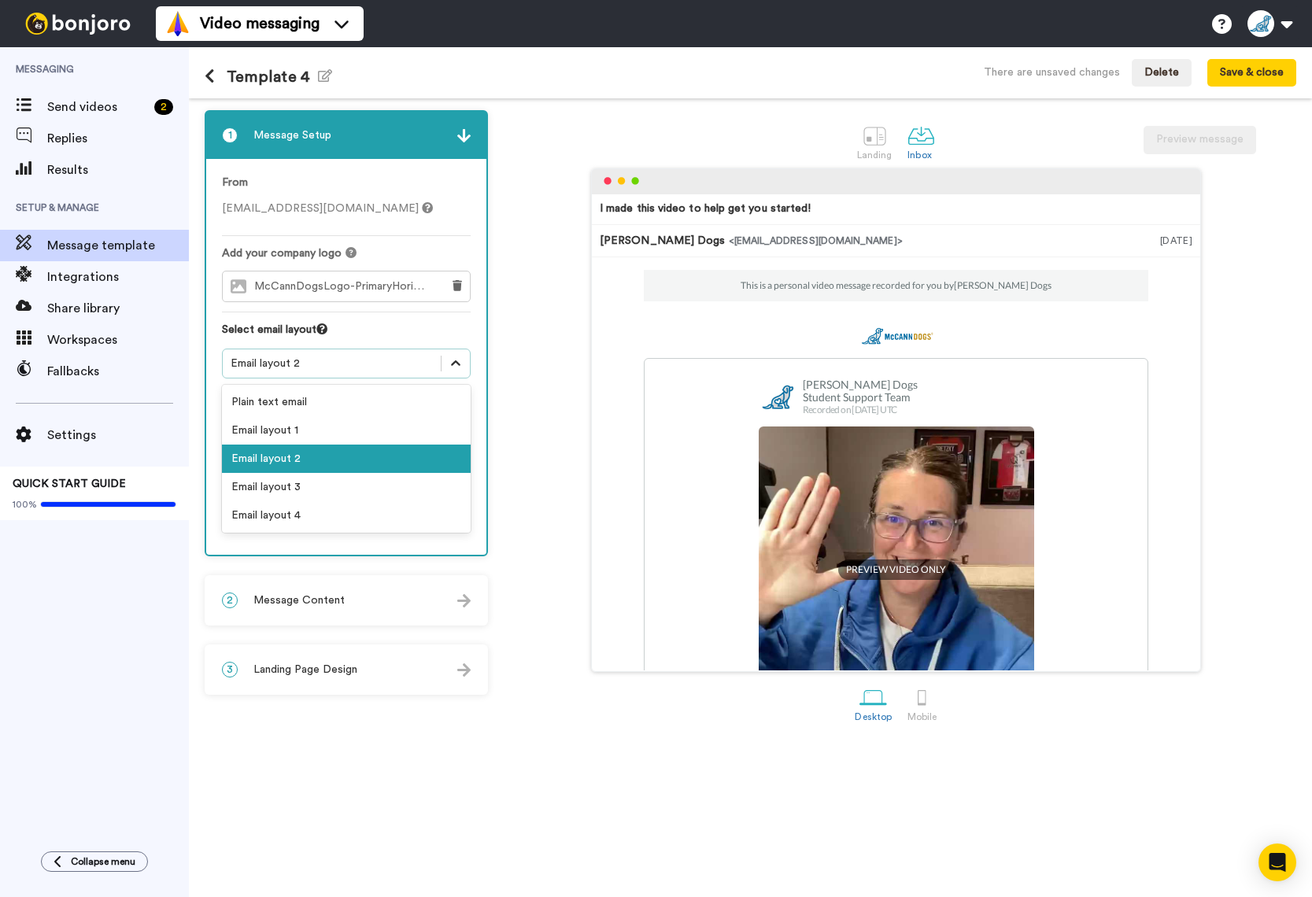
click at [464, 361] on div at bounding box center [456, 363] width 28 height 28
drag, startPoint x: 288, startPoint y: 502, endPoint x: 292, endPoint y: 490, distance: 12.4
click at [288, 502] on div "Email layout 4" at bounding box center [346, 515] width 249 height 28
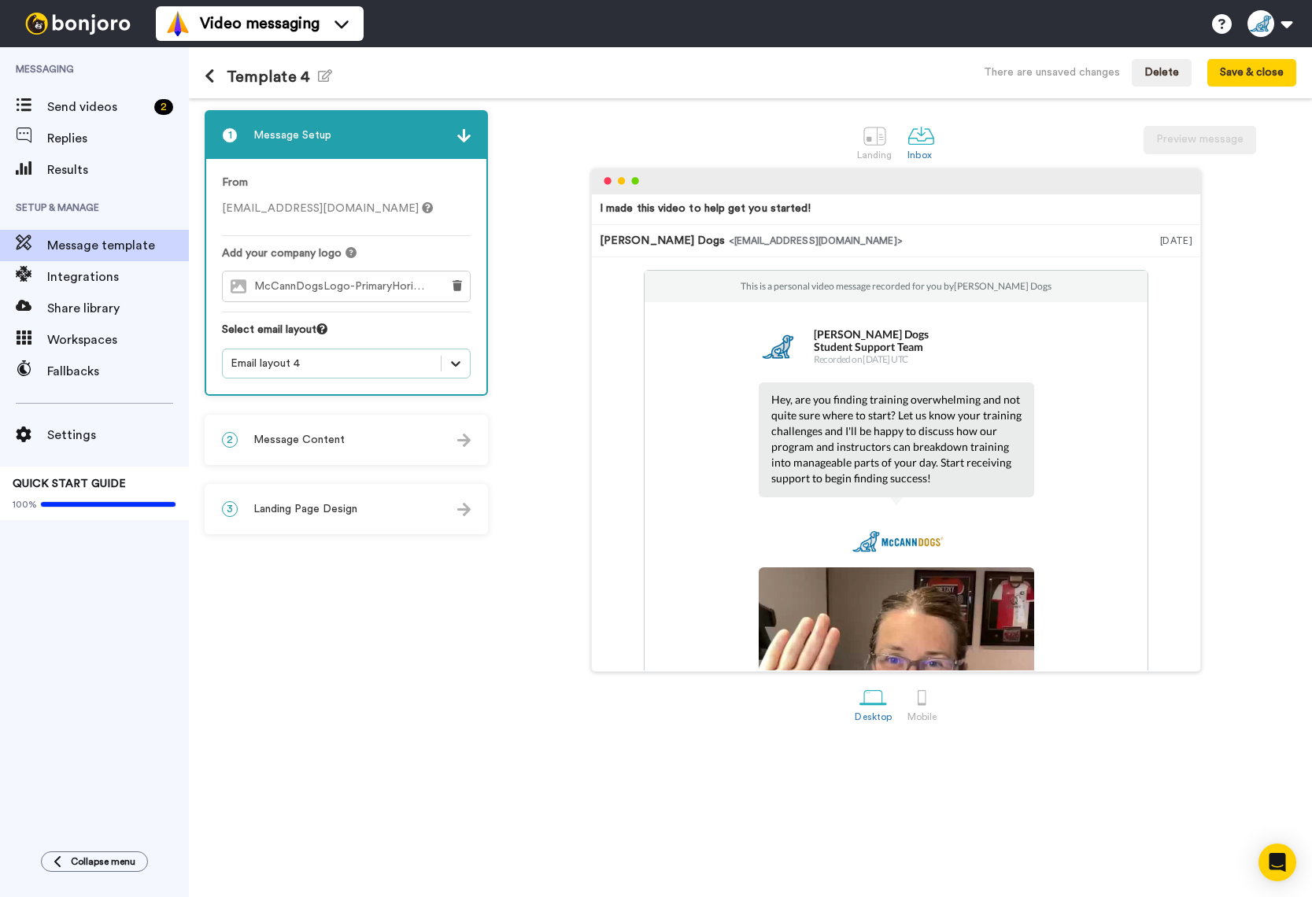
click at [460, 367] on icon at bounding box center [456, 364] width 16 height 16
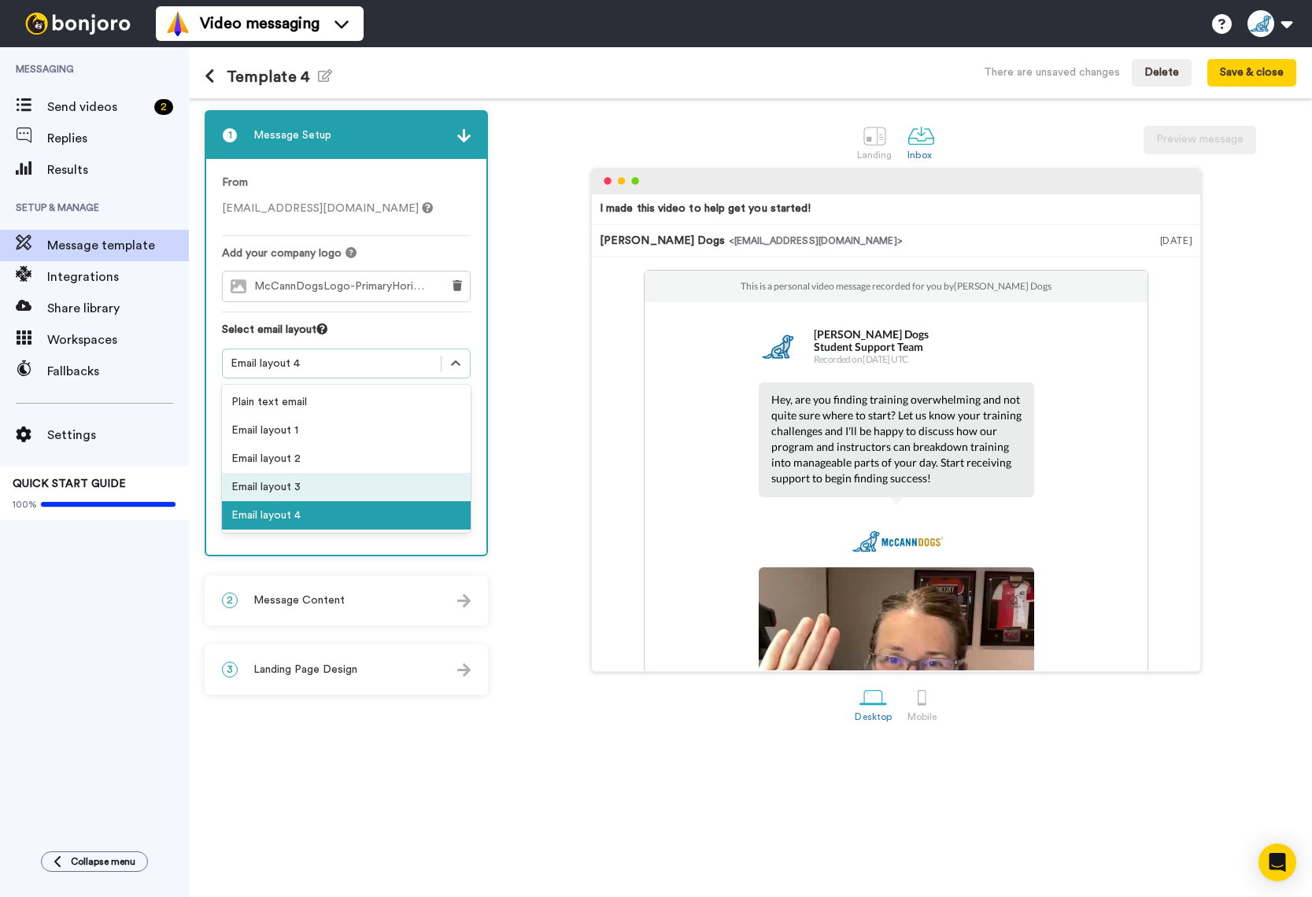
click at [369, 480] on div "Email layout 3" at bounding box center [346, 487] width 249 height 28
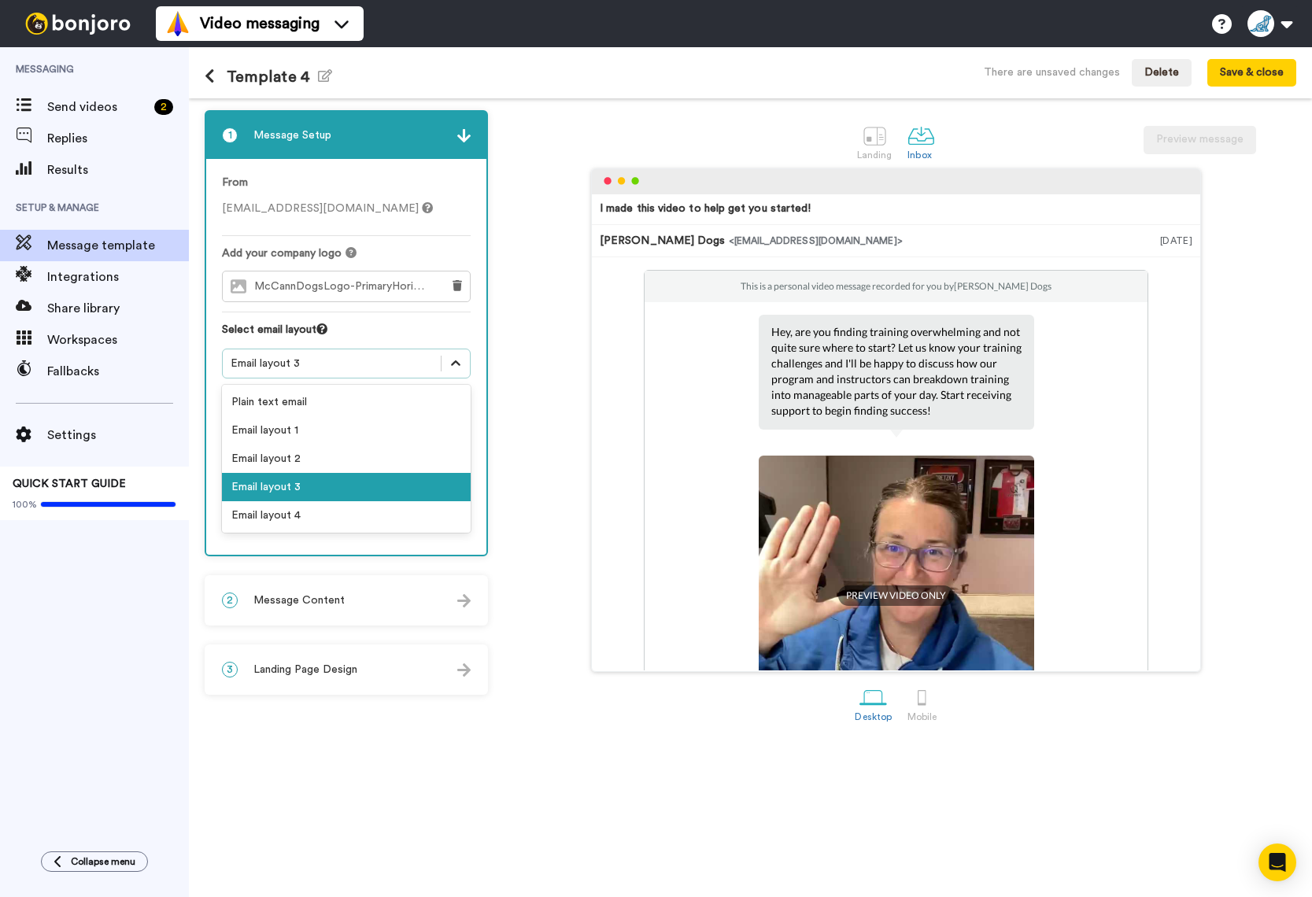
click at [463, 369] on icon at bounding box center [456, 364] width 16 height 16
click at [368, 508] on div "Email layout 4" at bounding box center [346, 515] width 249 height 28
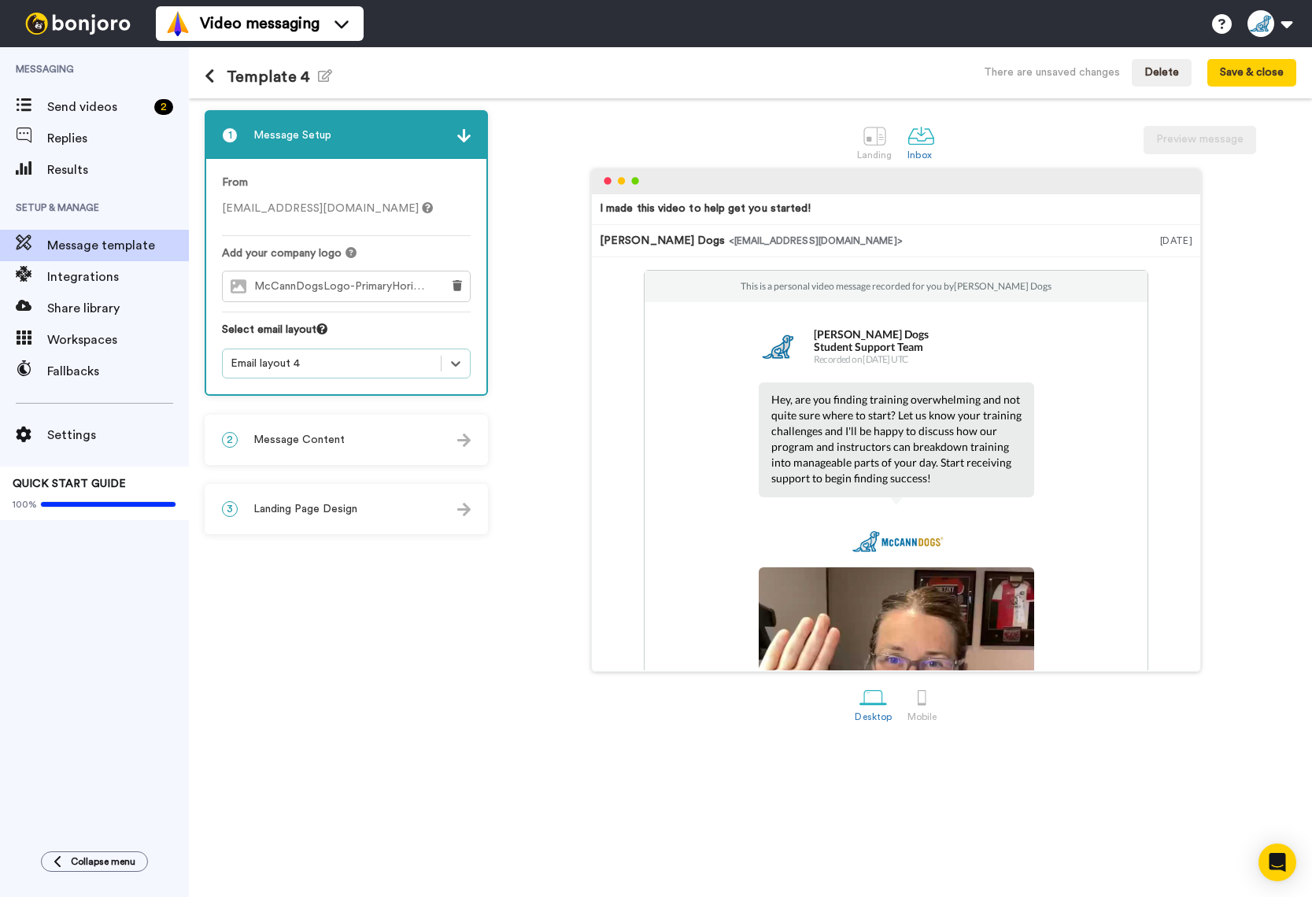
click at [464, 436] on img at bounding box center [463, 440] width 13 height 13
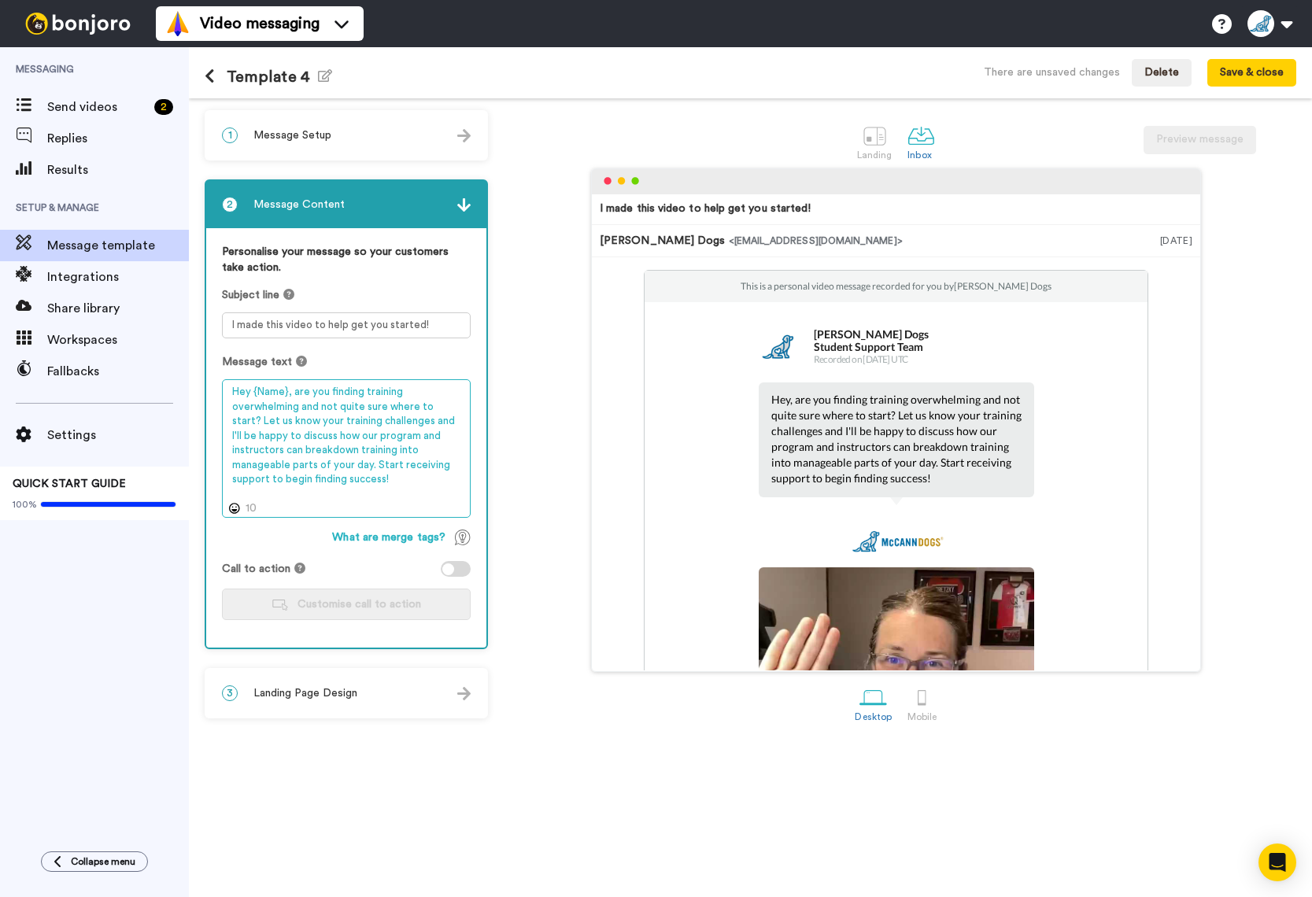
drag, startPoint x: 394, startPoint y: 483, endPoint x: 225, endPoint y: 389, distance: 193.1
click at [225, 389] on textarea "Hey {Name}, are you finding training overwhelming and not quite sure where to s…" at bounding box center [346, 448] width 249 height 139
paste textarea "by signing up for our free workshop, you've already taken the first step toward…"
click at [359, 449] on textarea "Hey {Name}, by signing up for our free workshop, you've already taken the first…" at bounding box center [346, 448] width 249 height 139
click at [445, 453] on textarea "Hey {Name}, by signing up for our free workshop, you've already taken the first…" at bounding box center [346, 448] width 249 height 139
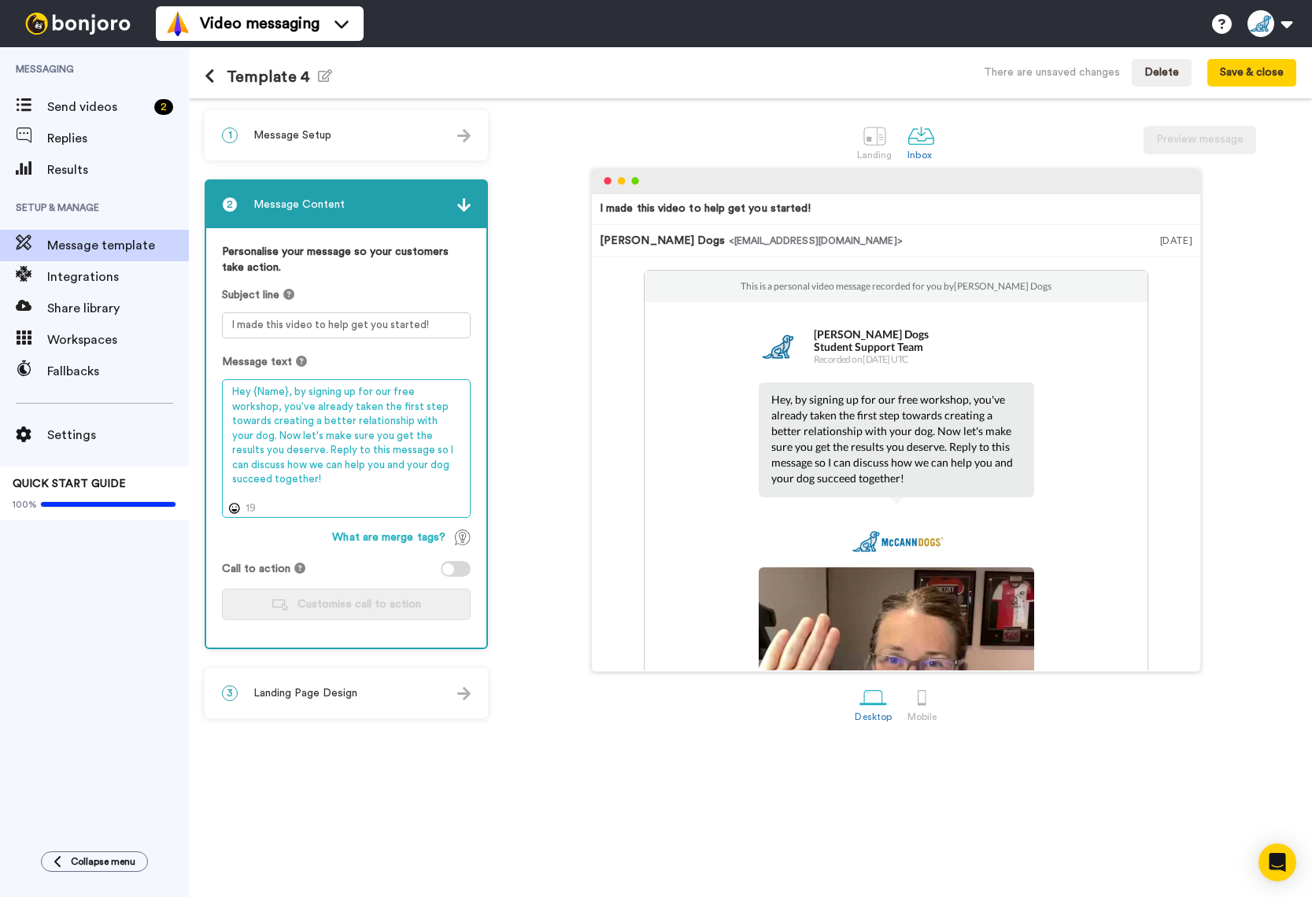
drag, startPoint x: 449, startPoint y: 468, endPoint x: 229, endPoint y: 449, distance: 221.2
click at [229, 449] on textarea "Hey {Name}, by signing up for our free workshop, you've already taken the first…" at bounding box center [346, 448] width 249 height 139
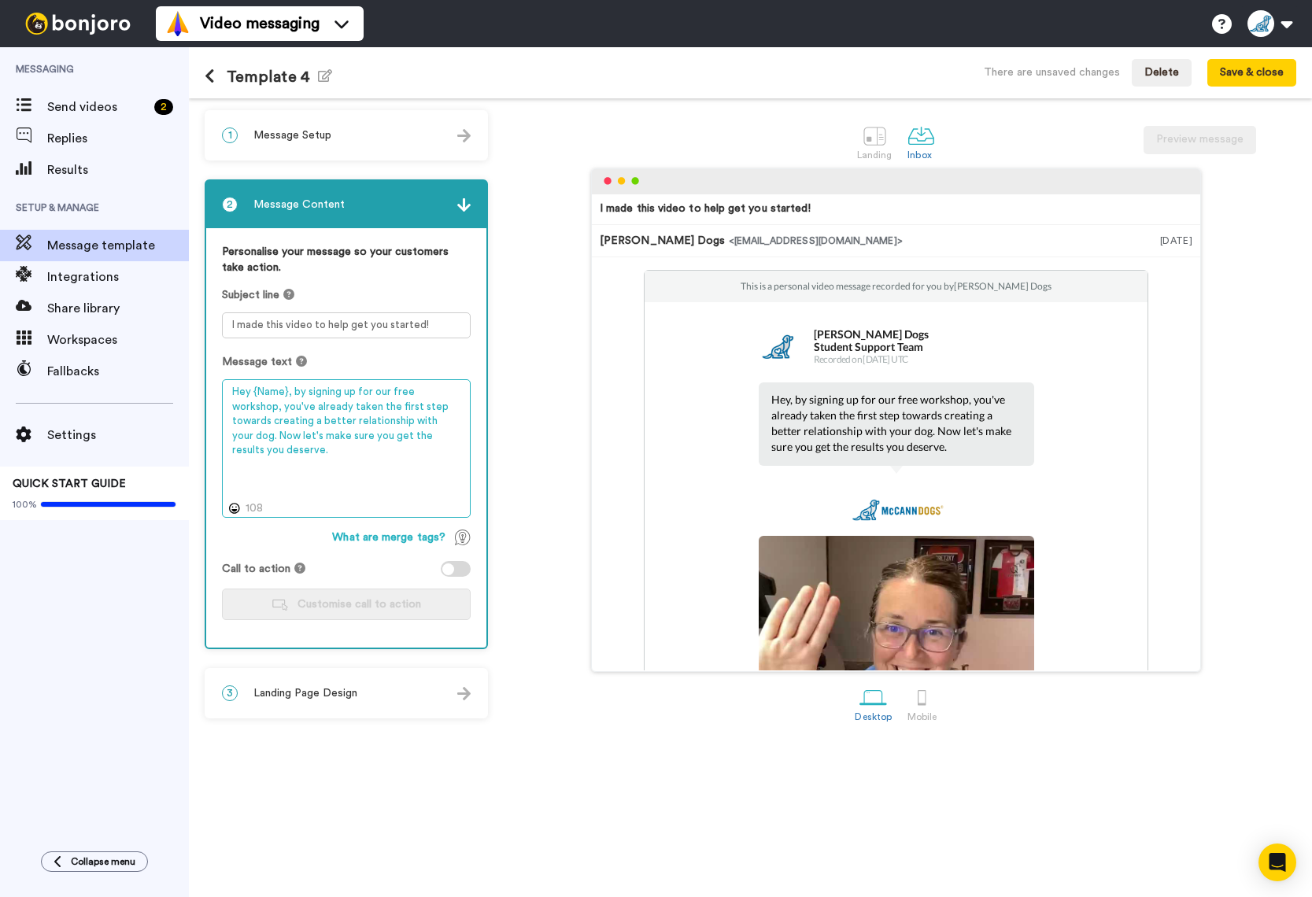
paste textarea "just hit reply to my email, and we can chat about how I can help you to be succ…"
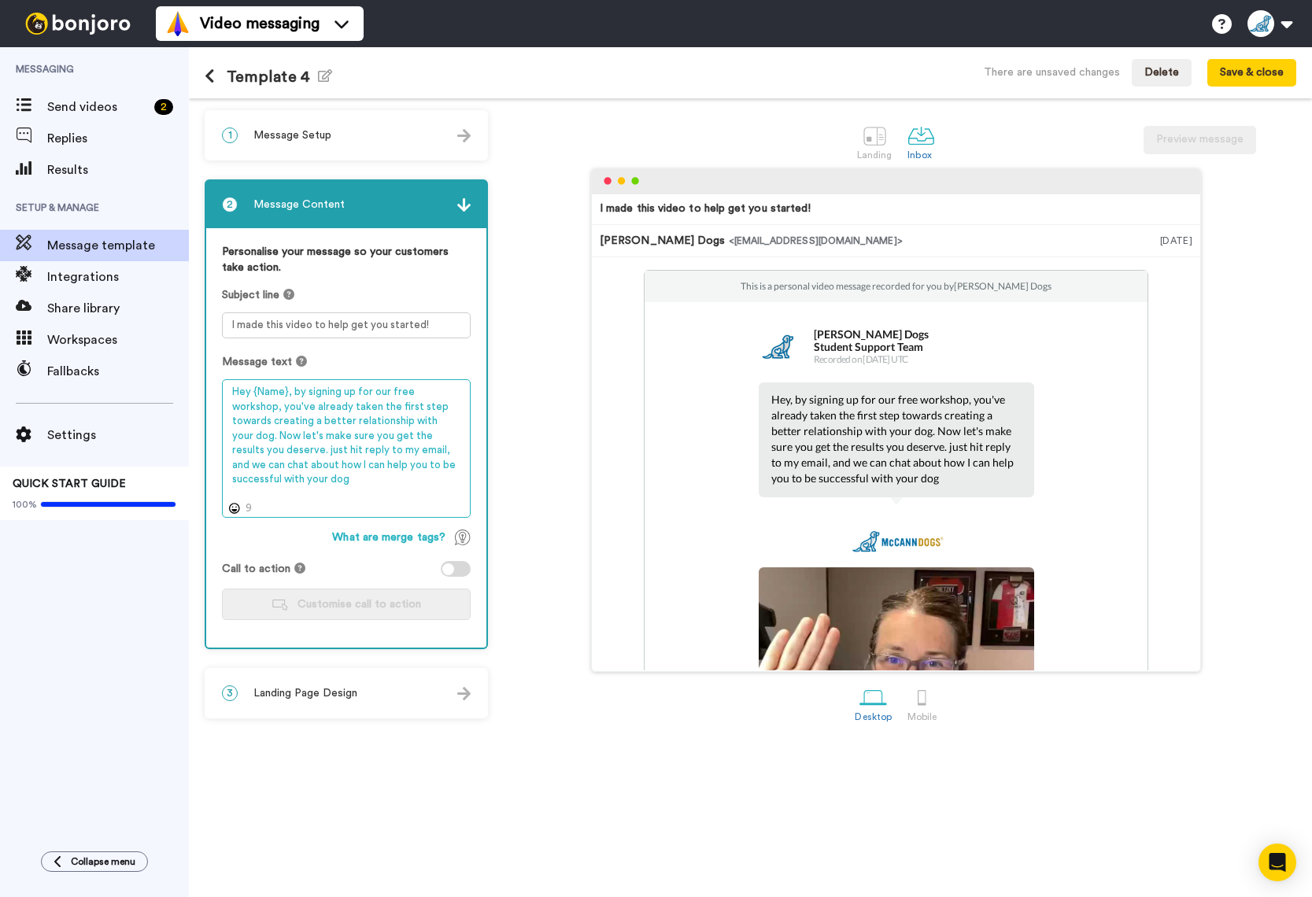
drag, startPoint x: 233, startPoint y: 449, endPoint x: 242, endPoint y: 482, distance: 34.4
click at [233, 449] on textarea "Hey {Name}, by signing up for our free workshop, you've already taken the first…" at bounding box center [346, 448] width 249 height 139
click at [258, 482] on textarea "Hey {Name}, by signing up for our free workshop, you've already taken the first…" at bounding box center [346, 448] width 249 height 139
type textarea "Hey {Name}, by signing up for our free workshop, you've already taken the first…"
